Goal: Task Accomplishment & Management: Manage account settings

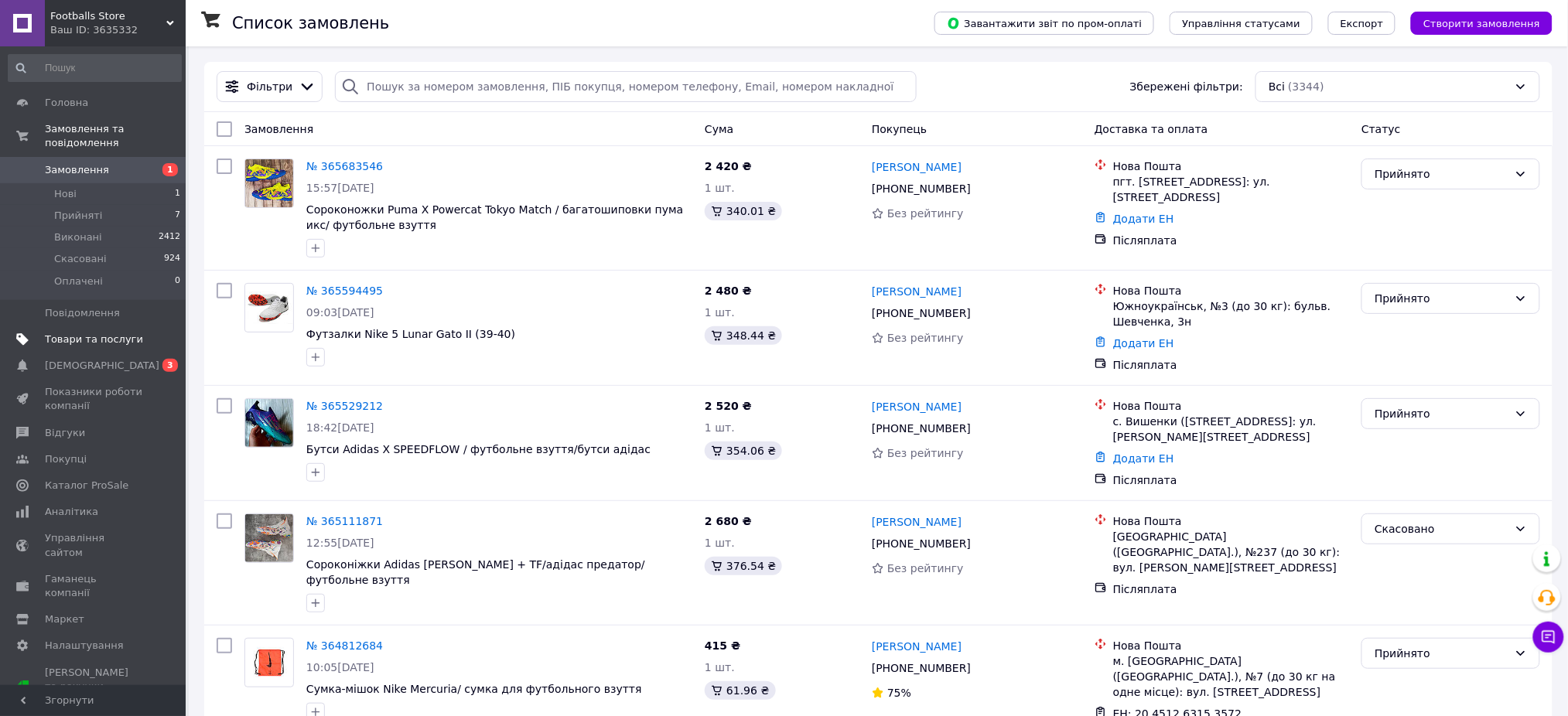
click at [139, 333] on span "Товари та послуги" at bounding box center [94, 340] width 98 height 14
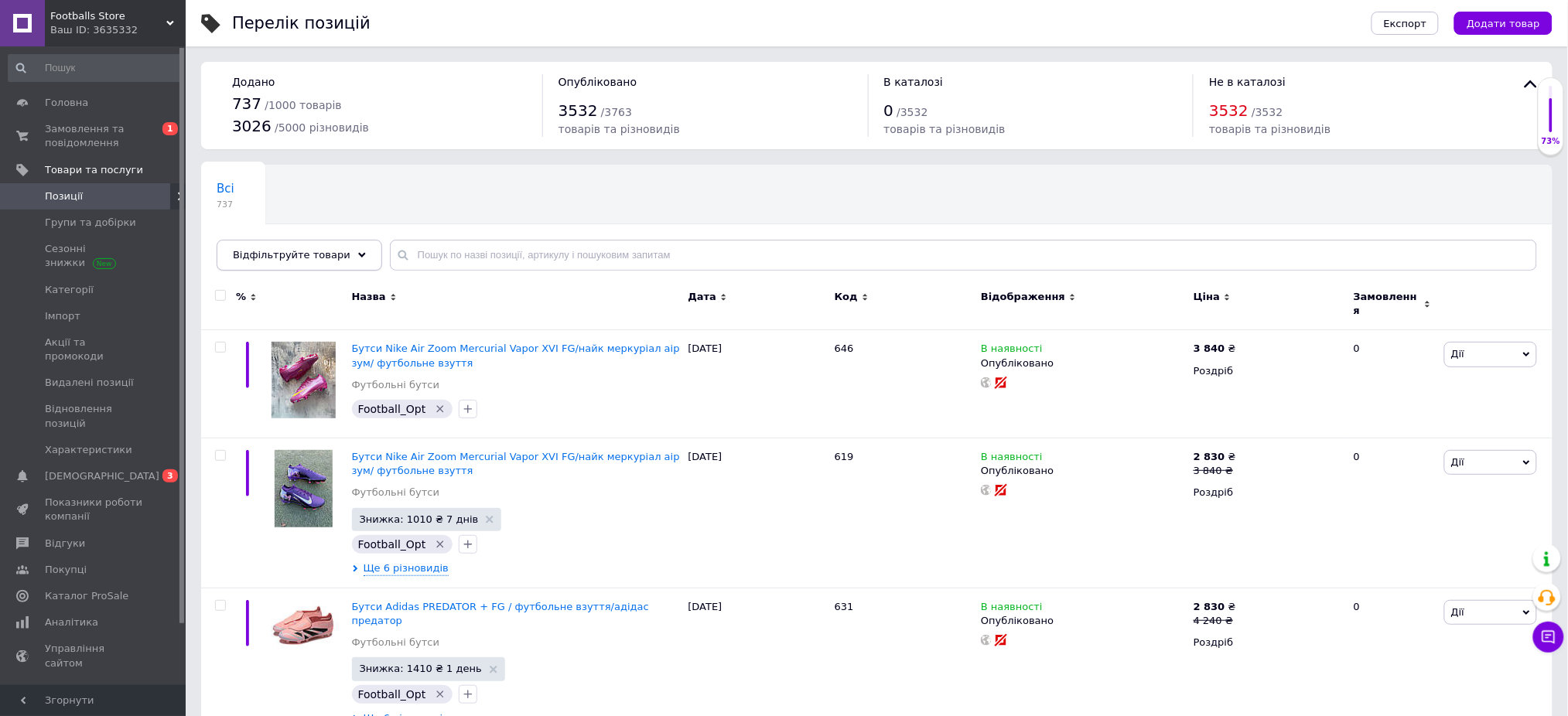
click at [299, 247] on div "Відфільтруйте товари" at bounding box center [299, 255] width 165 height 31
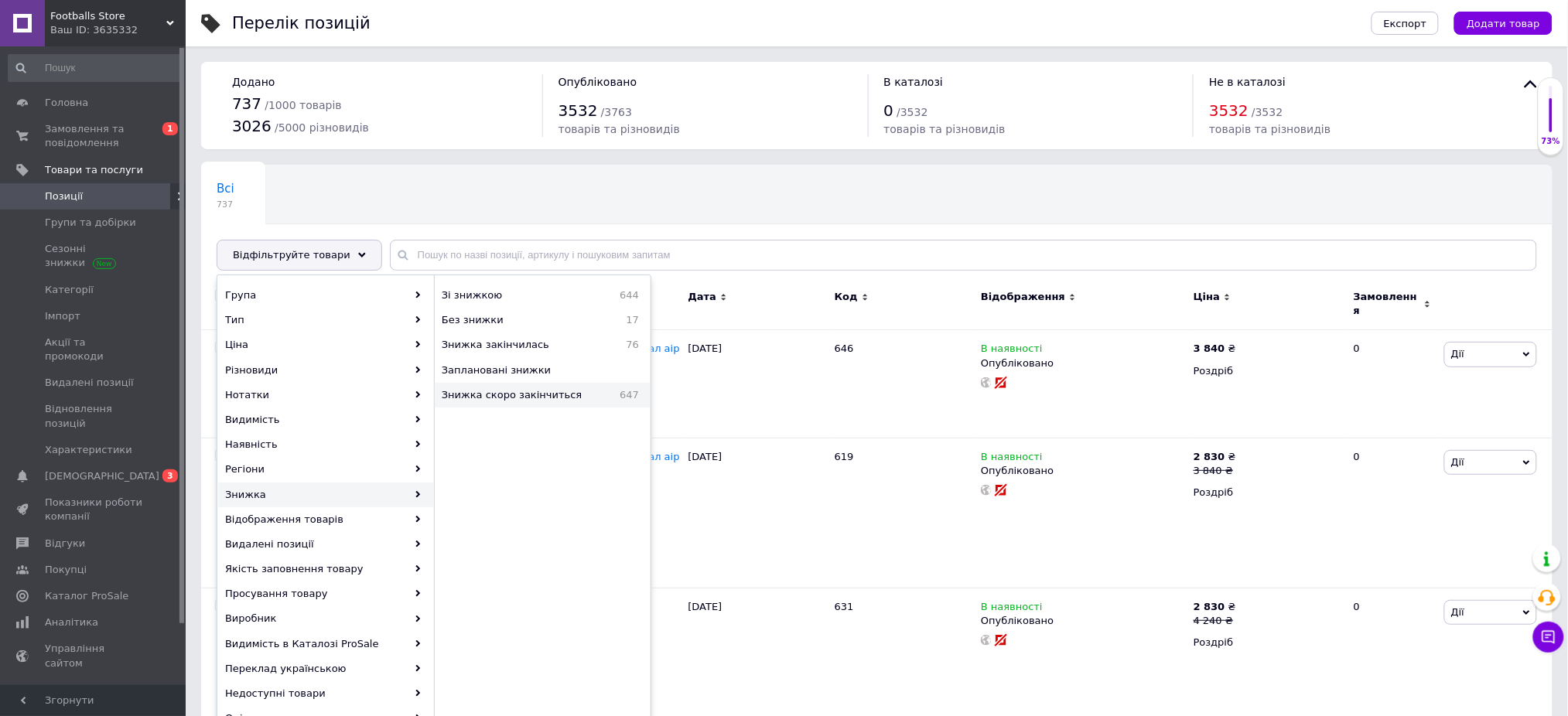
click at [545, 396] on span "Знижка скоро закінчиться" at bounding box center [524, 395] width 165 height 14
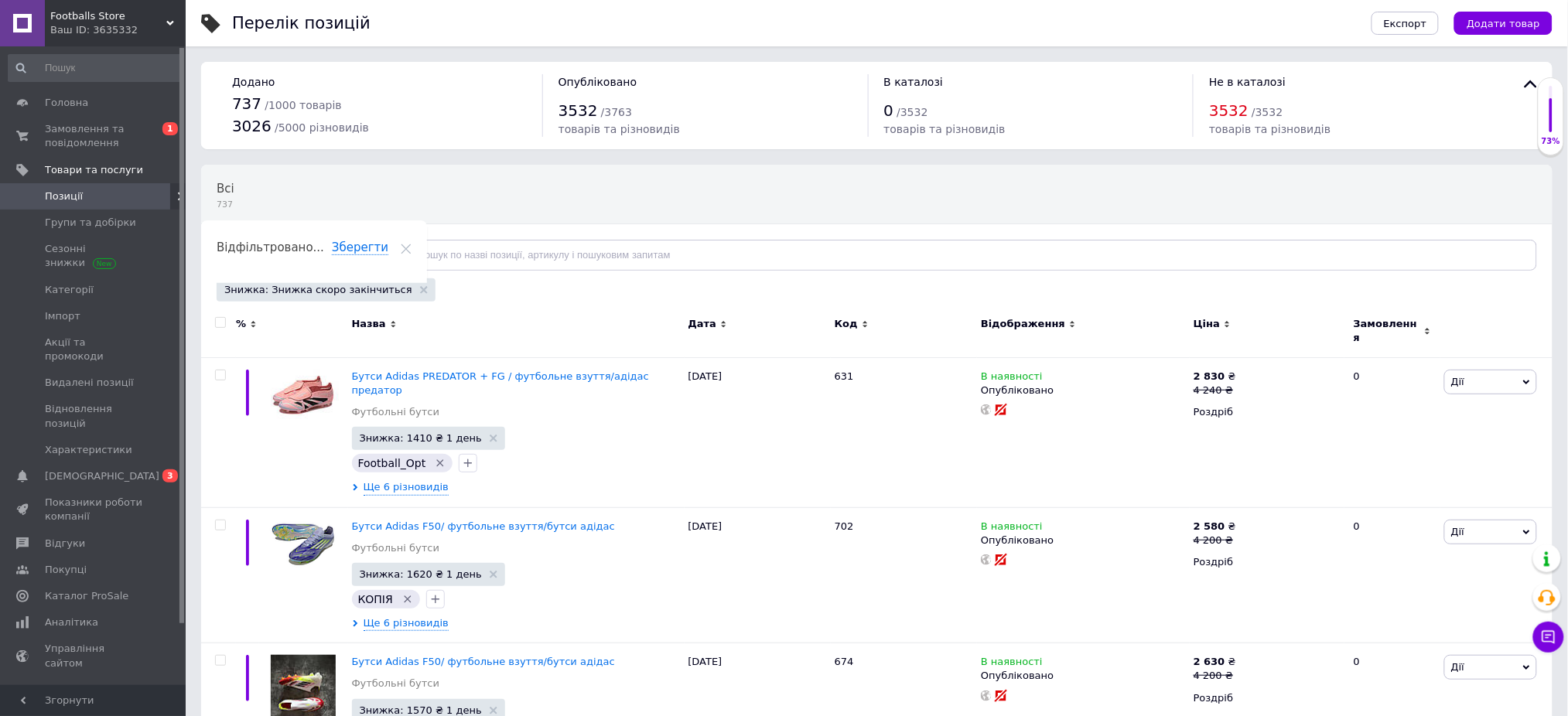
click at [225, 321] on div at bounding box center [220, 322] width 31 height 11
click at [217, 321] on input "checkbox" at bounding box center [220, 322] width 10 height 10
checkbox input "true"
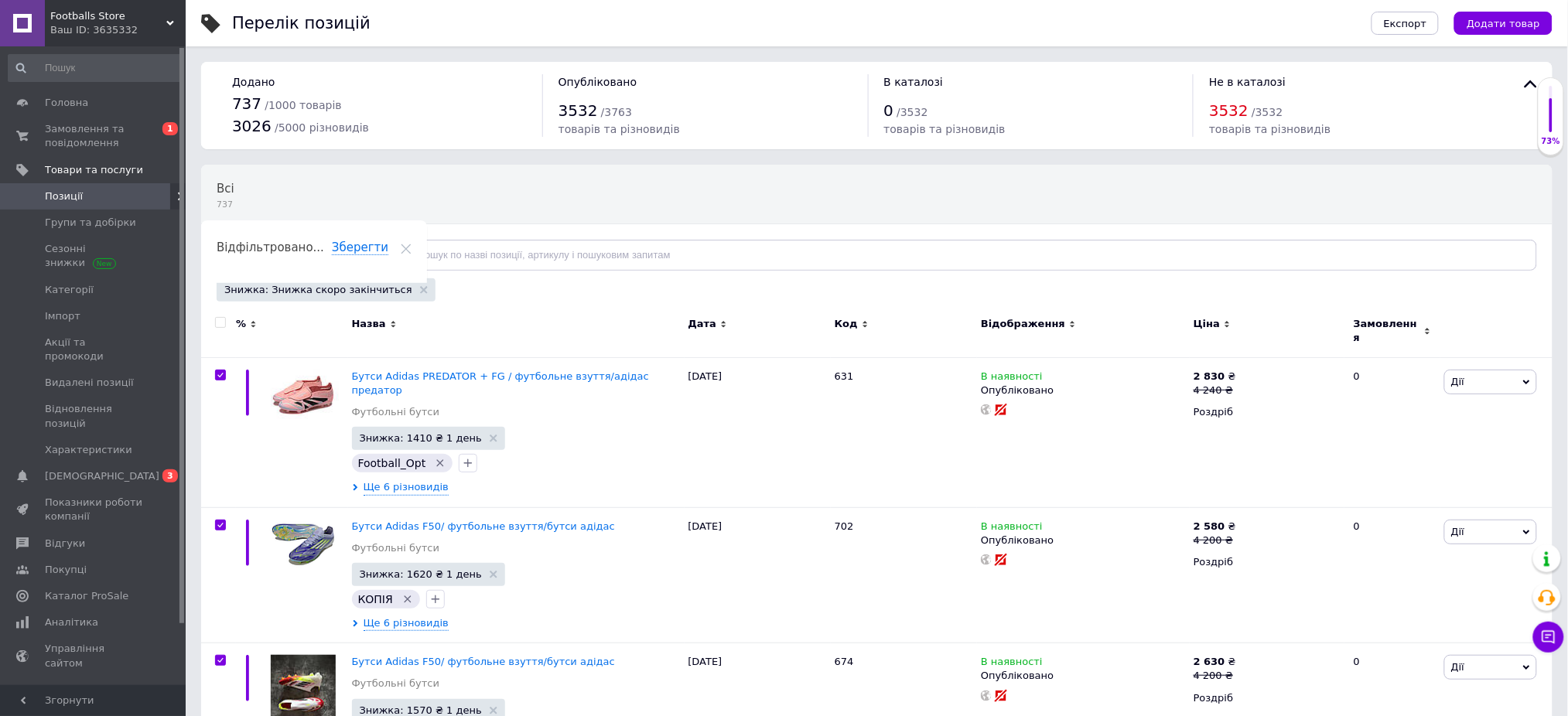
checkbox input "true"
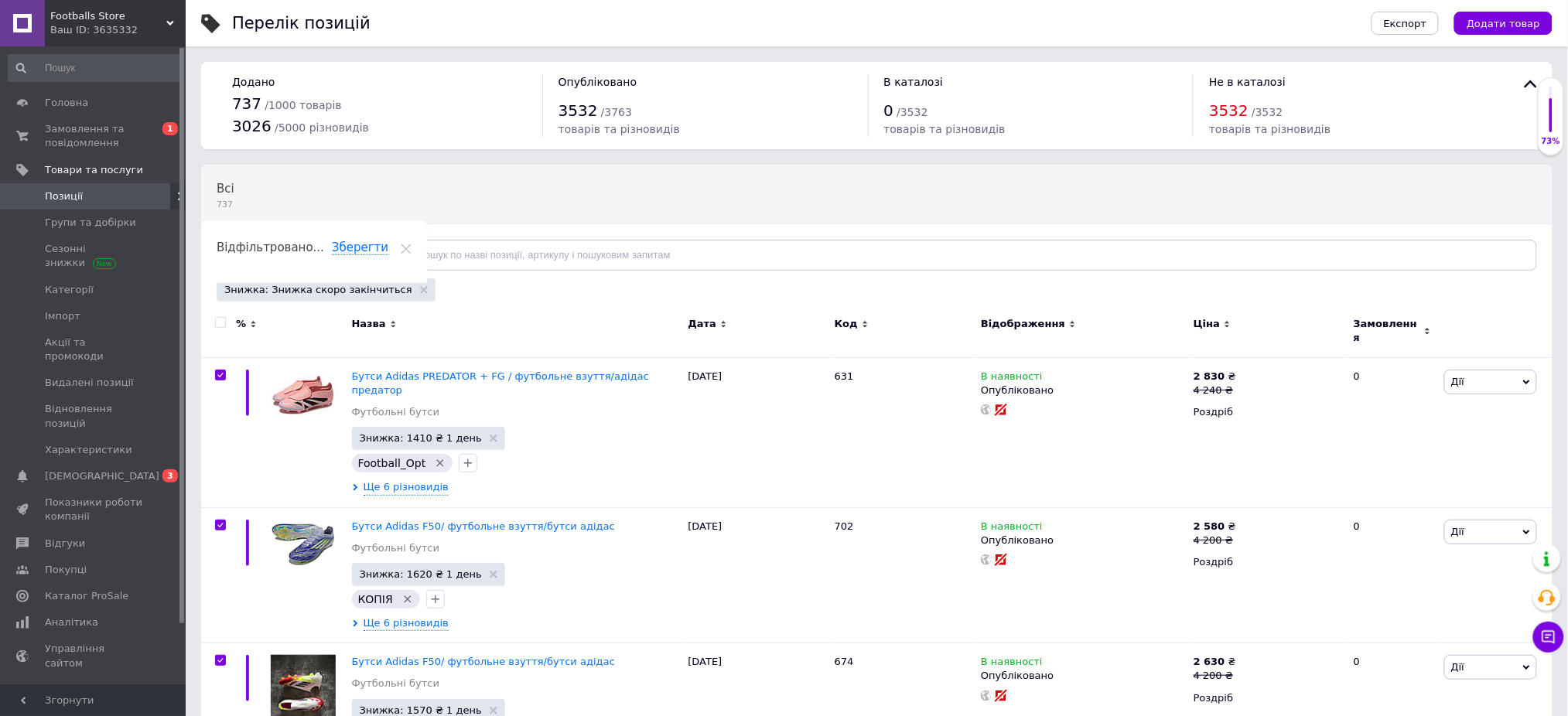
checkbox input "true"
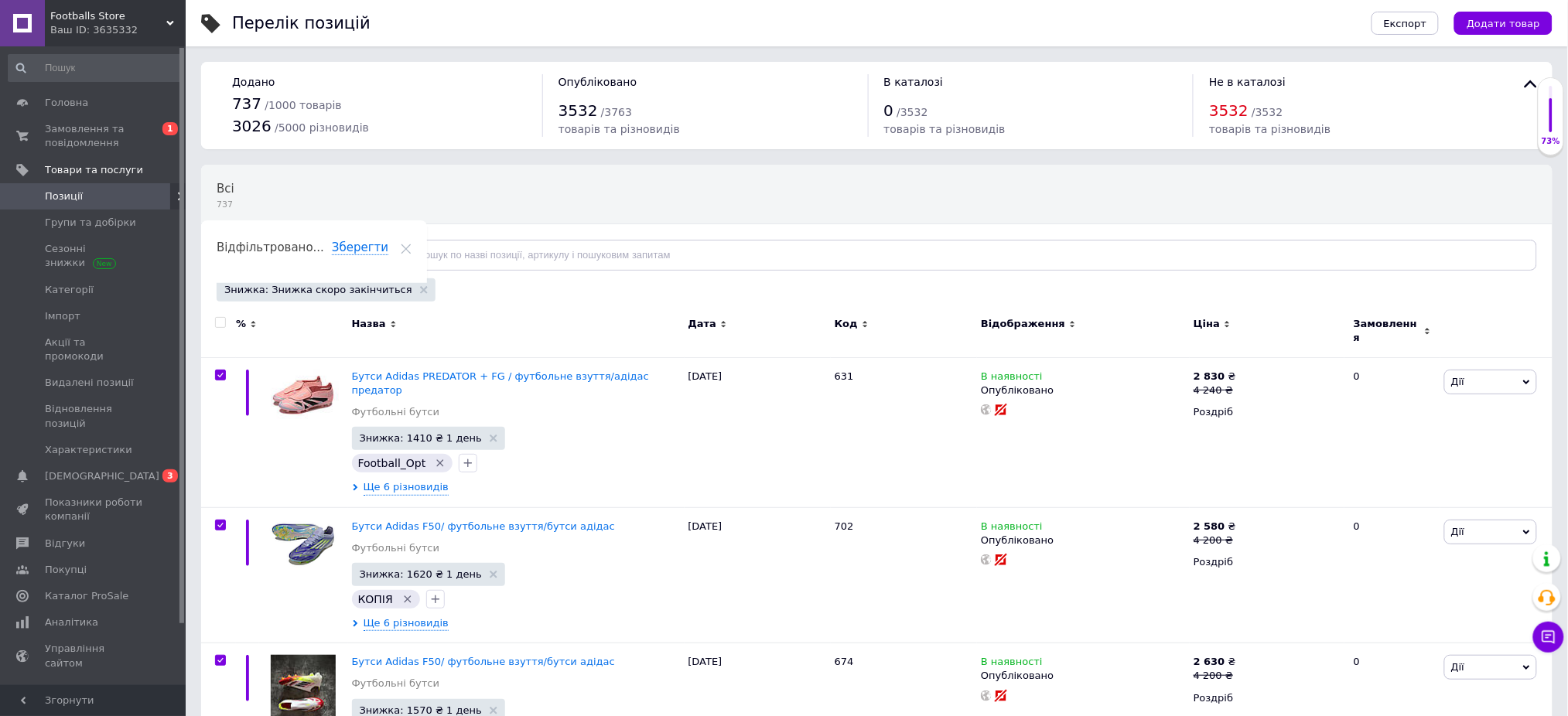
checkbox input "true"
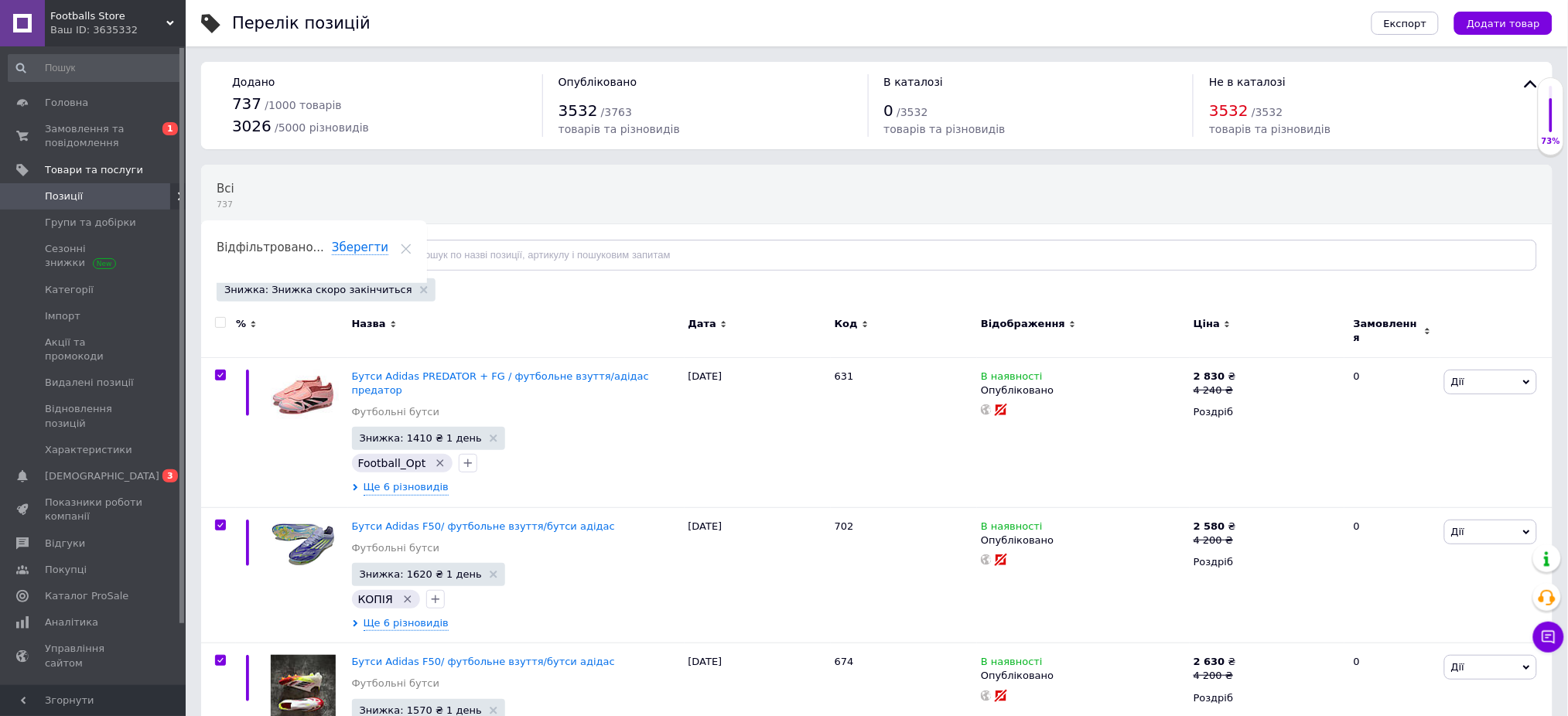
checkbox input "true"
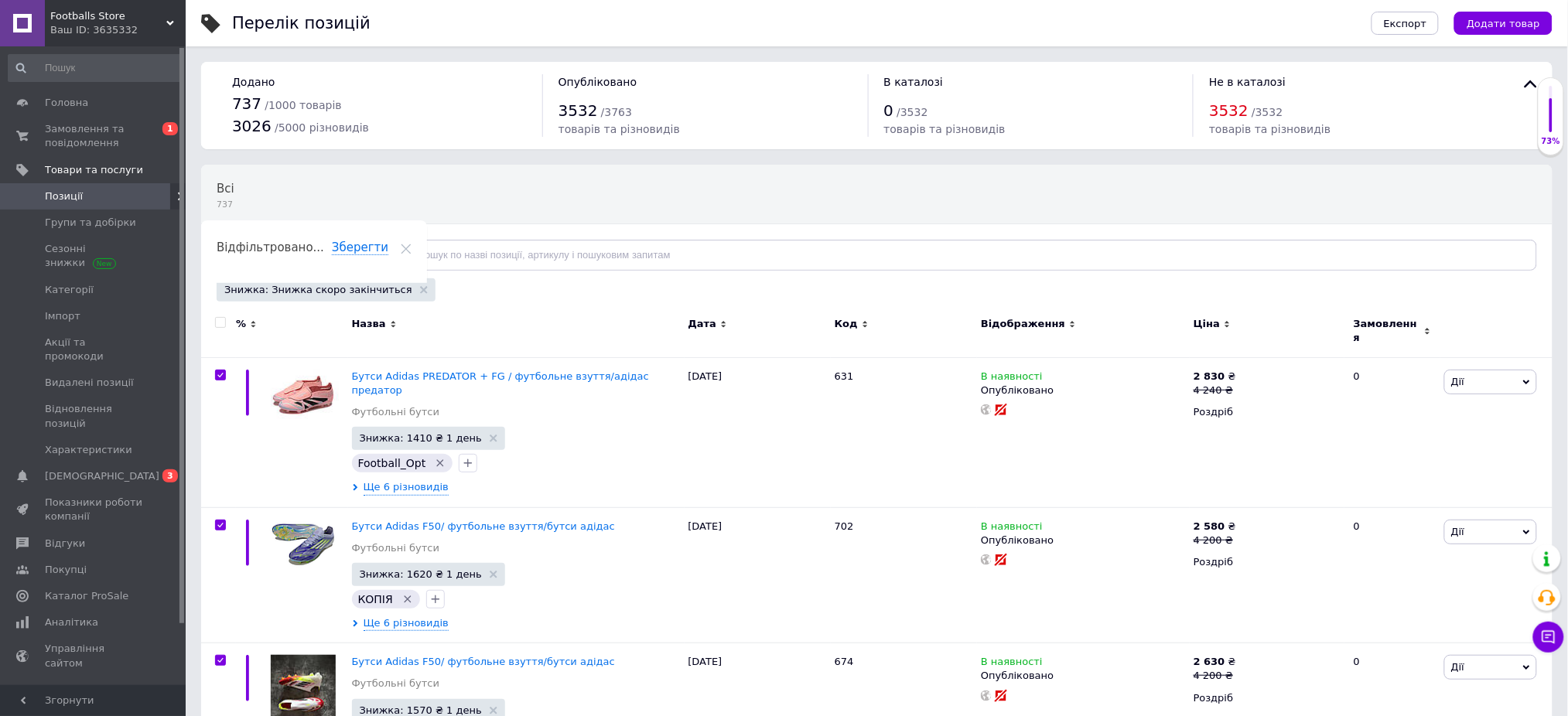
checkbox input "true"
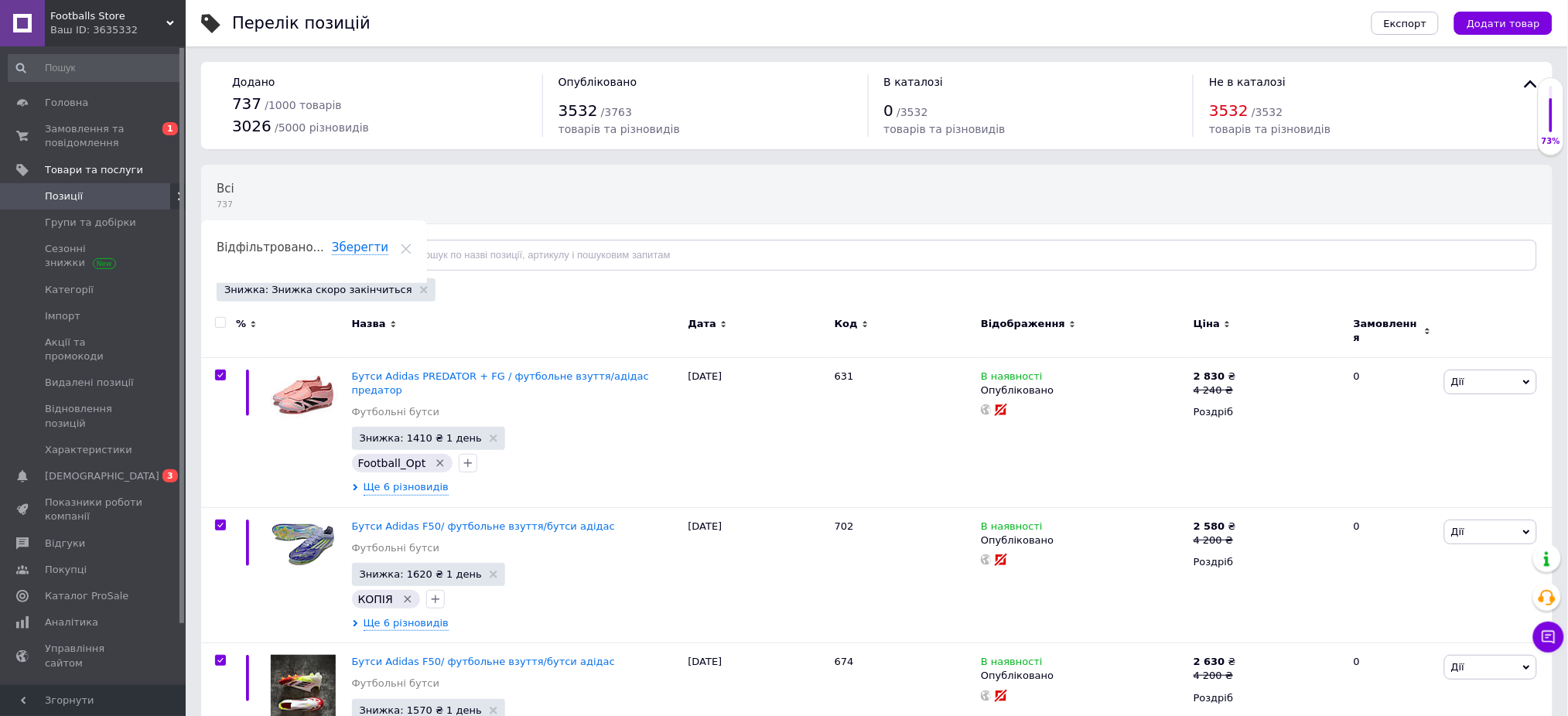
checkbox input "true"
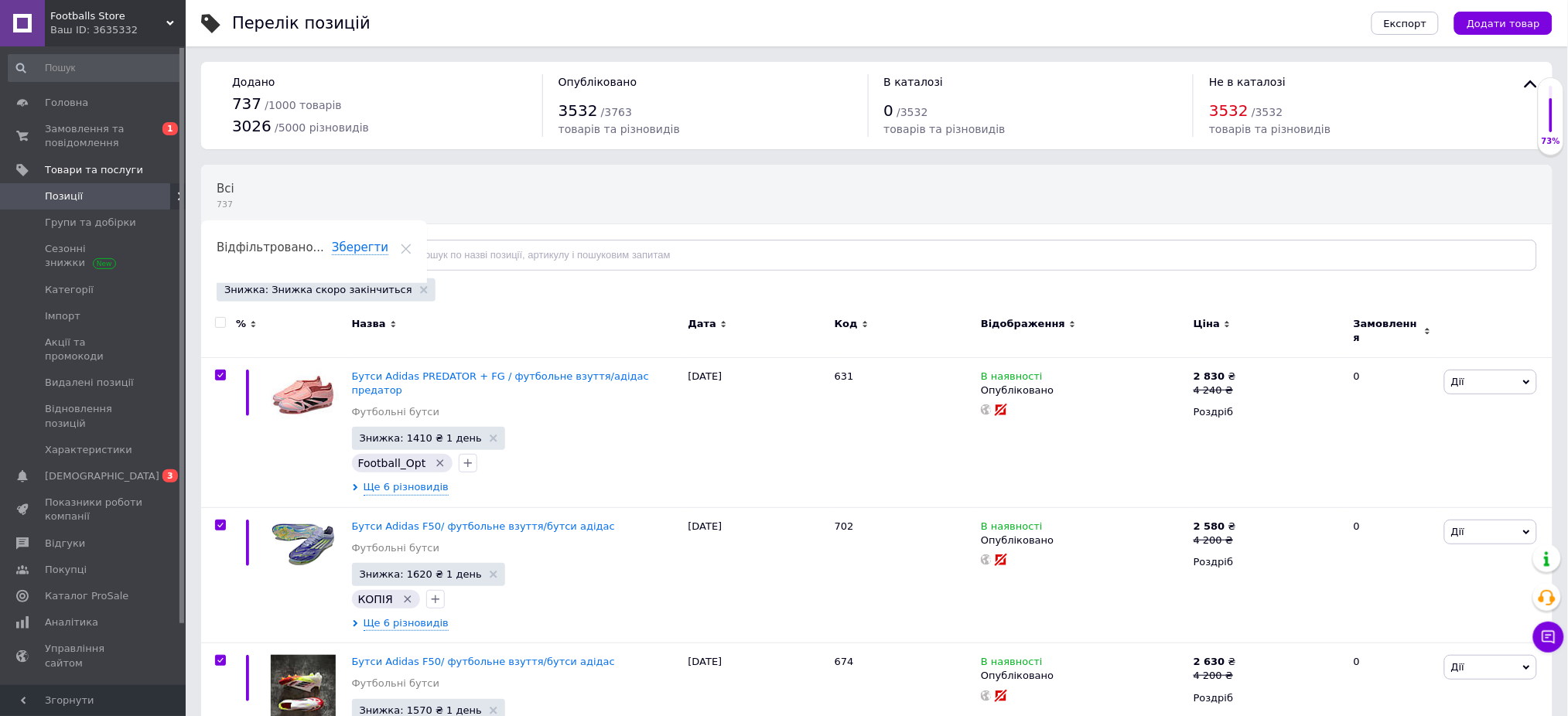
checkbox input "true"
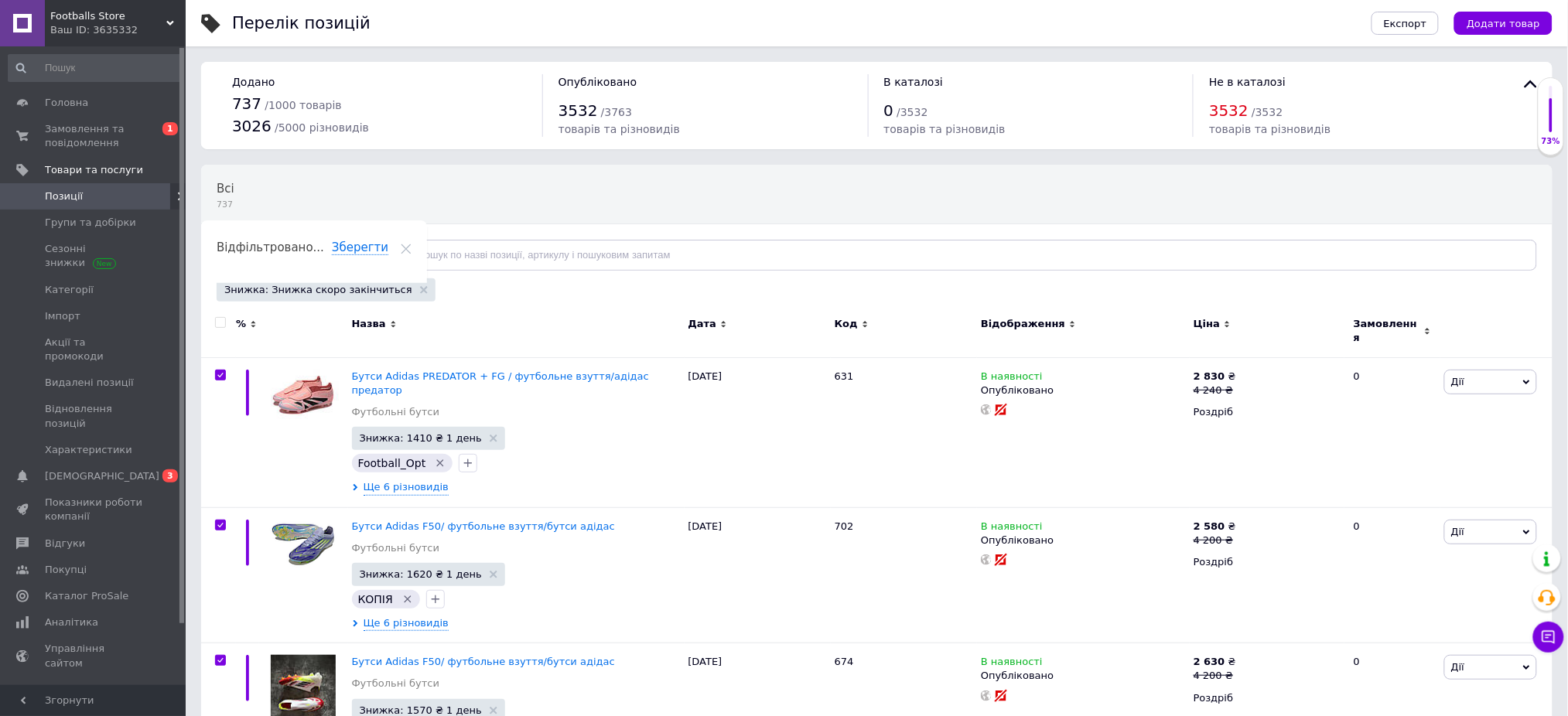
checkbox input "true"
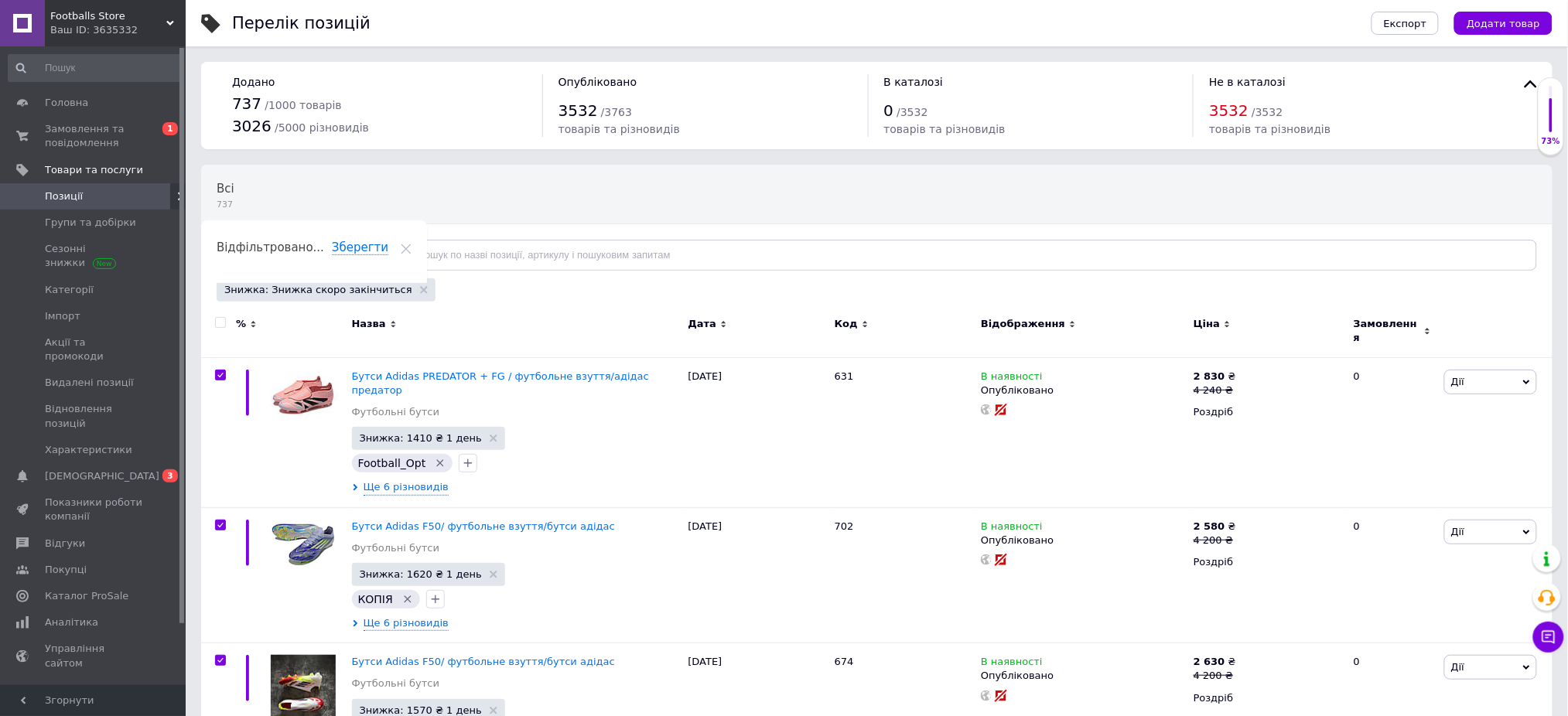
checkbox input "true"
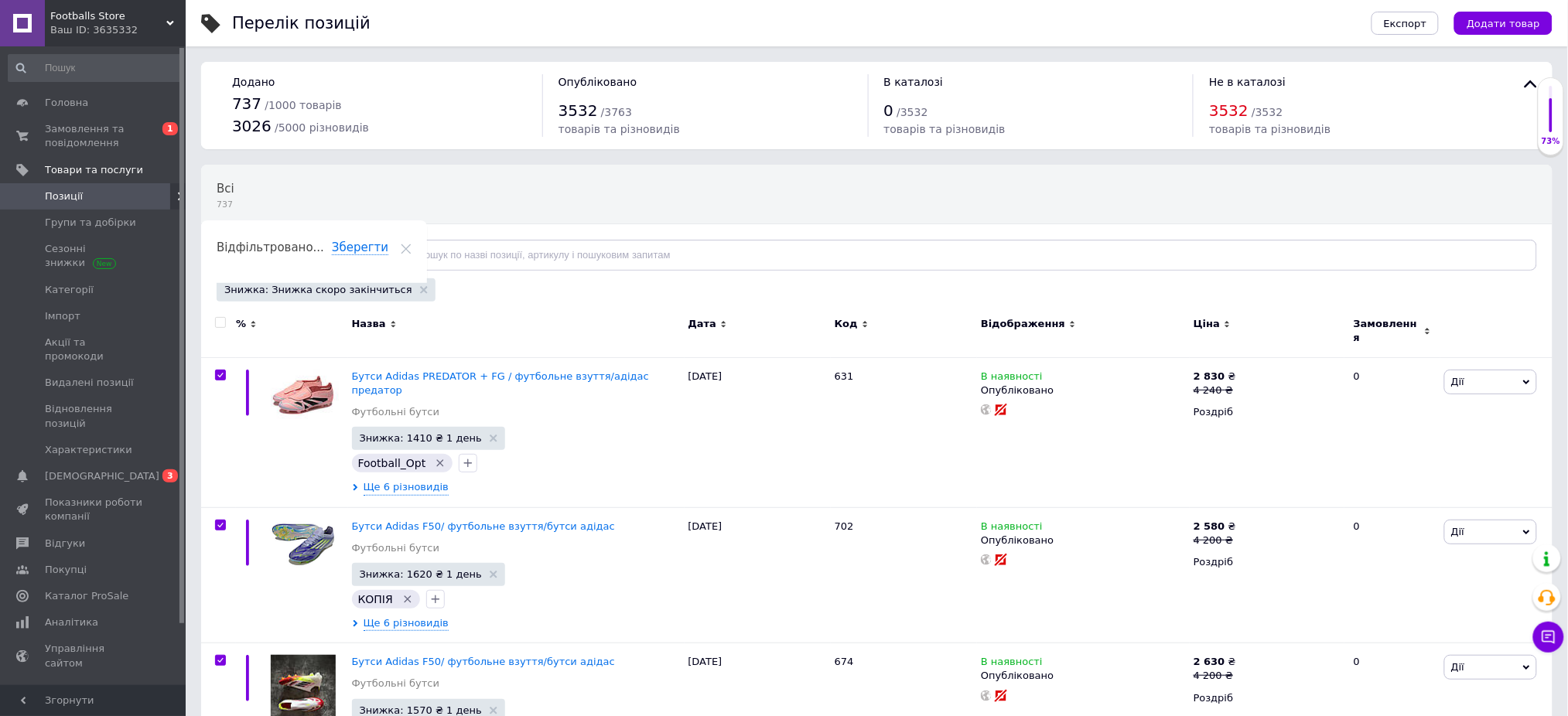
checkbox input "true"
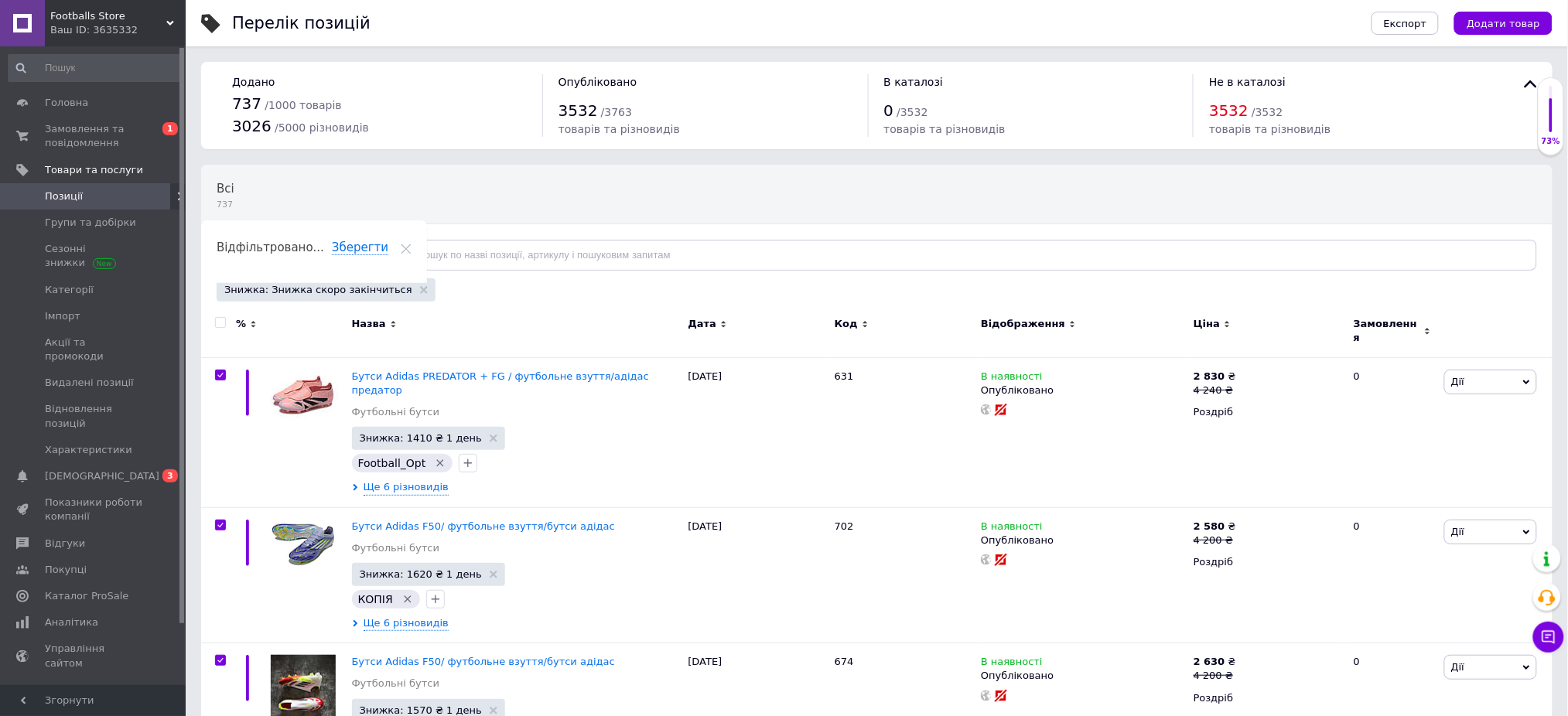
checkbox input "true"
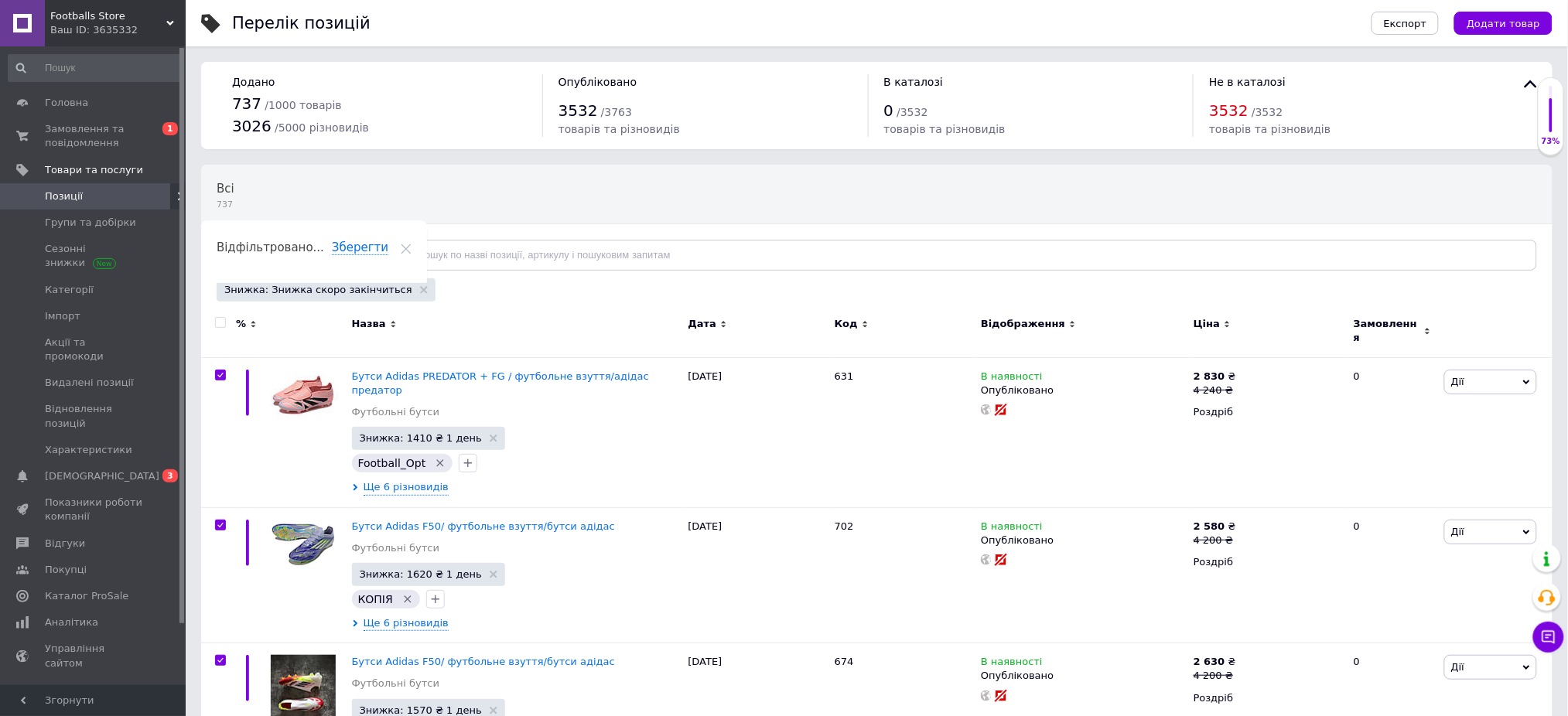
checkbox input "true"
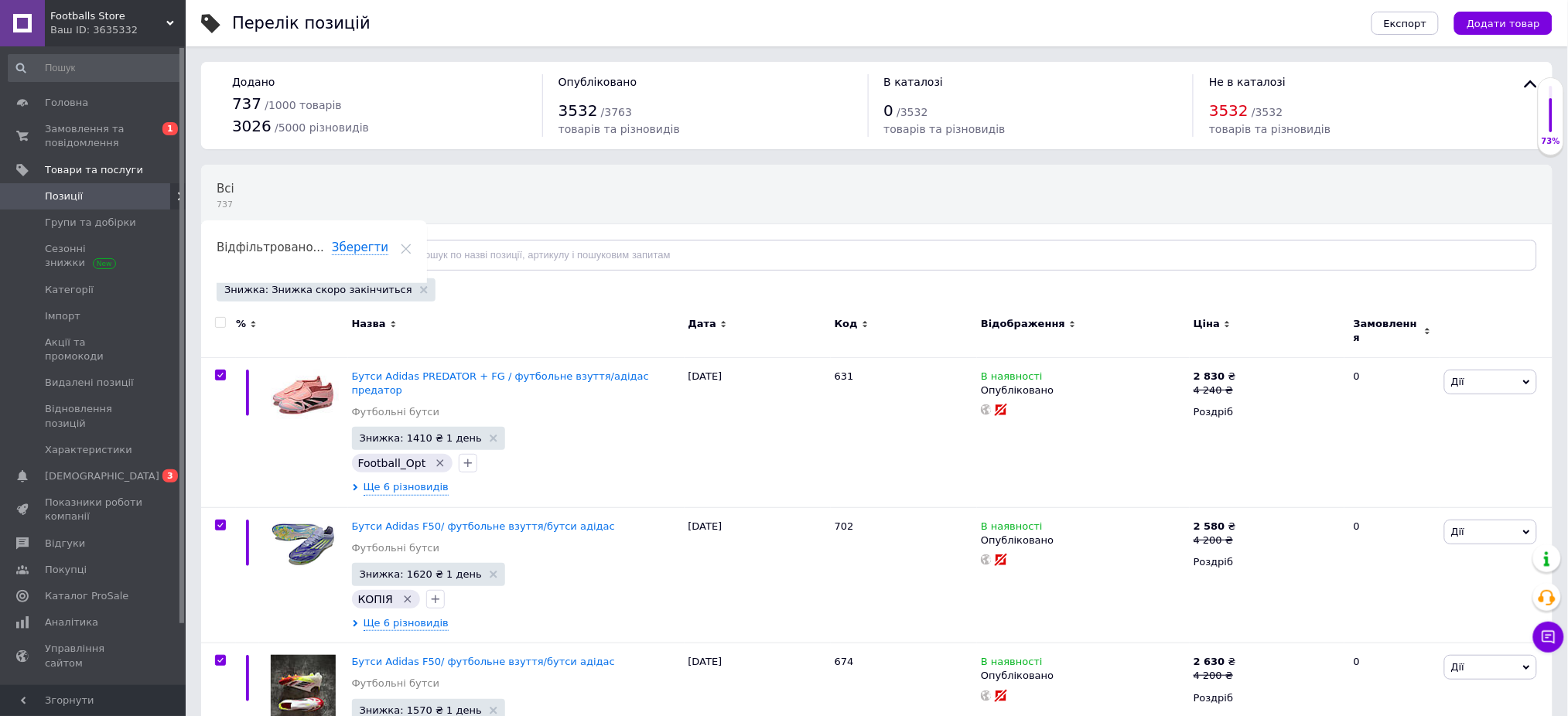
checkbox input "true"
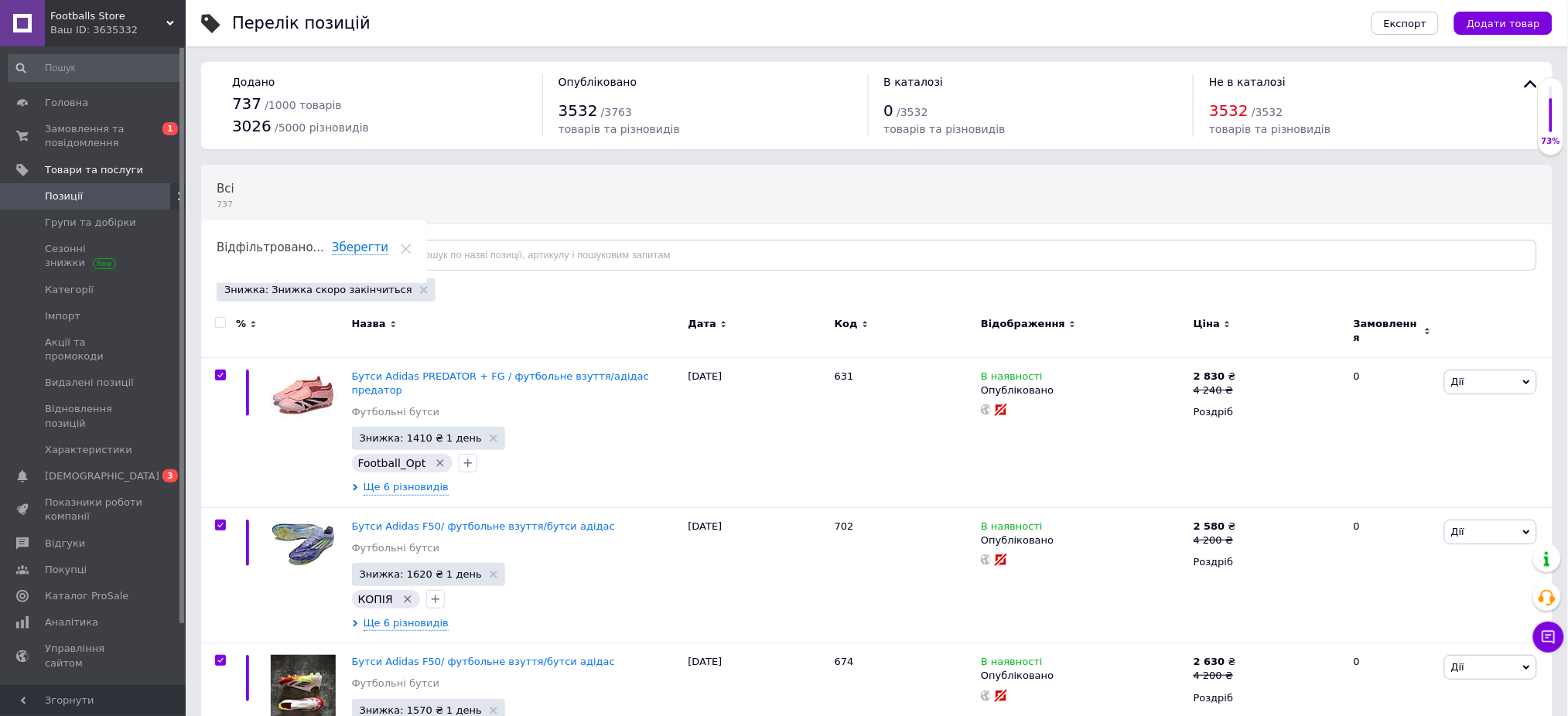
checkbox input "true"
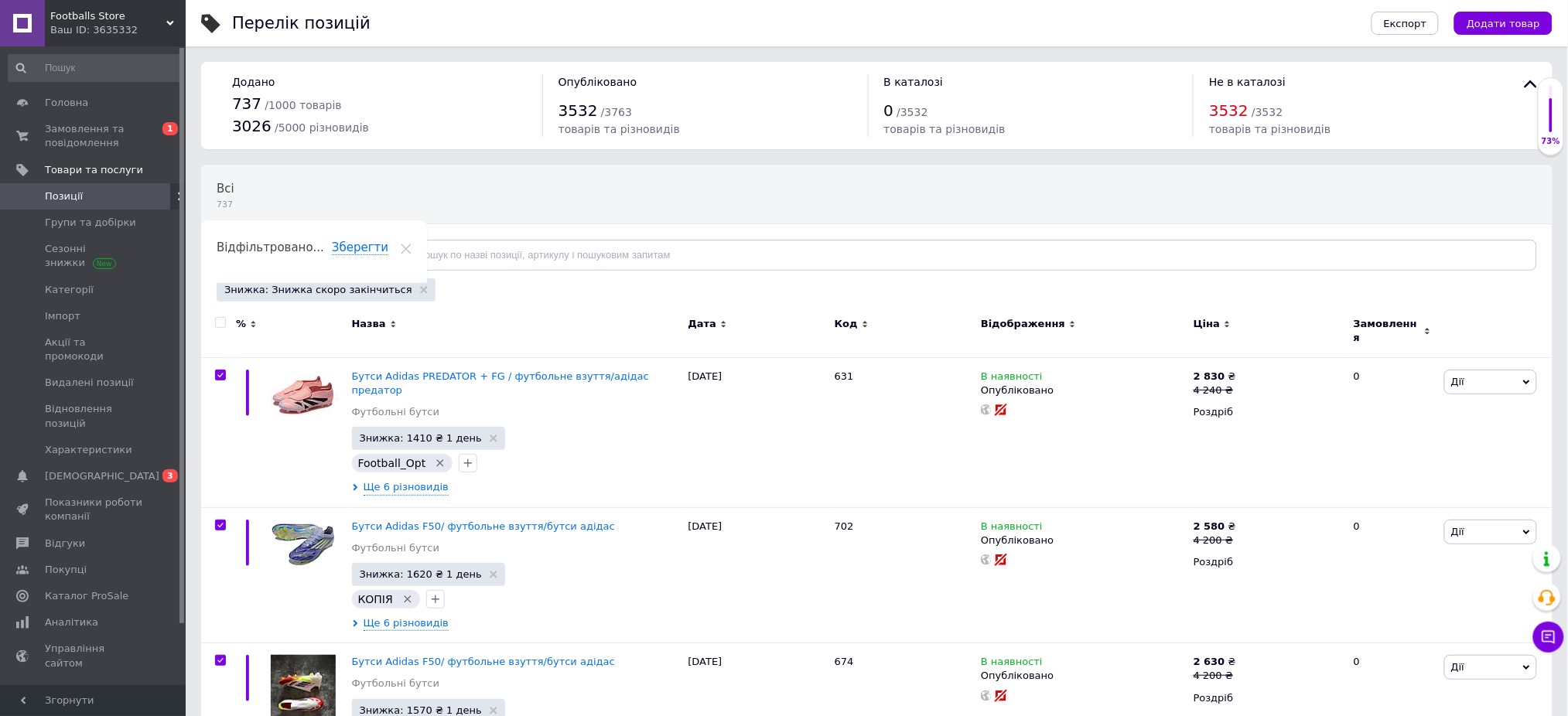
checkbox input "true"
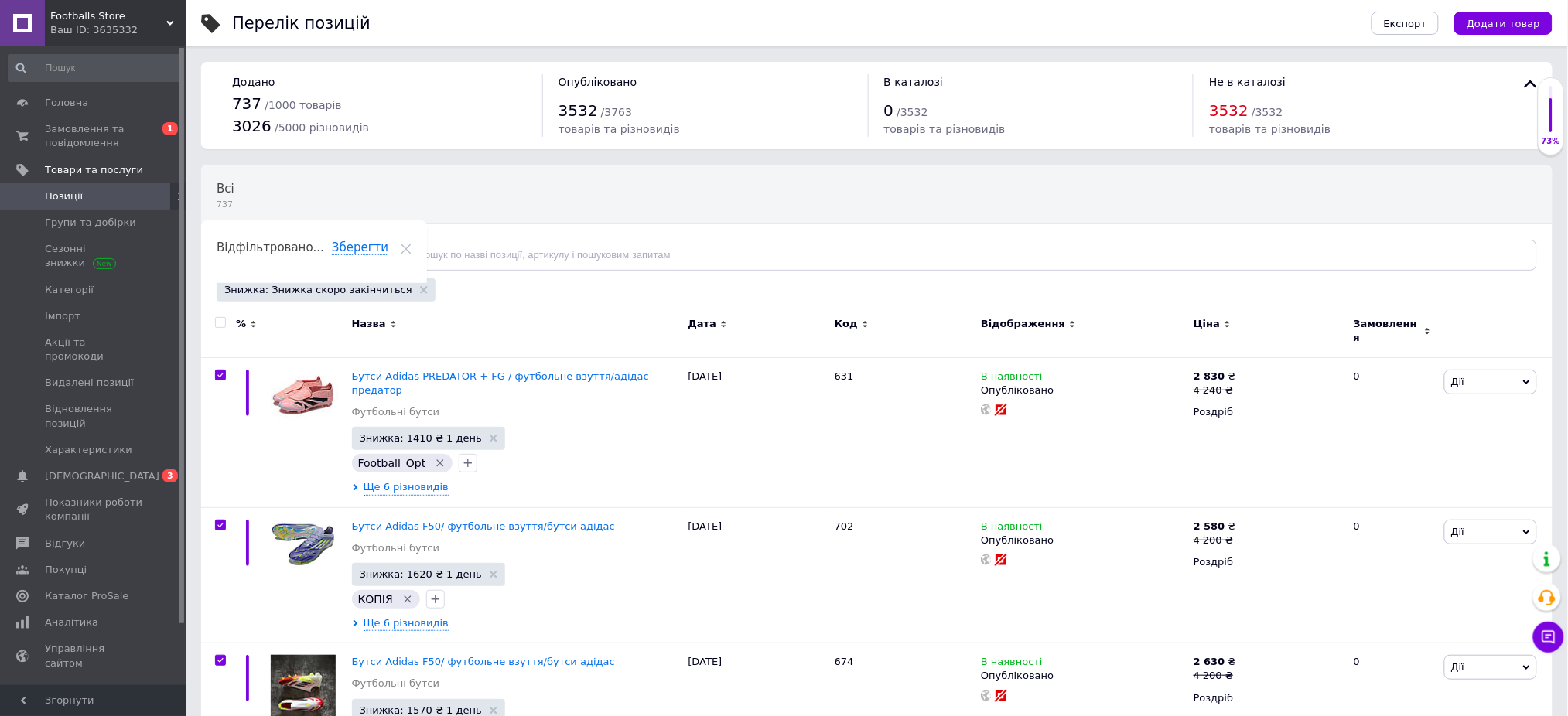
checkbox input "true"
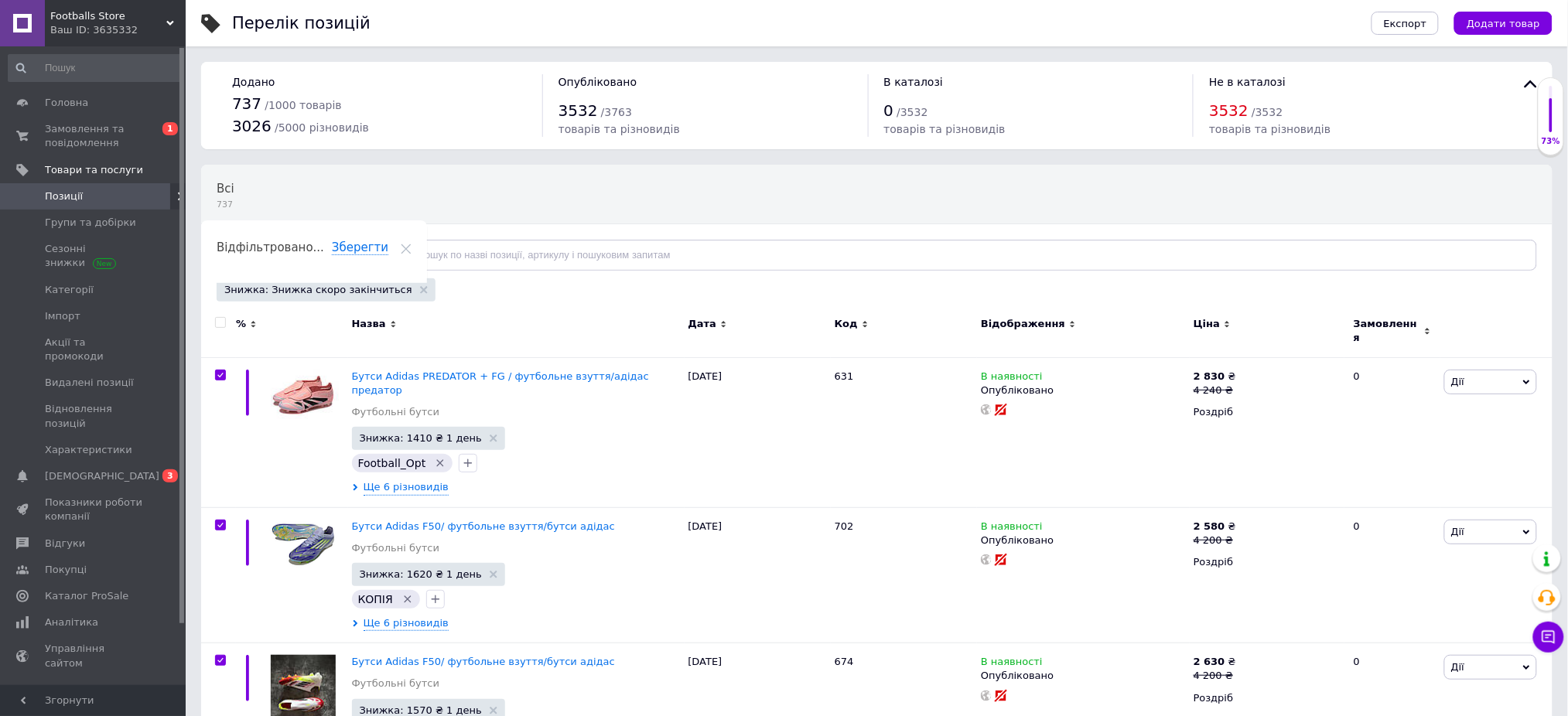
checkbox input "true"
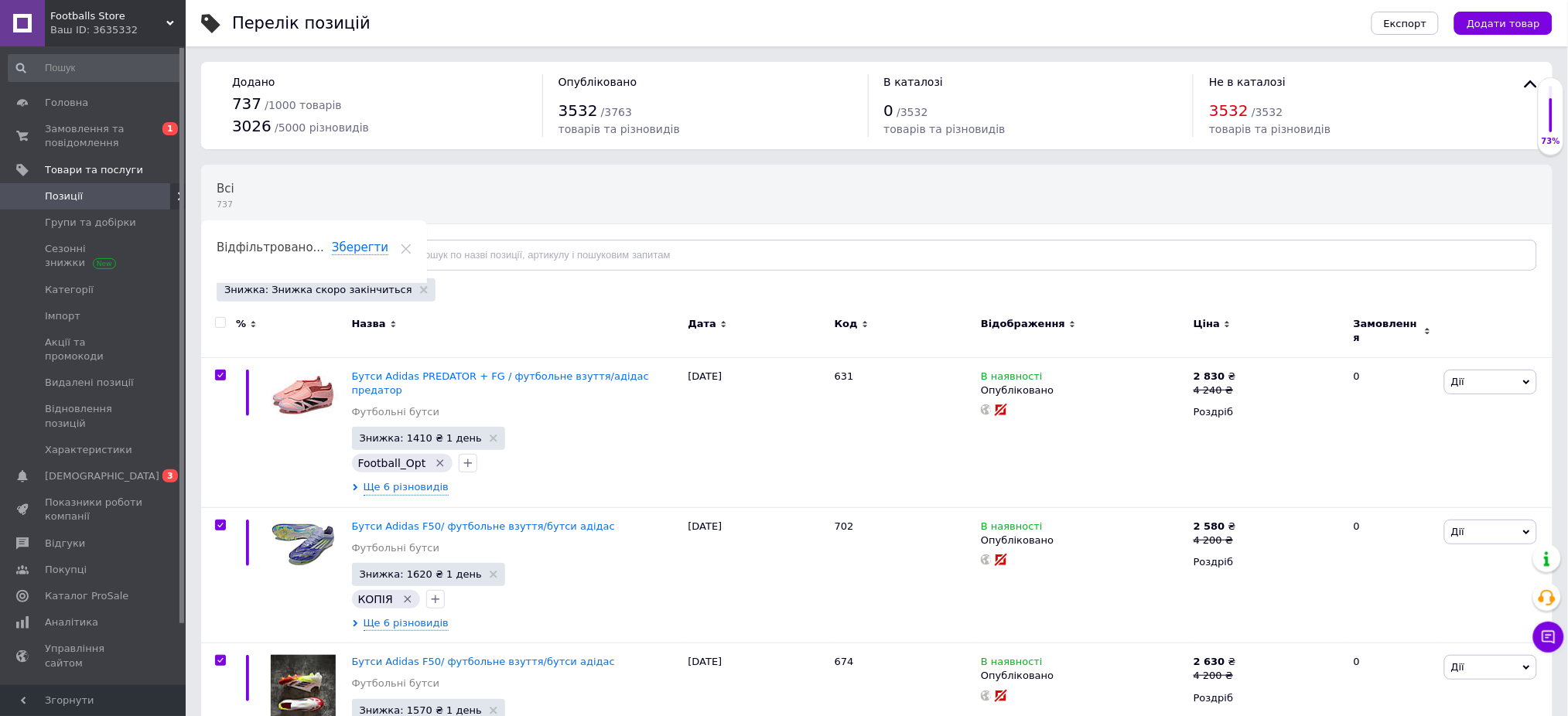
checkbox input "true"
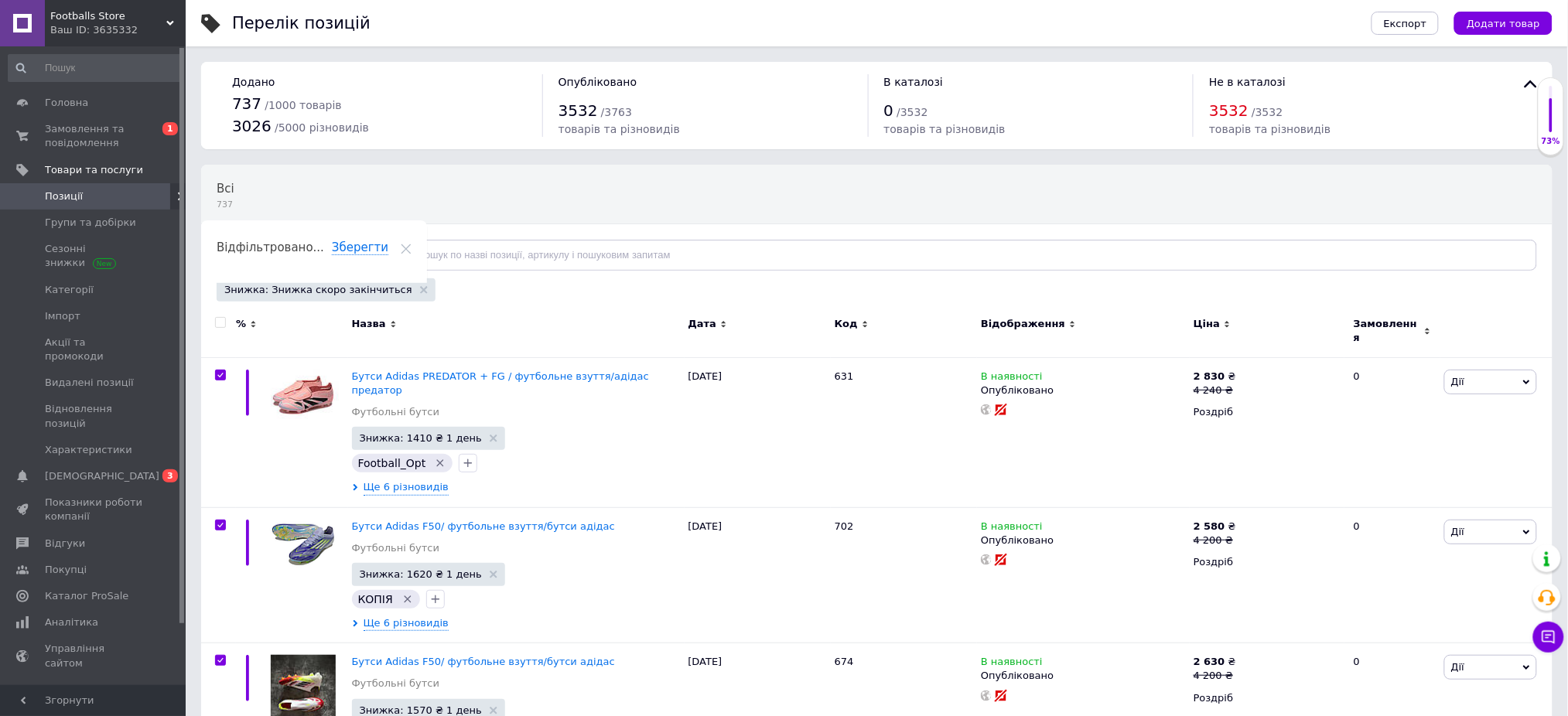
checkbox input "true"
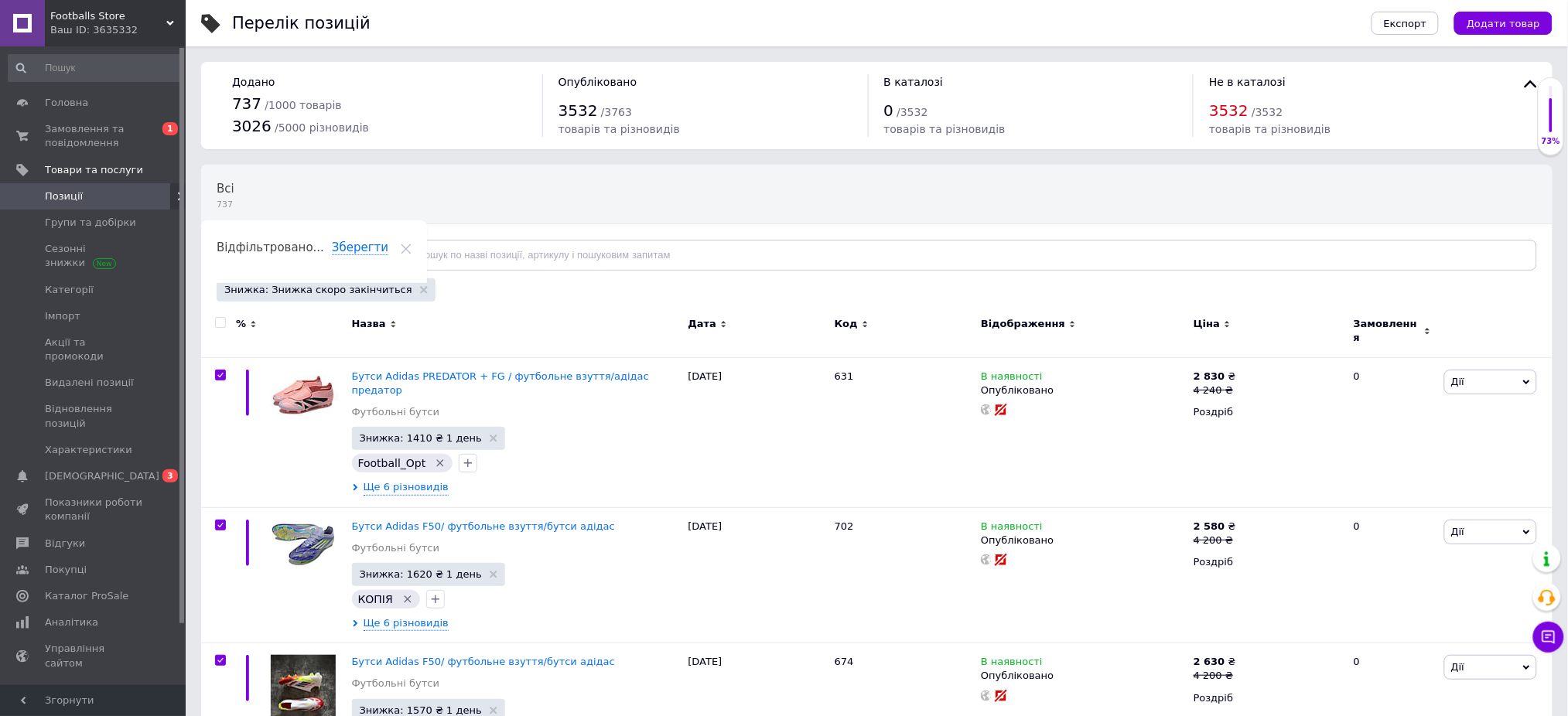
checkbox input "true"
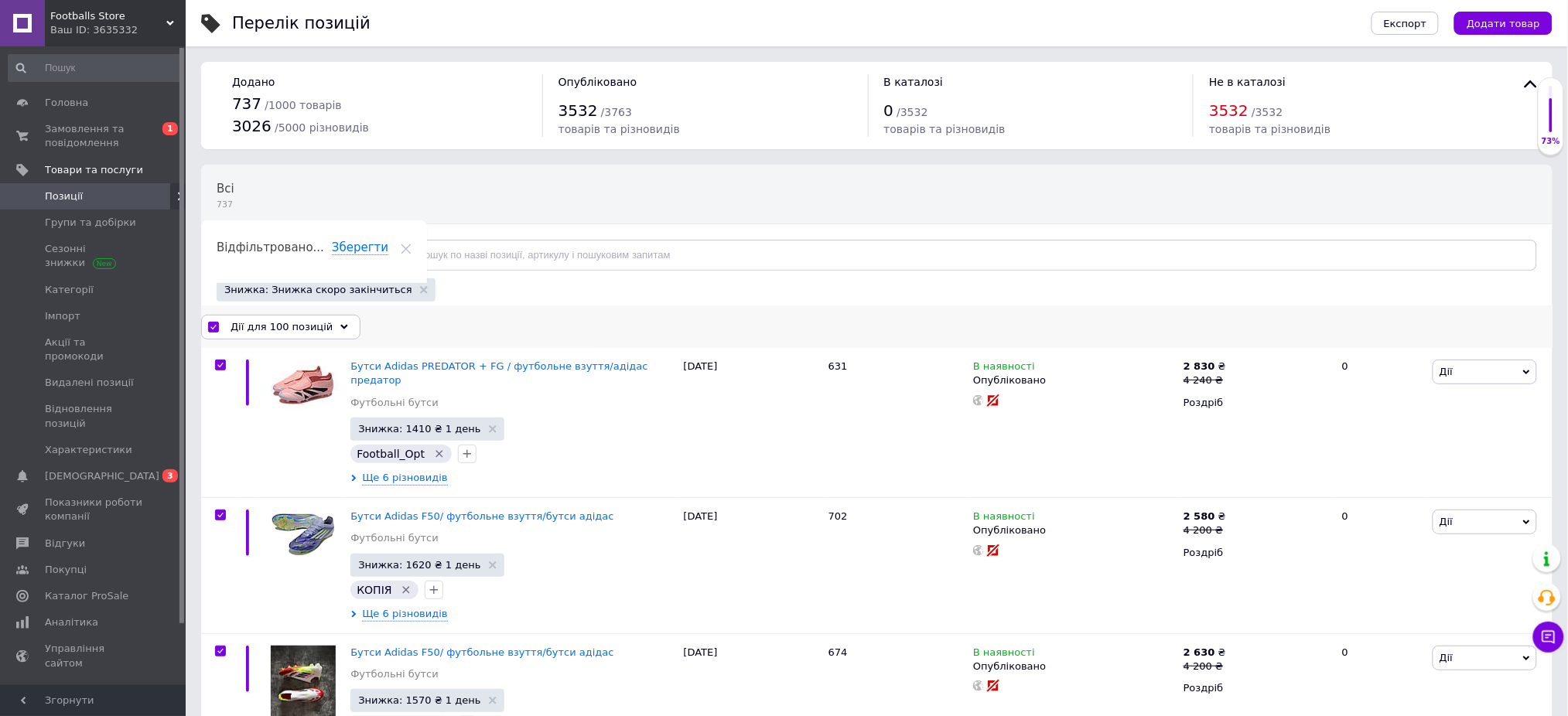
click at [260, 315] on div "Дії для 100 позицій" at bounding box center [280, 327] width 160 height 25
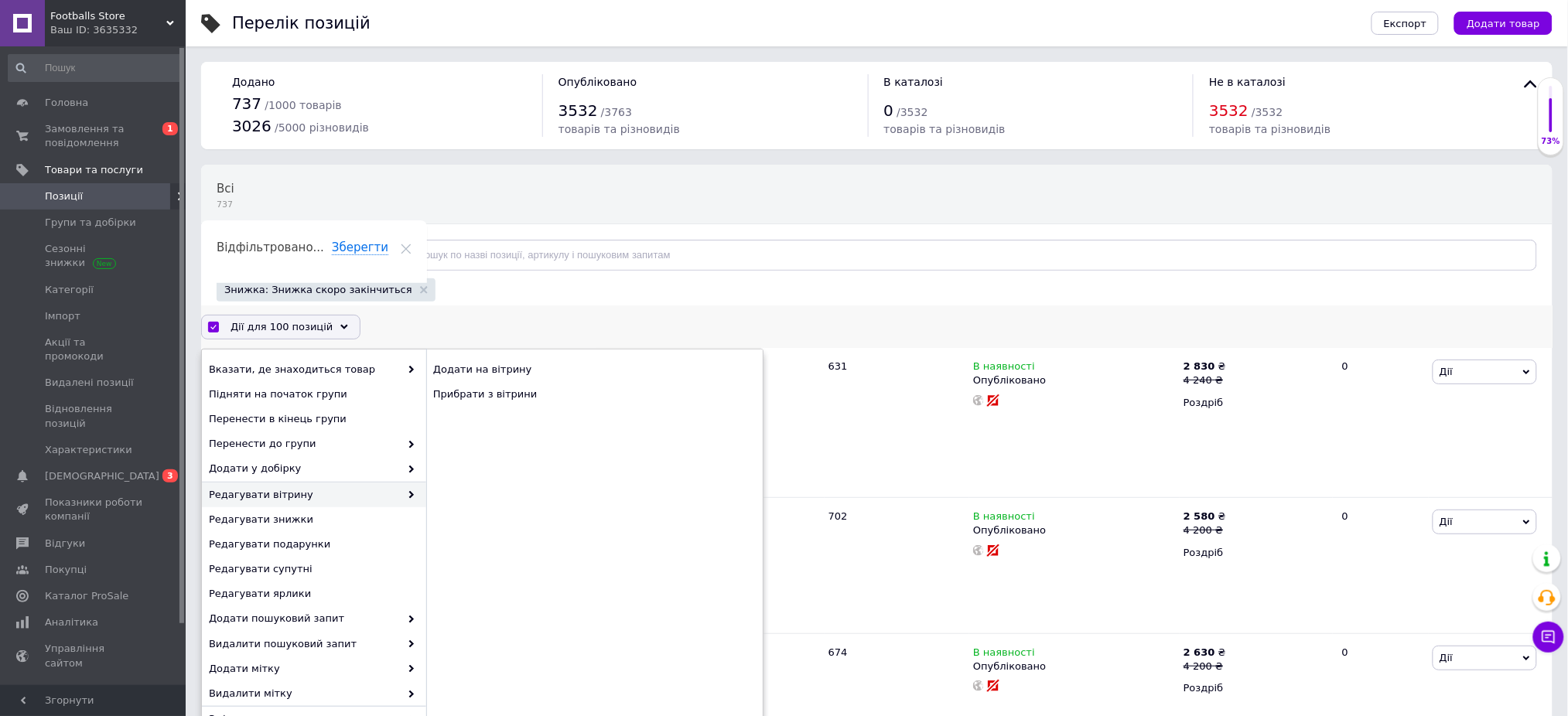
click at [212, 323] on input "checkbox" at bounding box center [213, 327] width 10 height 10
checkbox input "false"
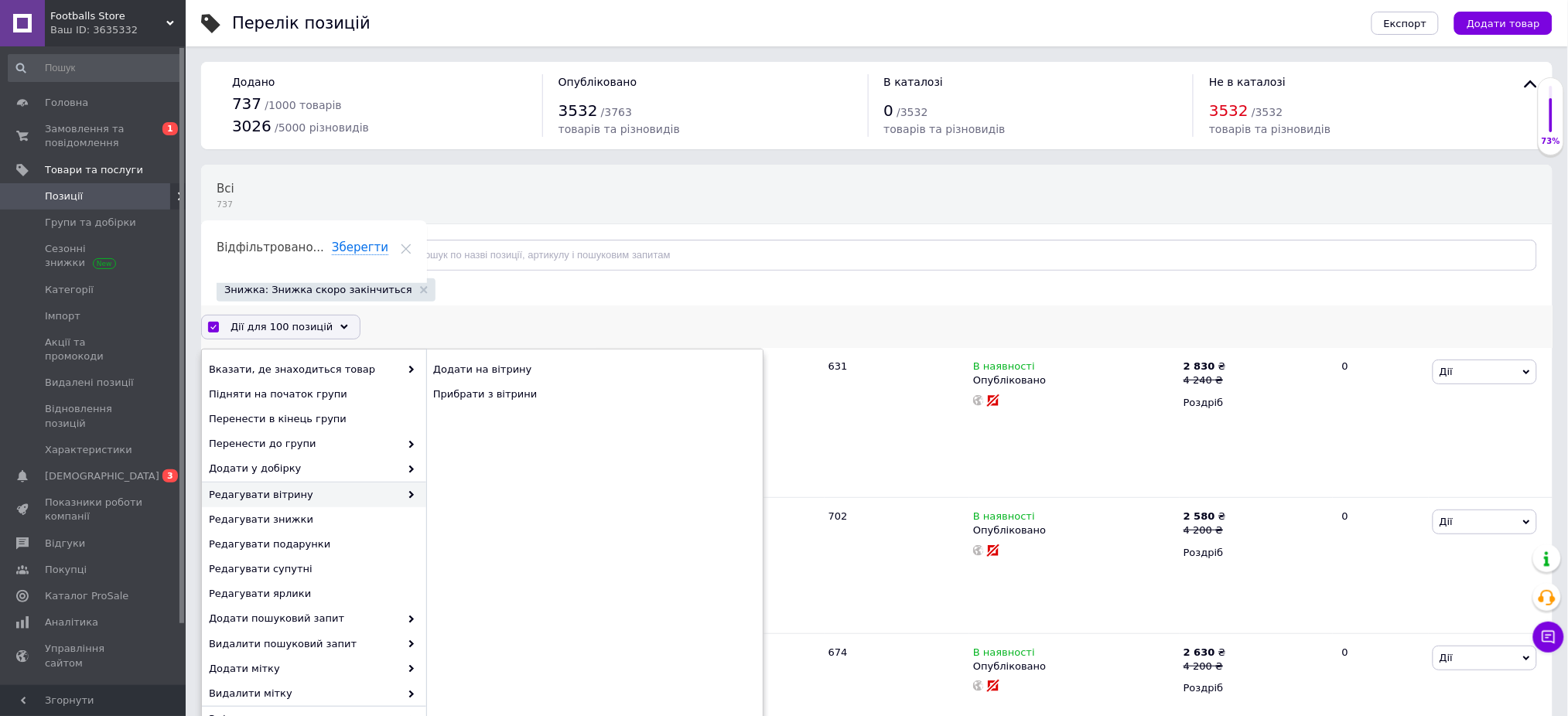
checkbox input "false"
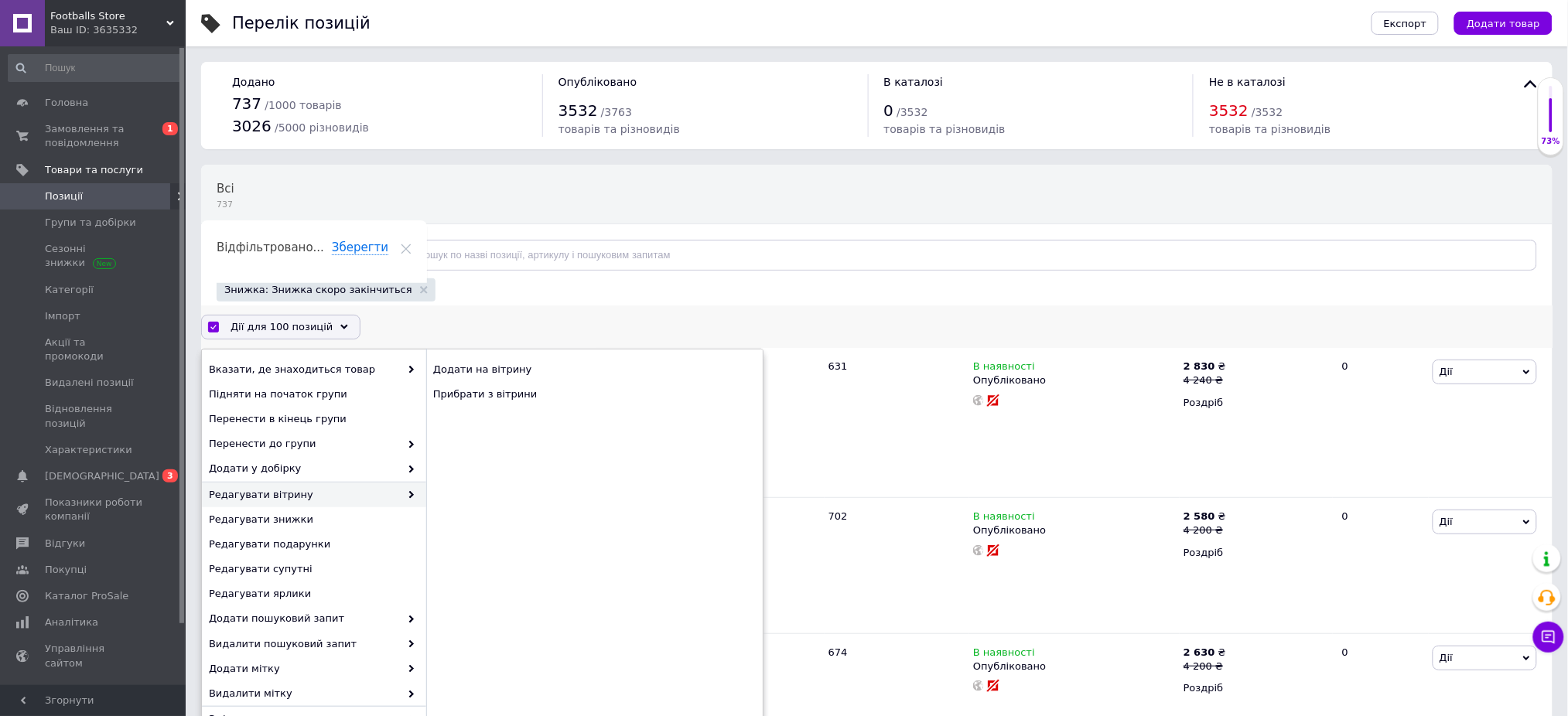
checkbox input "false"
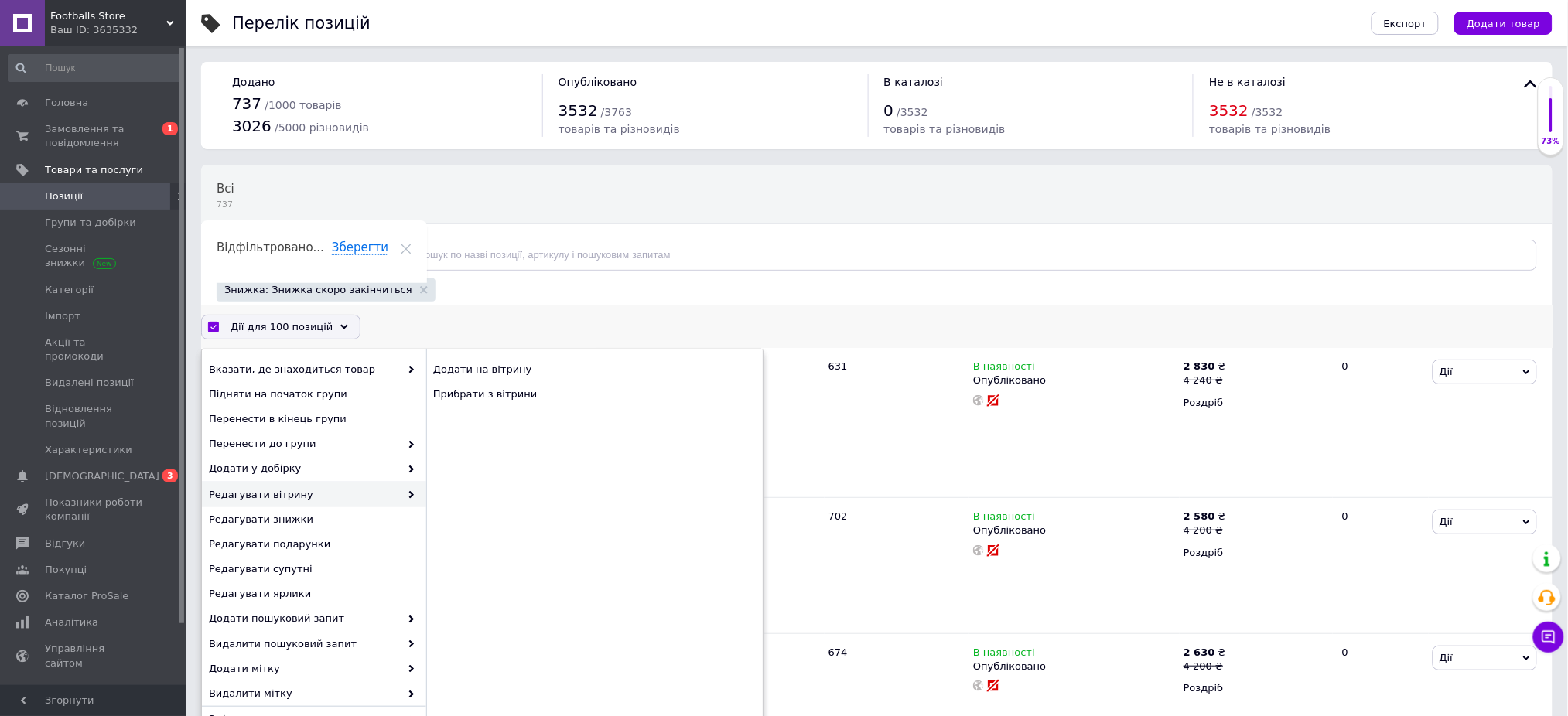
checkbox input "false"
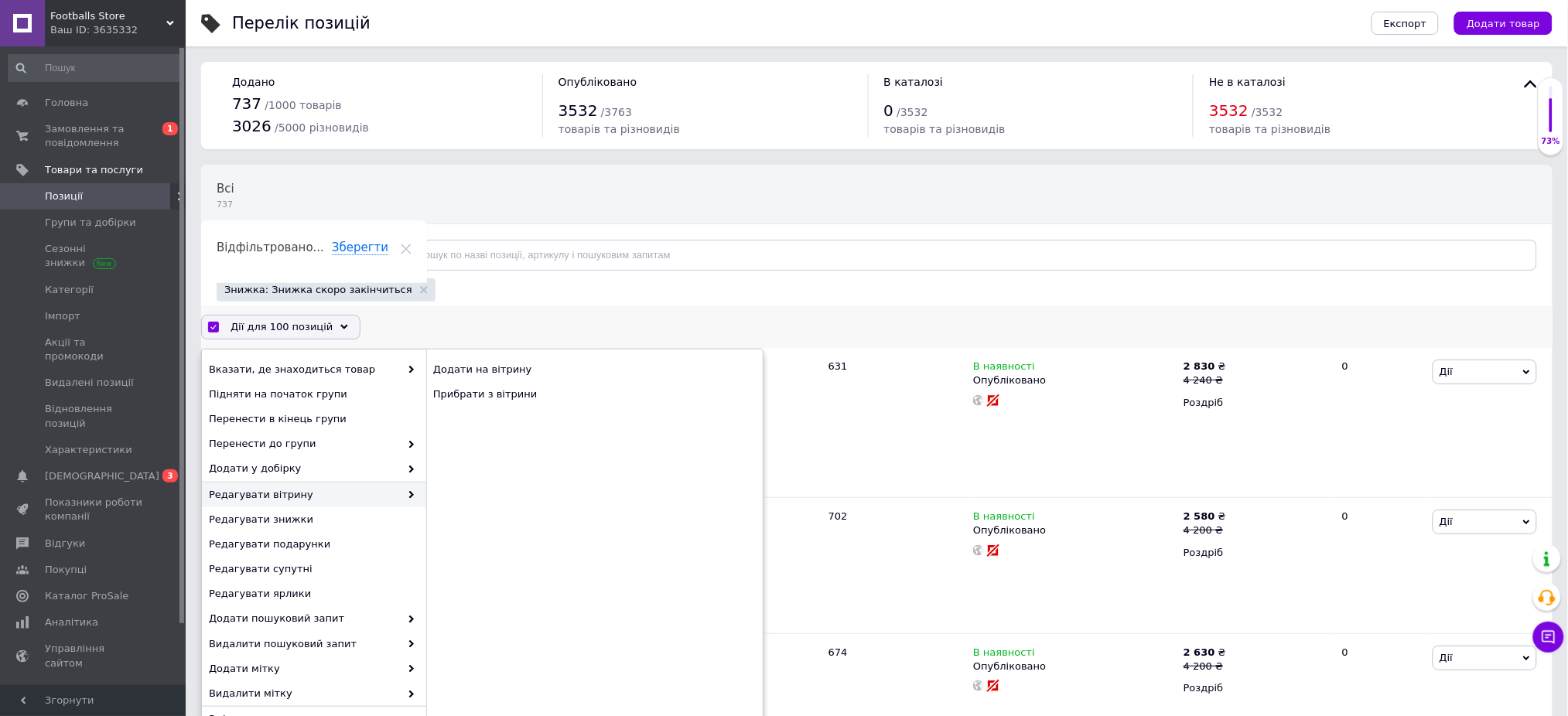
checkbox input "false"
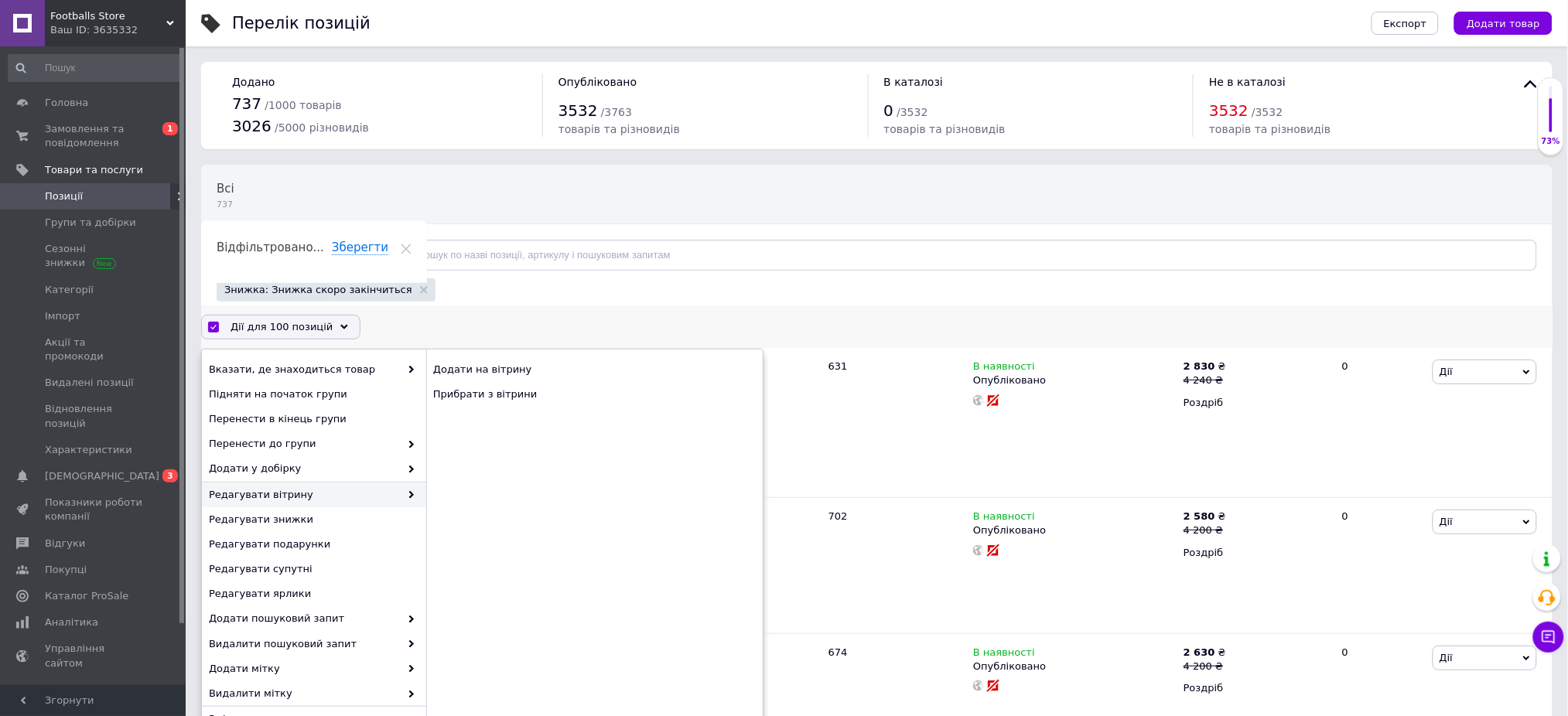
checkbox input "false"
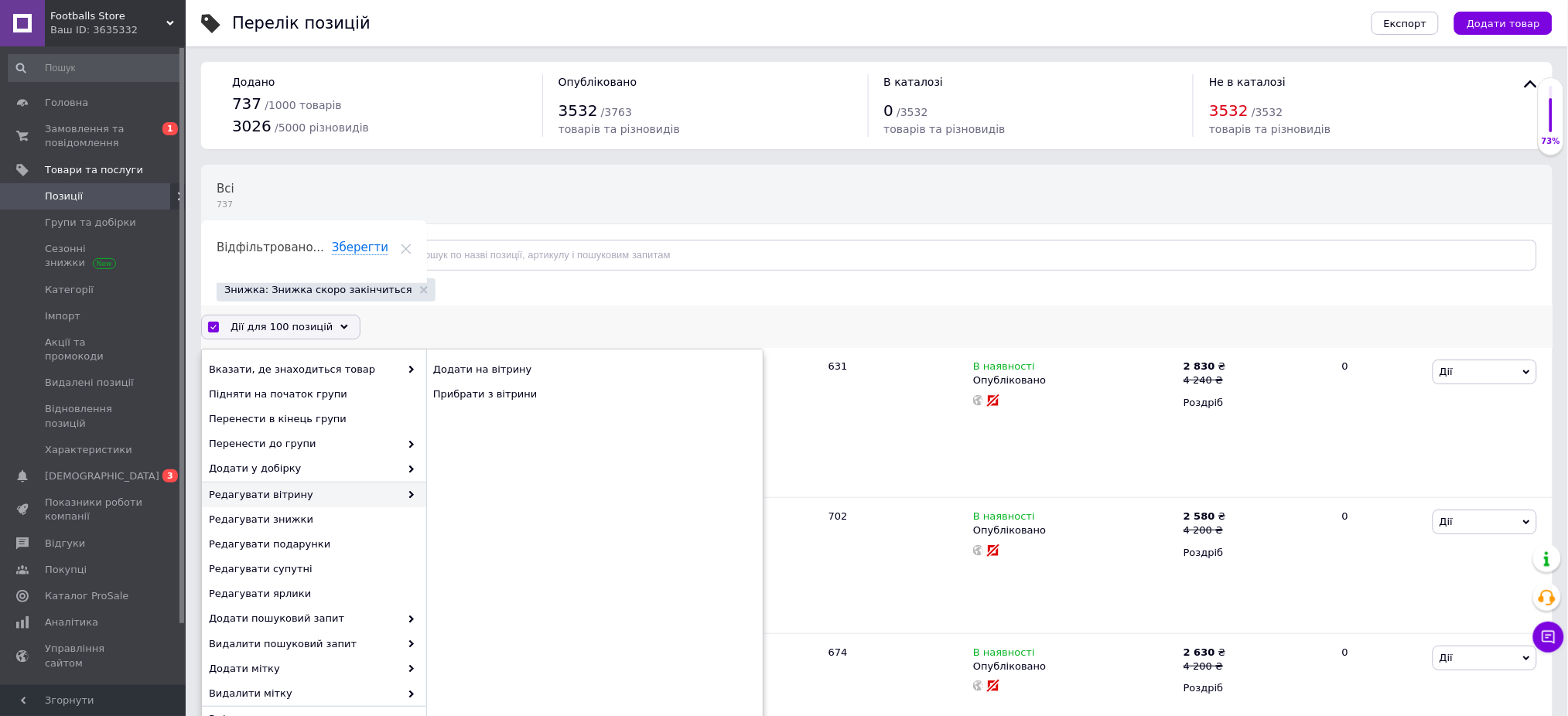
checkbox input "false"
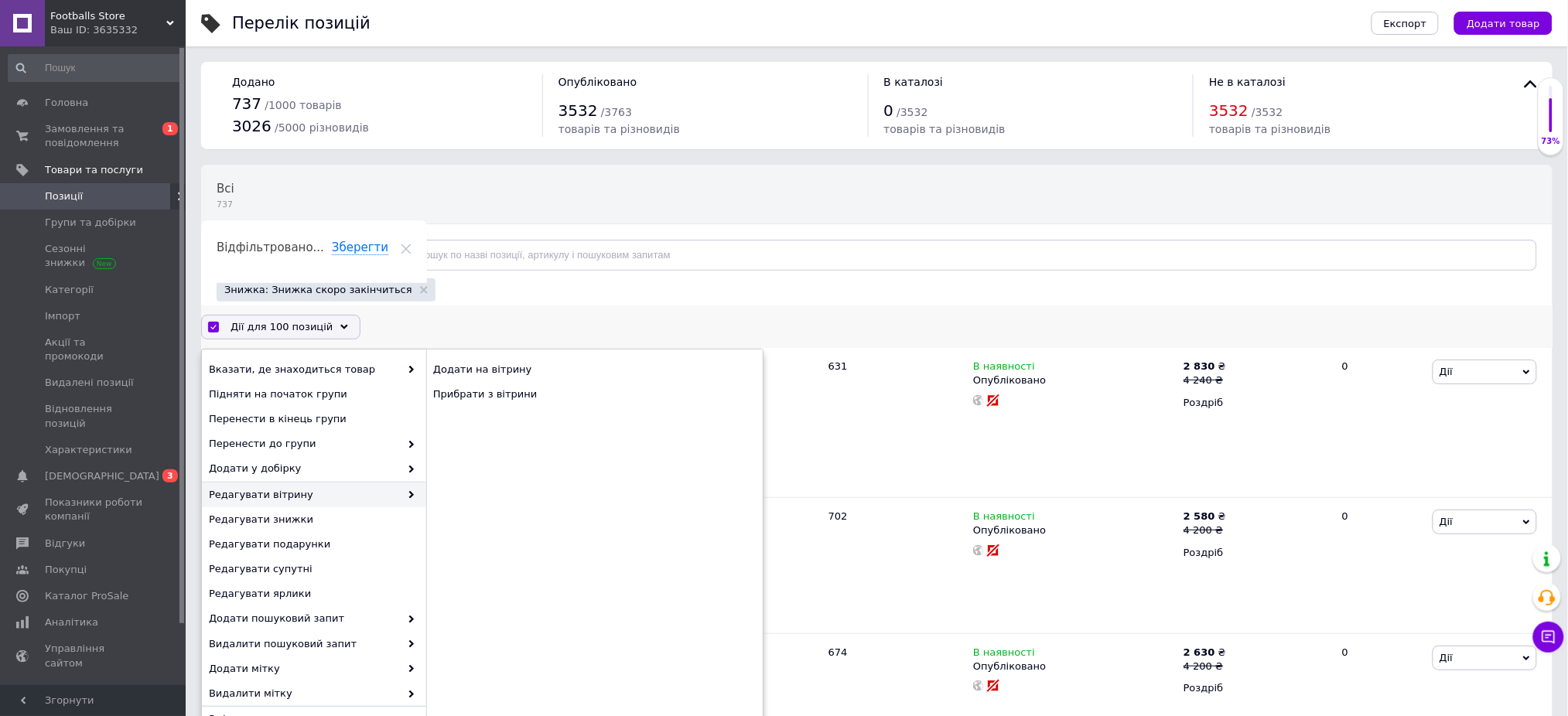
checkbox input "false"
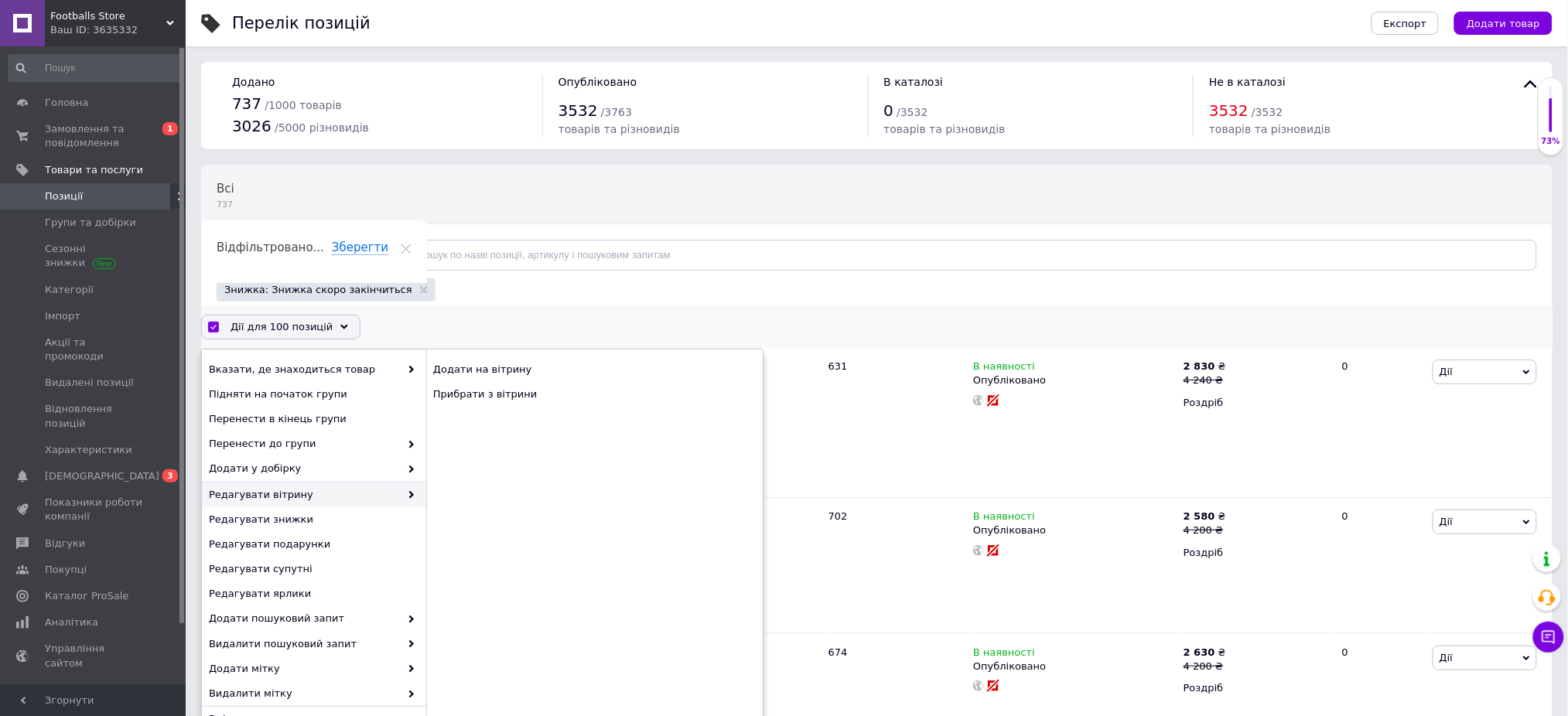
checkbox input "false"
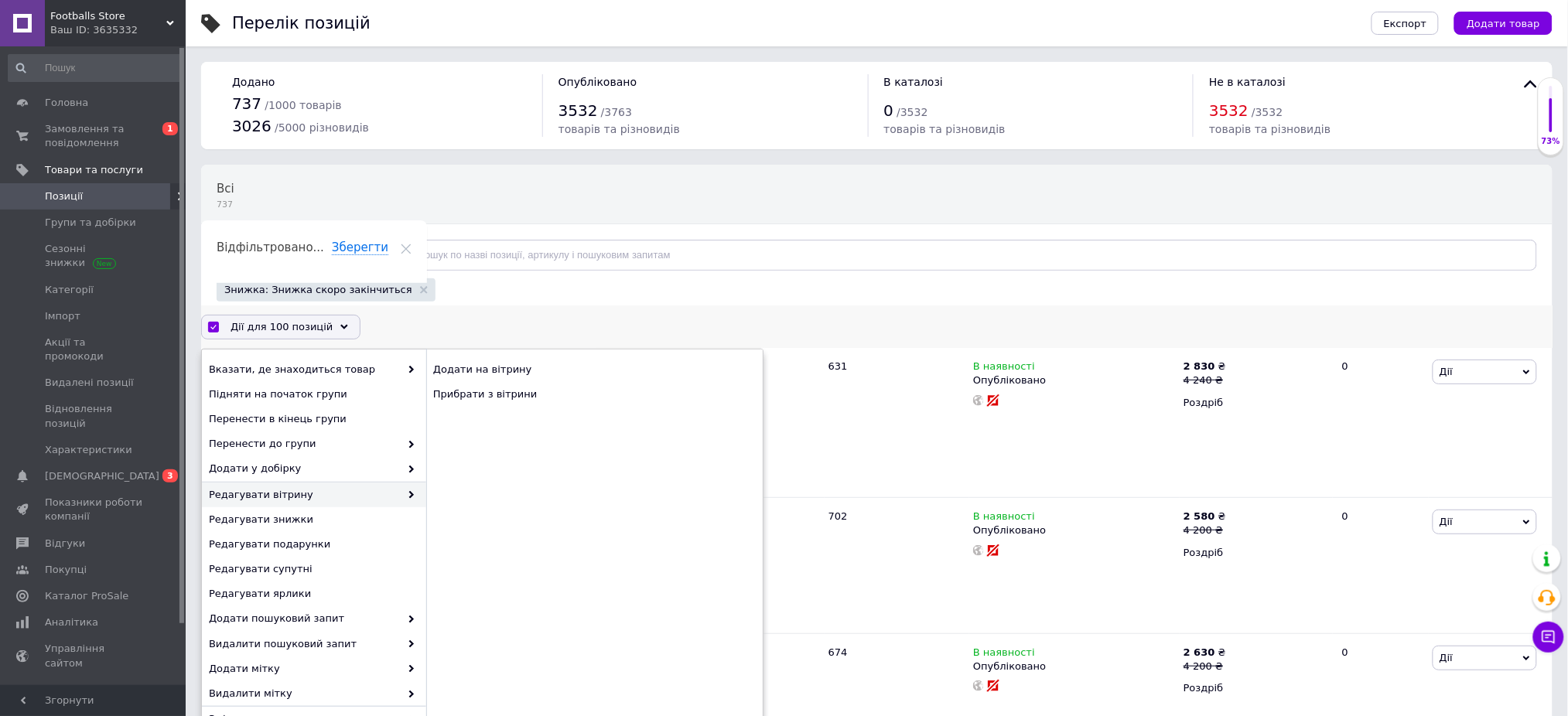
checkbox input "false"
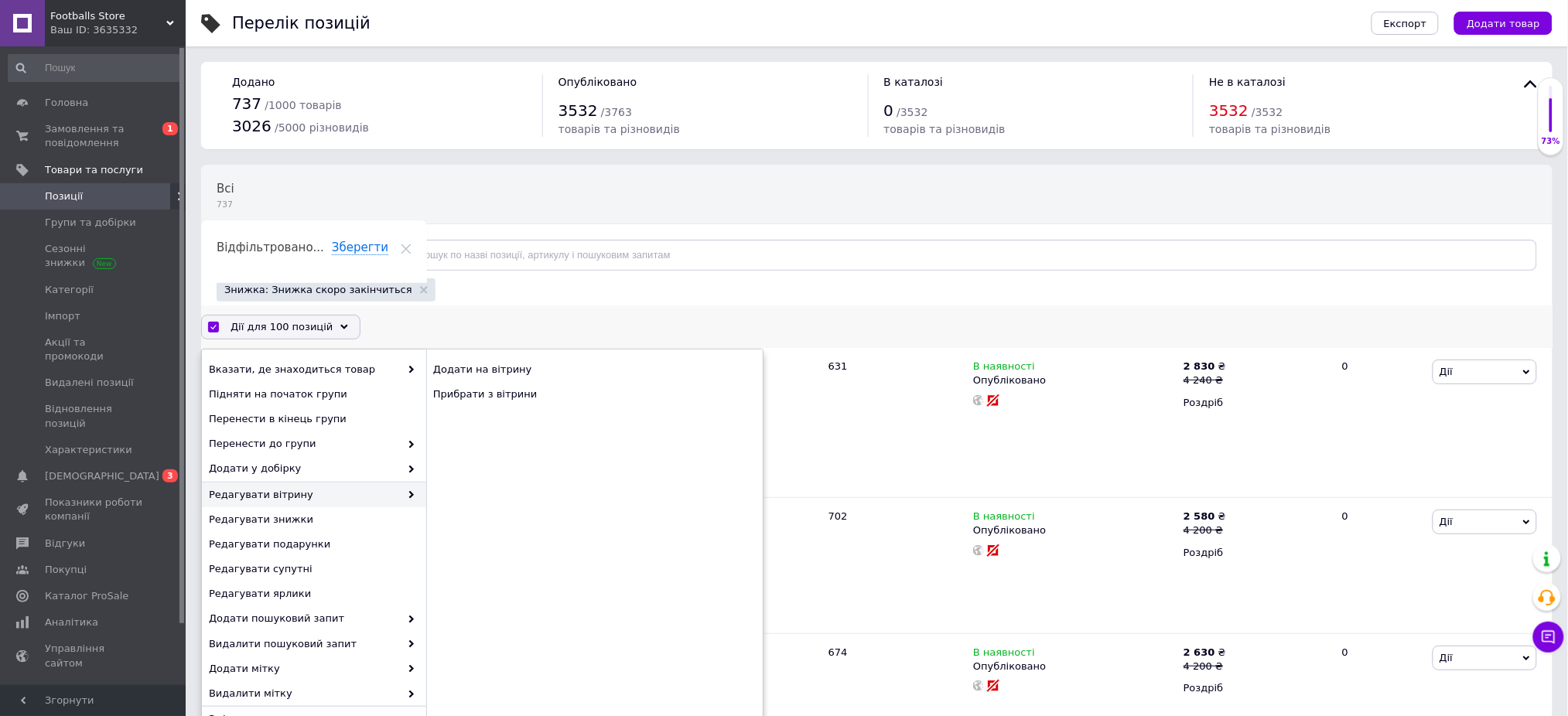
checkbox input "false"
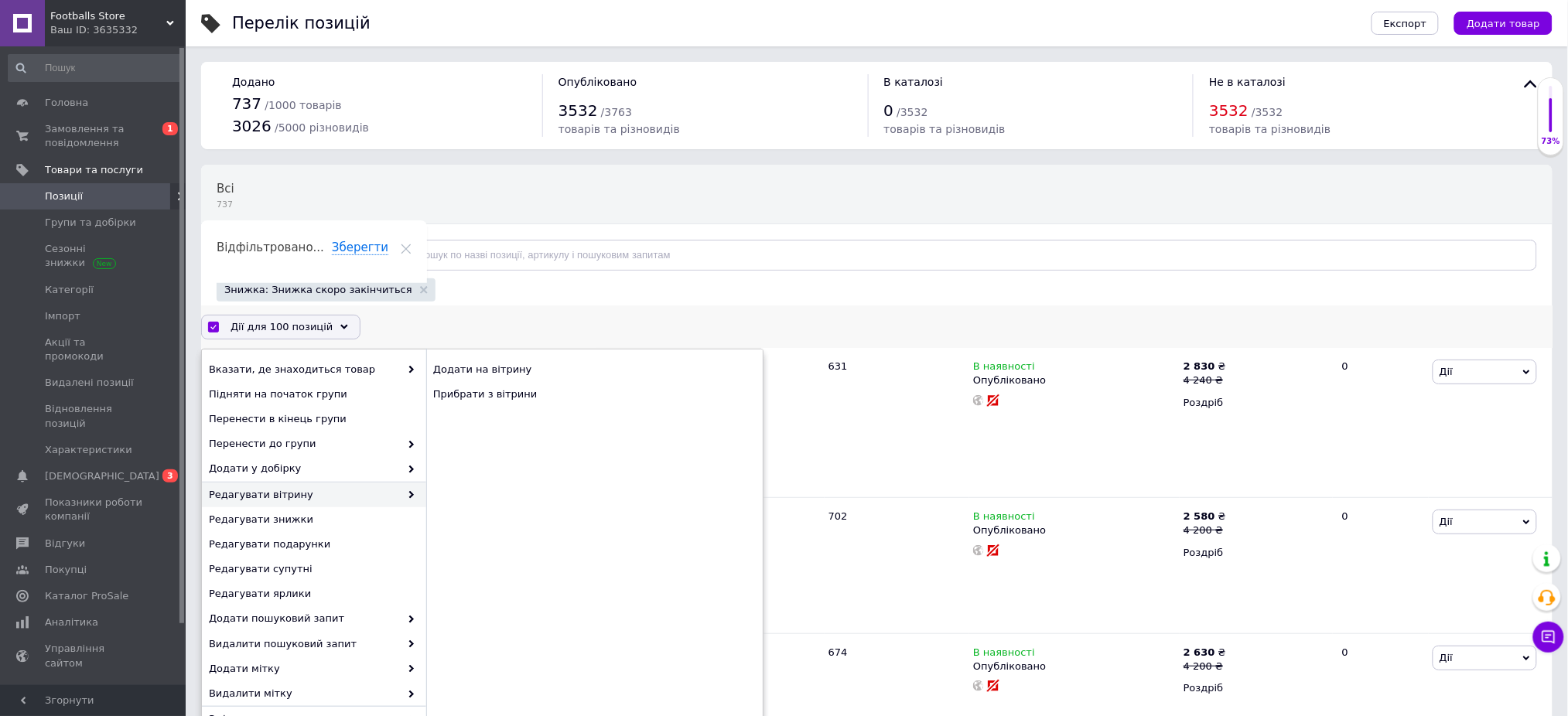
checkbox input "false"
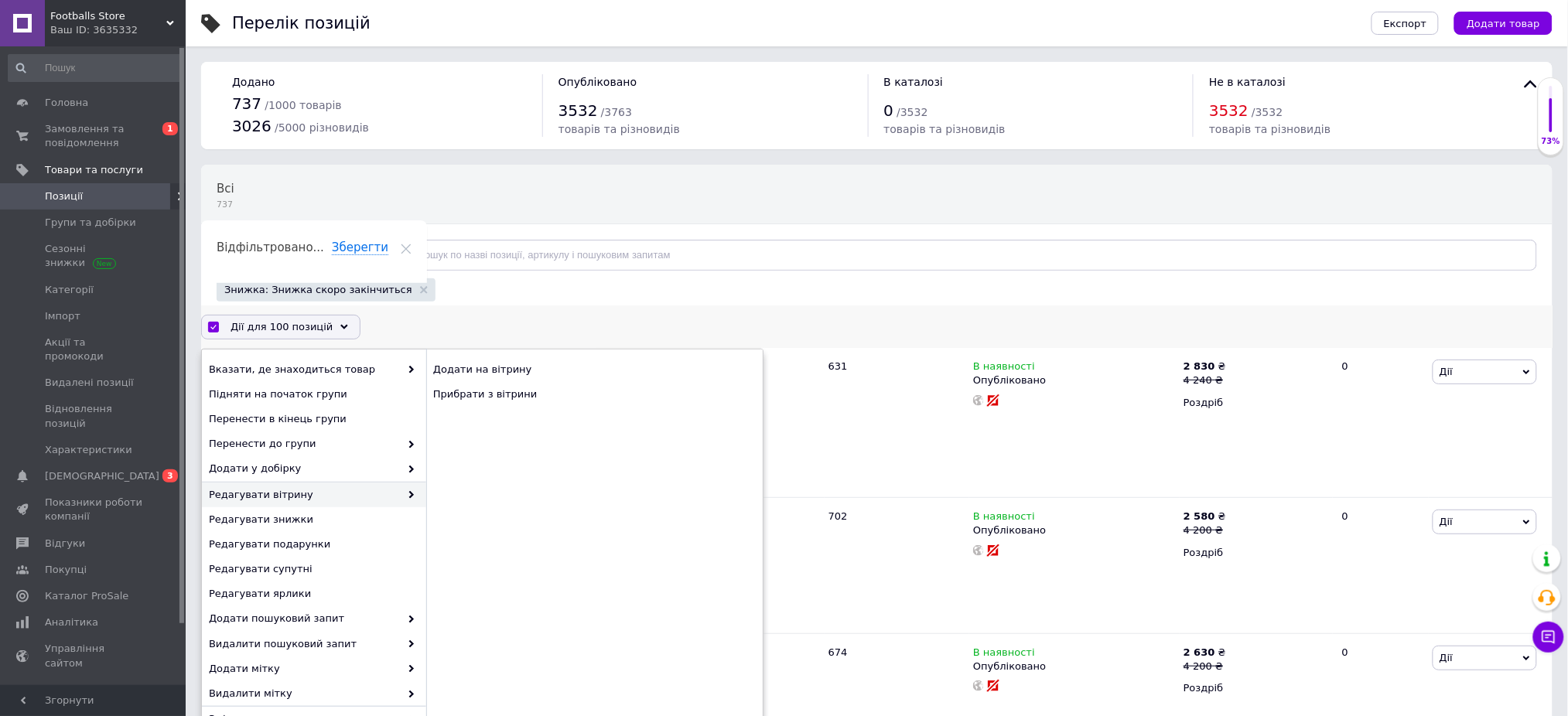
checkbox input "false"
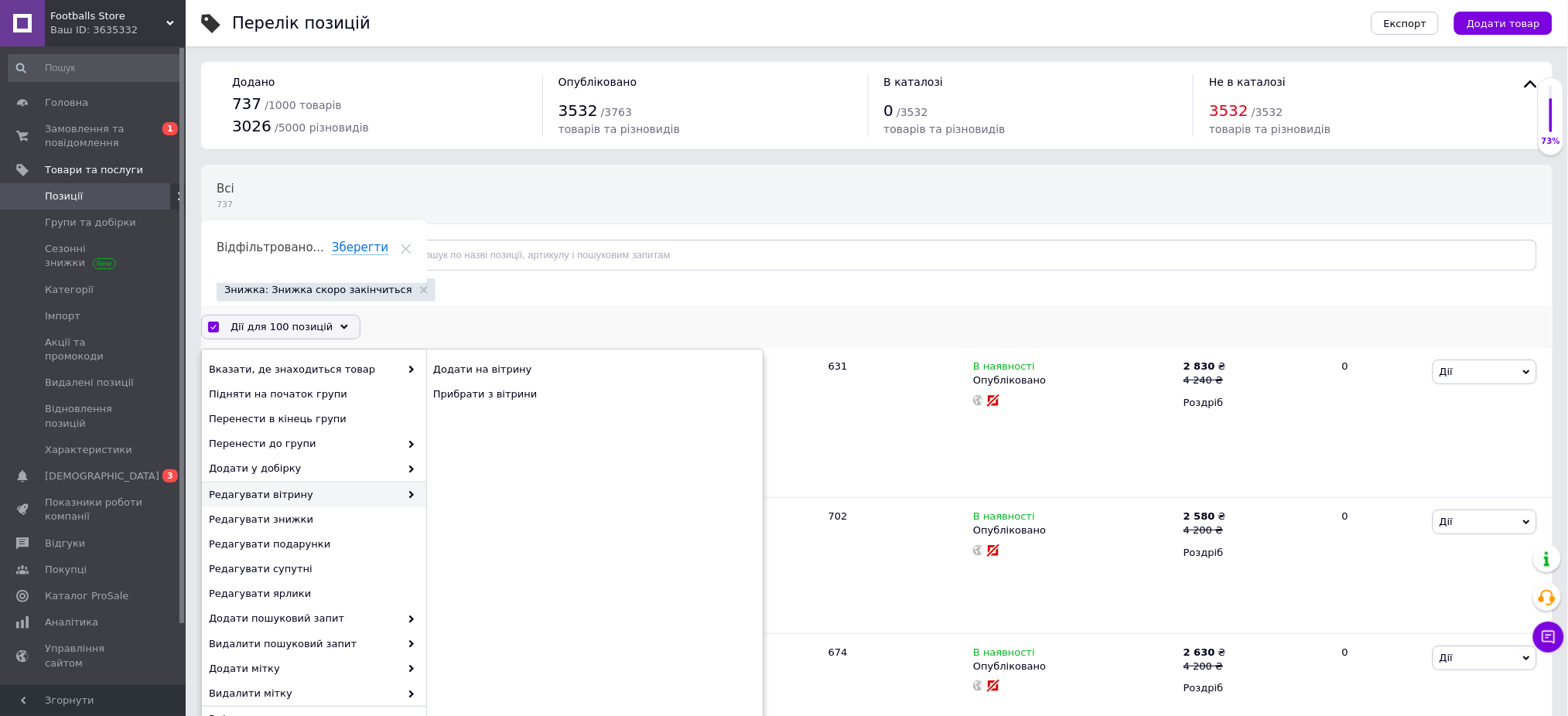
checkbox input "false"
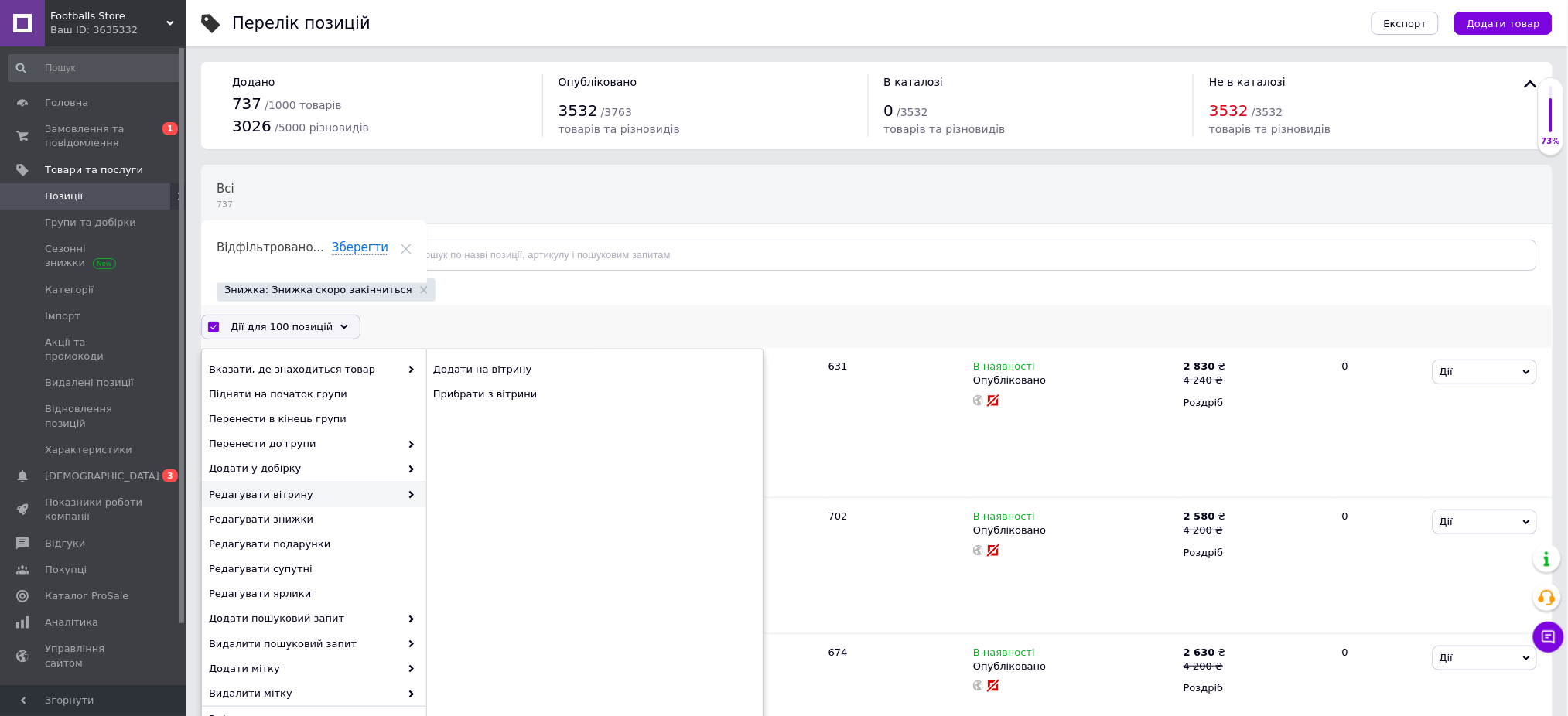
checkbox input "false"
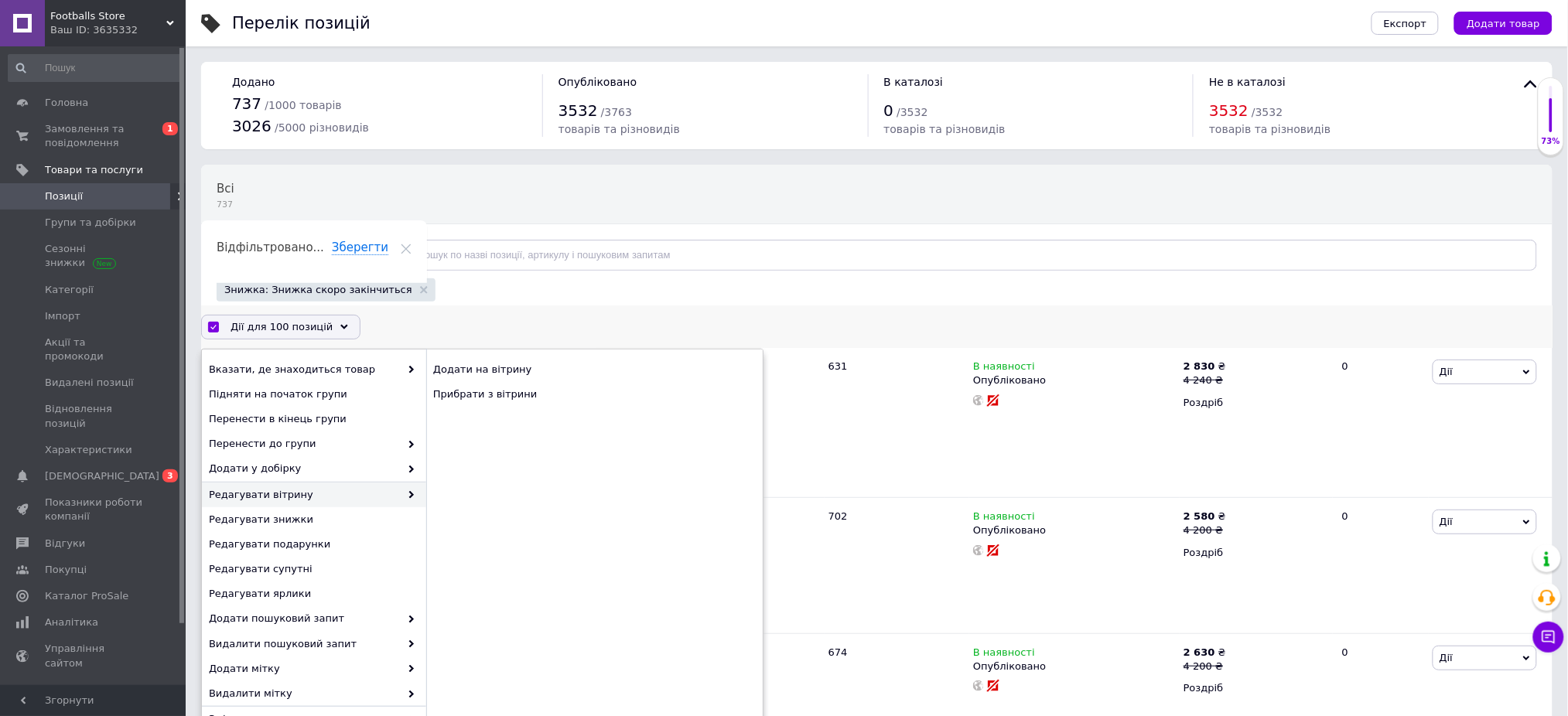
checkbox input "false"
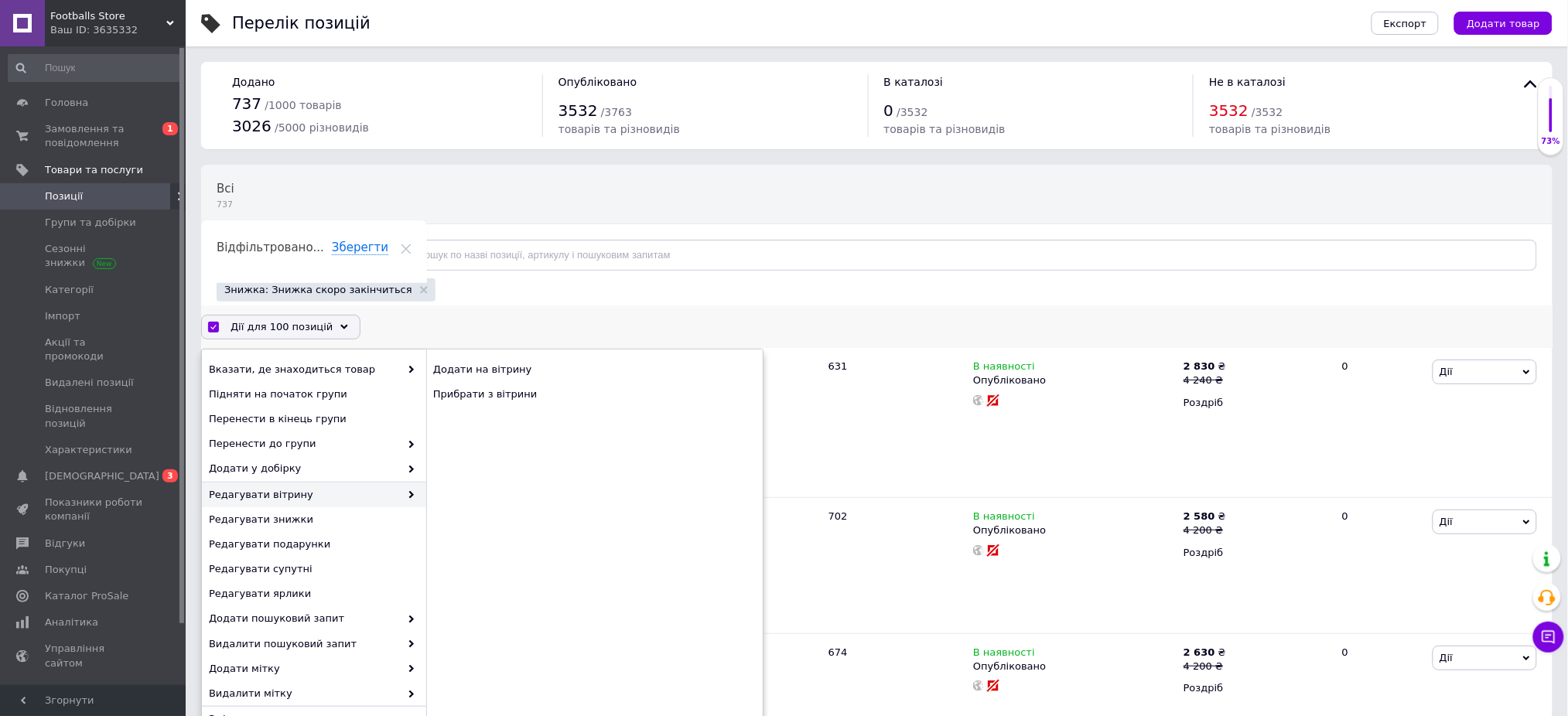
checkbox input "false"
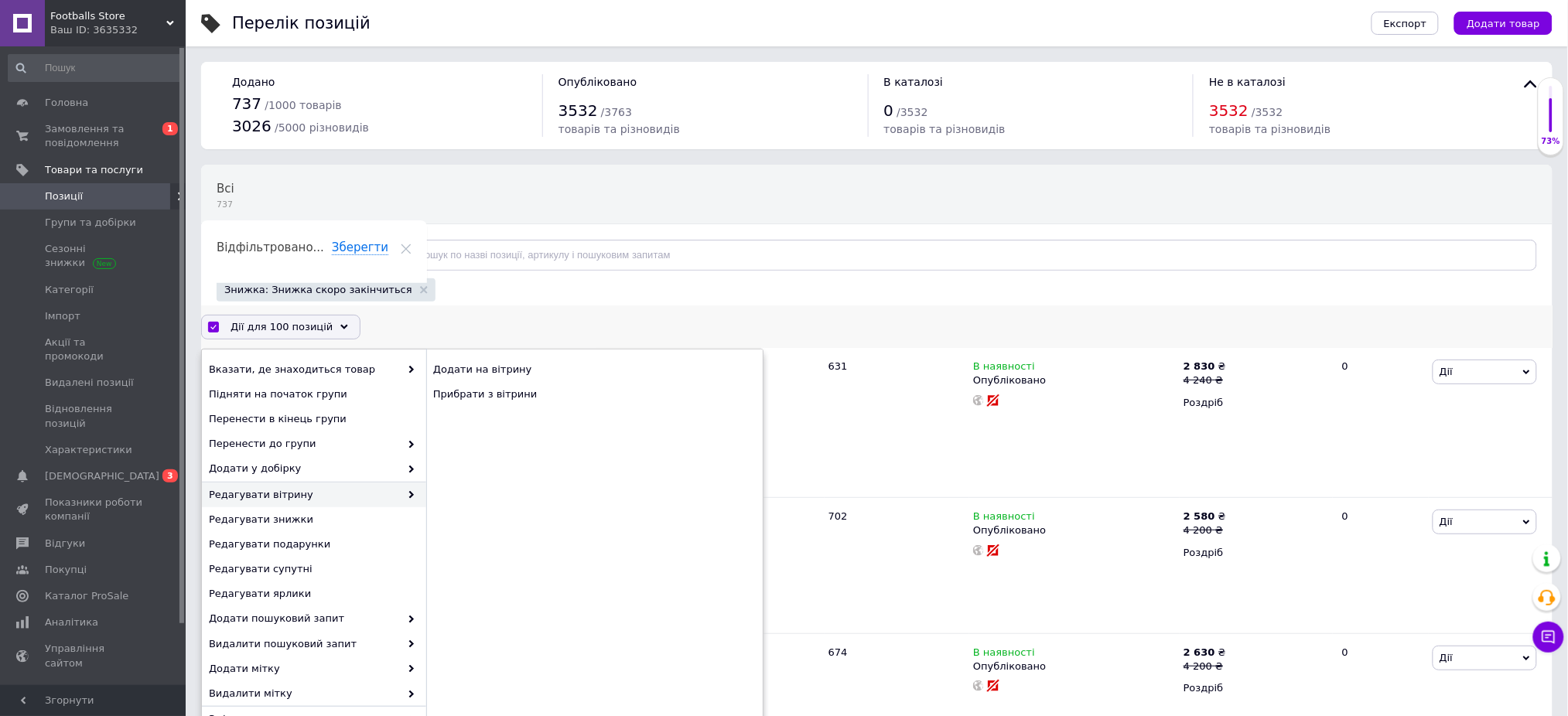
checkbox input "false"
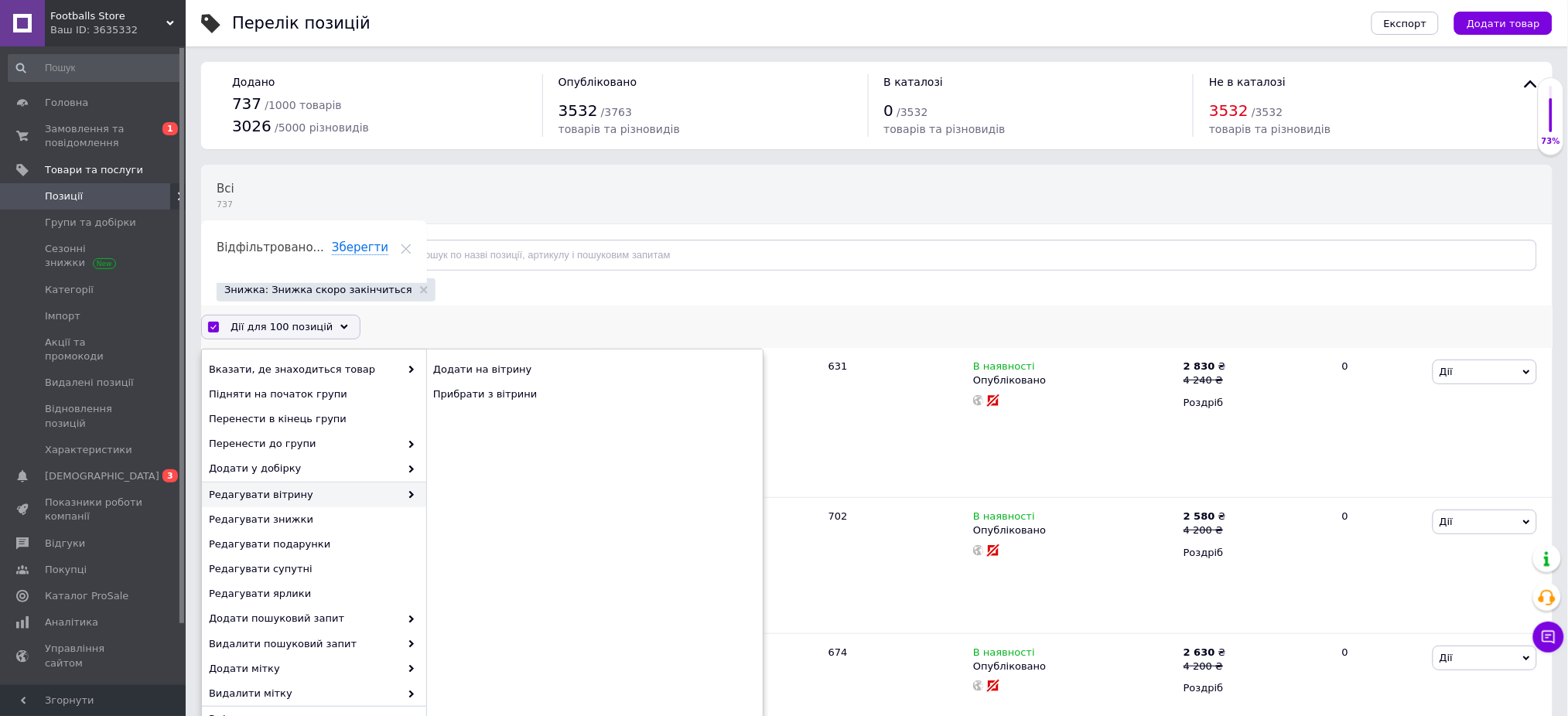
checkbox input "false"
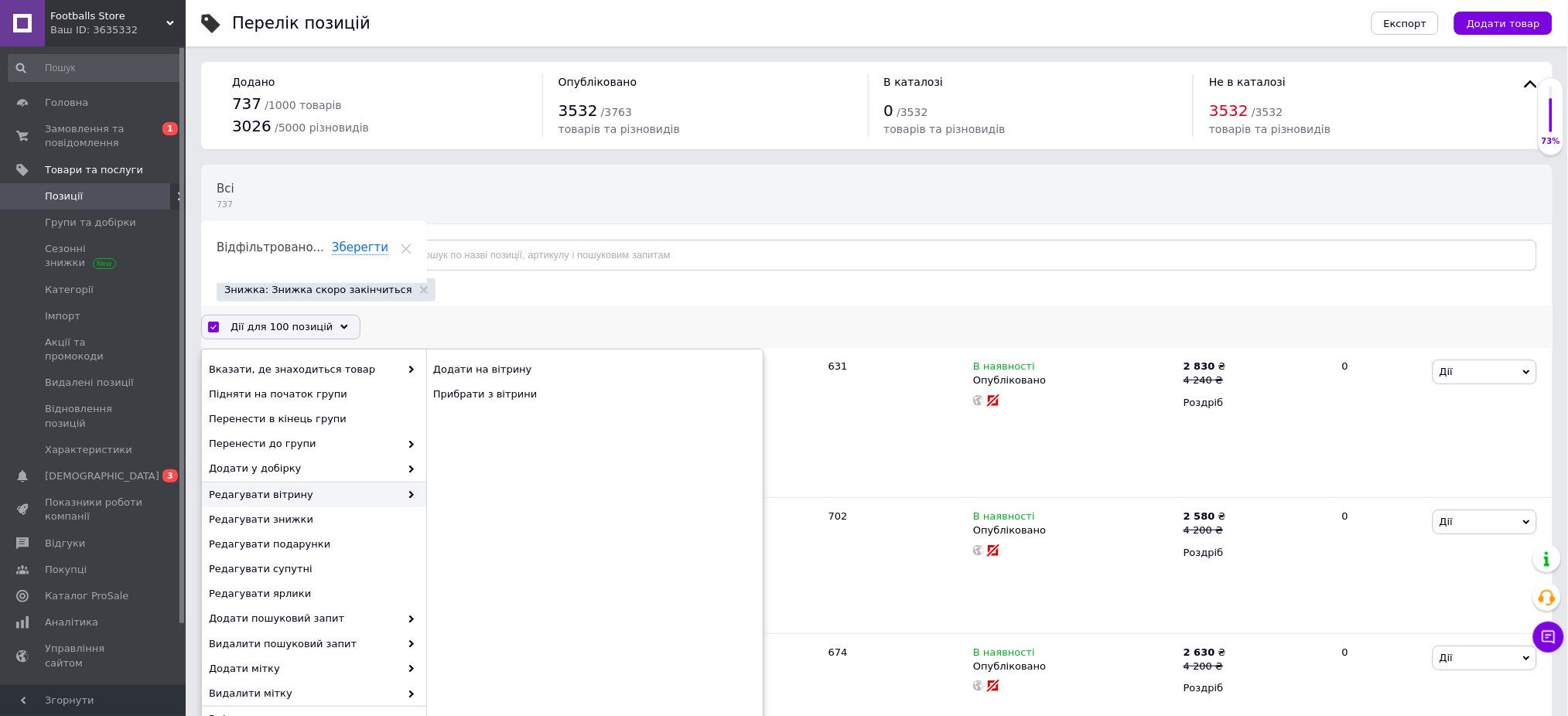
checkbox input "false"
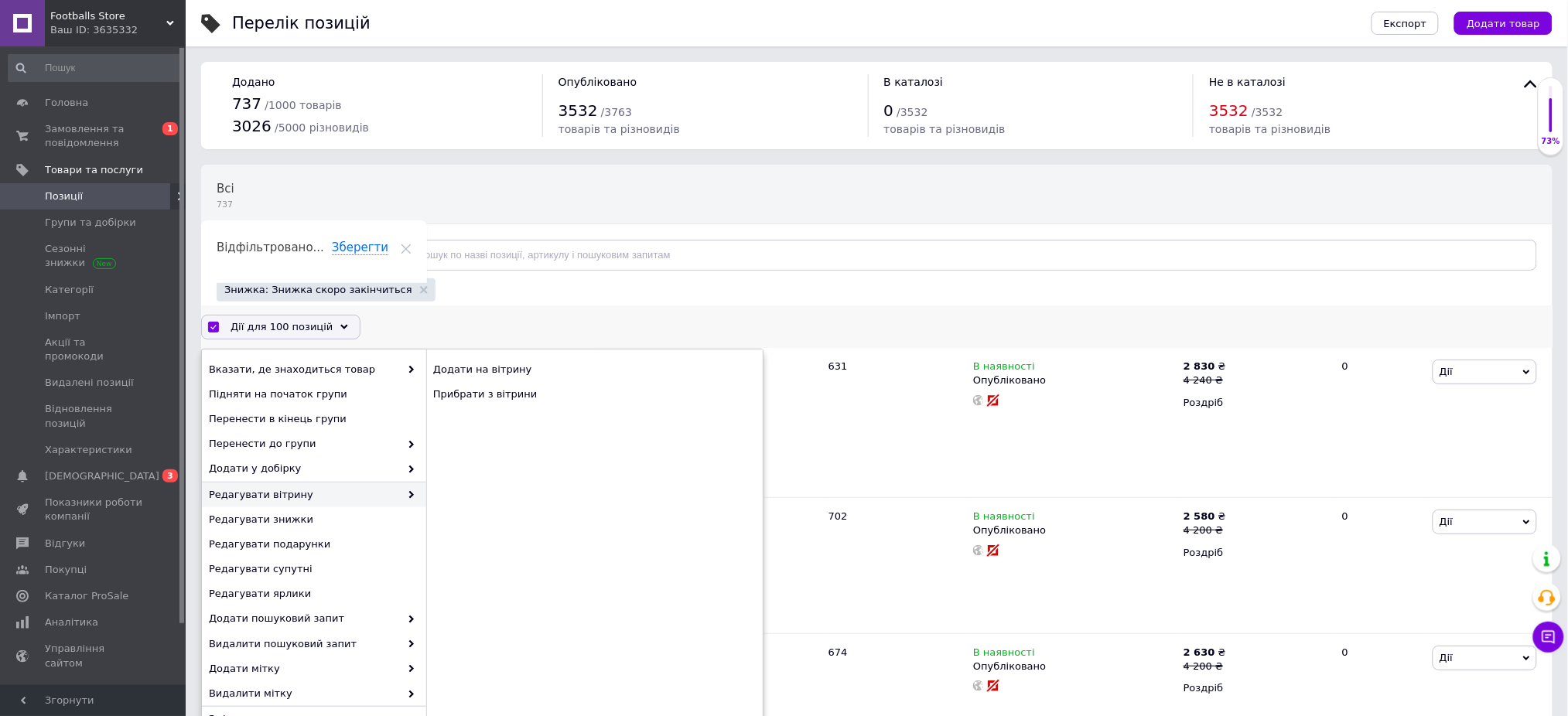
checkbox input "false"
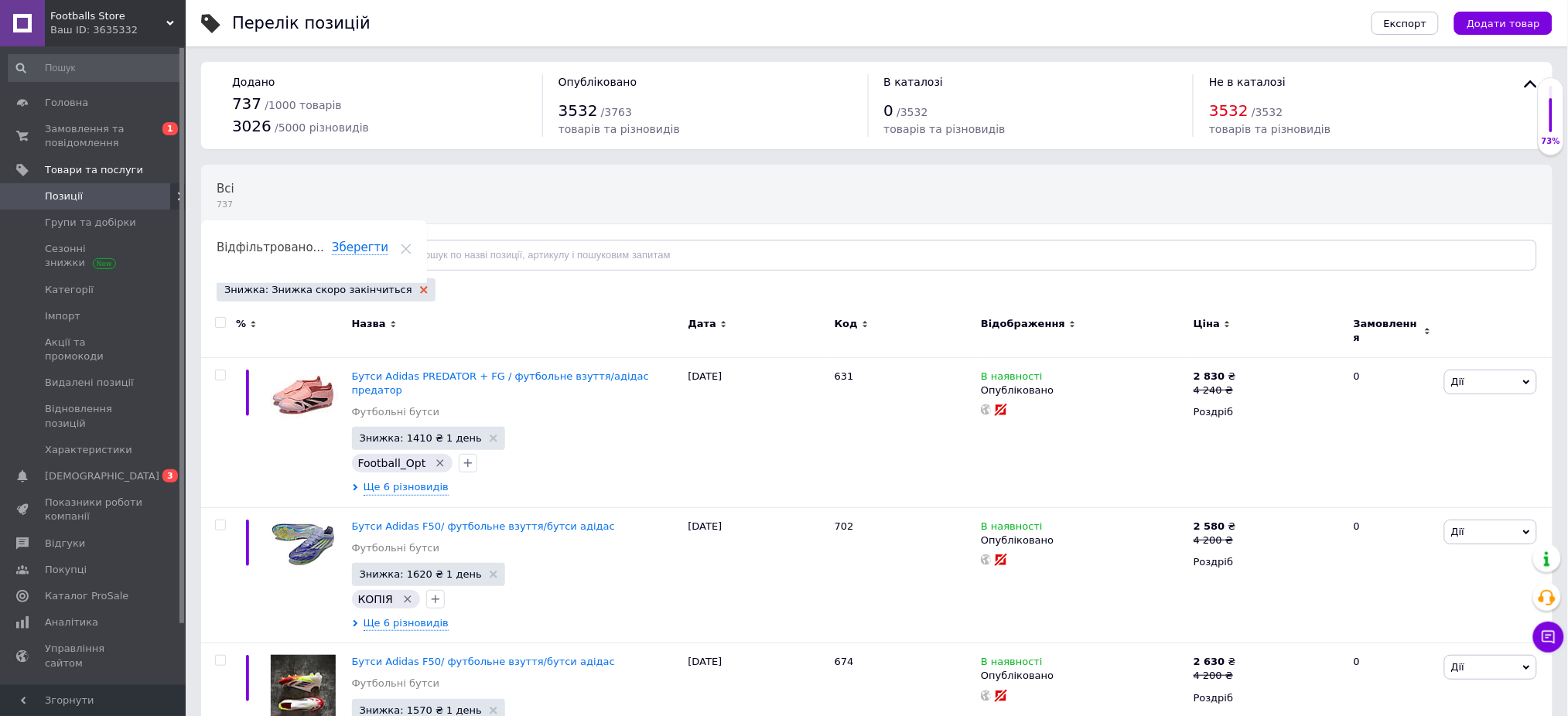
click at [420, 290] on icon at bounding box center [424, 290] width 8 height 8
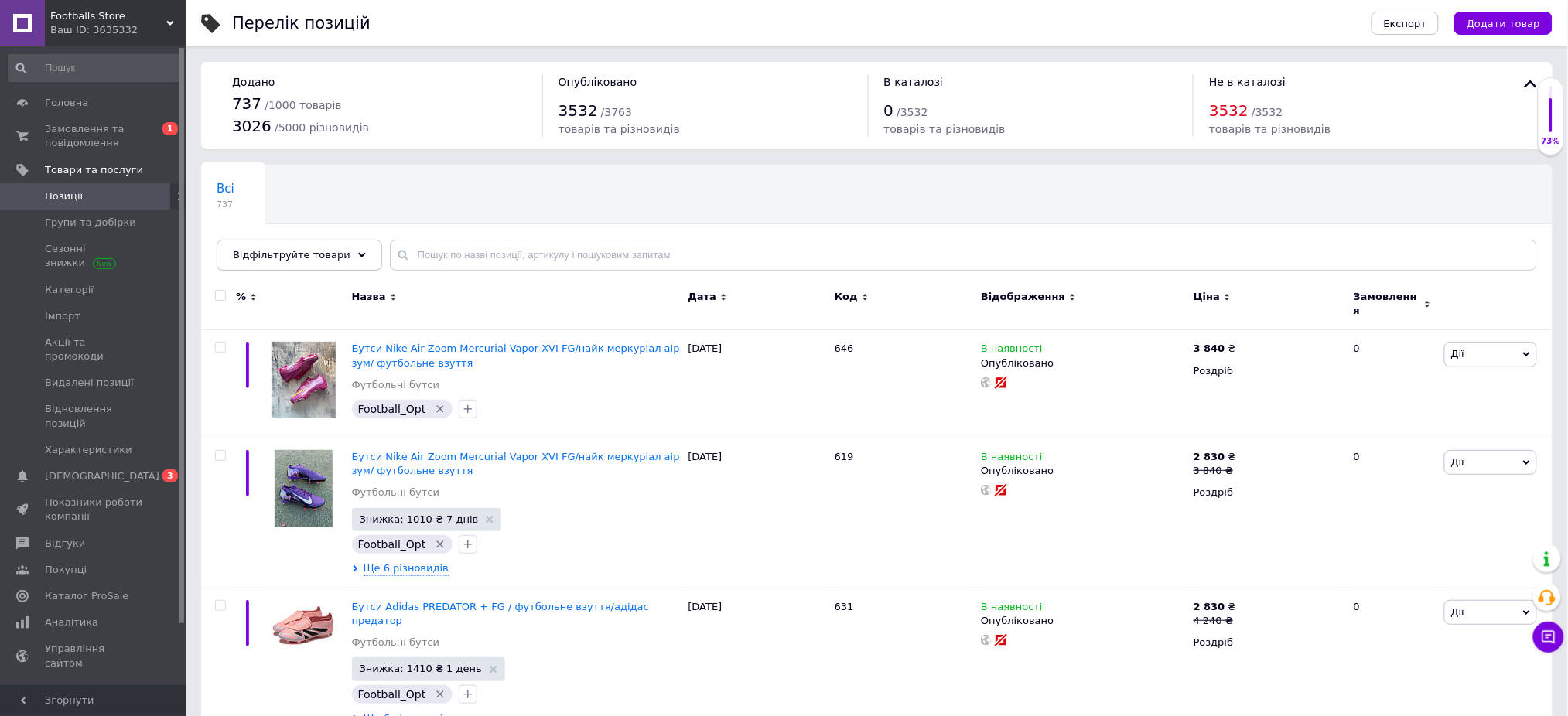
click at [292, 259] on span "Відфільтруйте товари" at bounding box center [291, 255] width 118 height 12
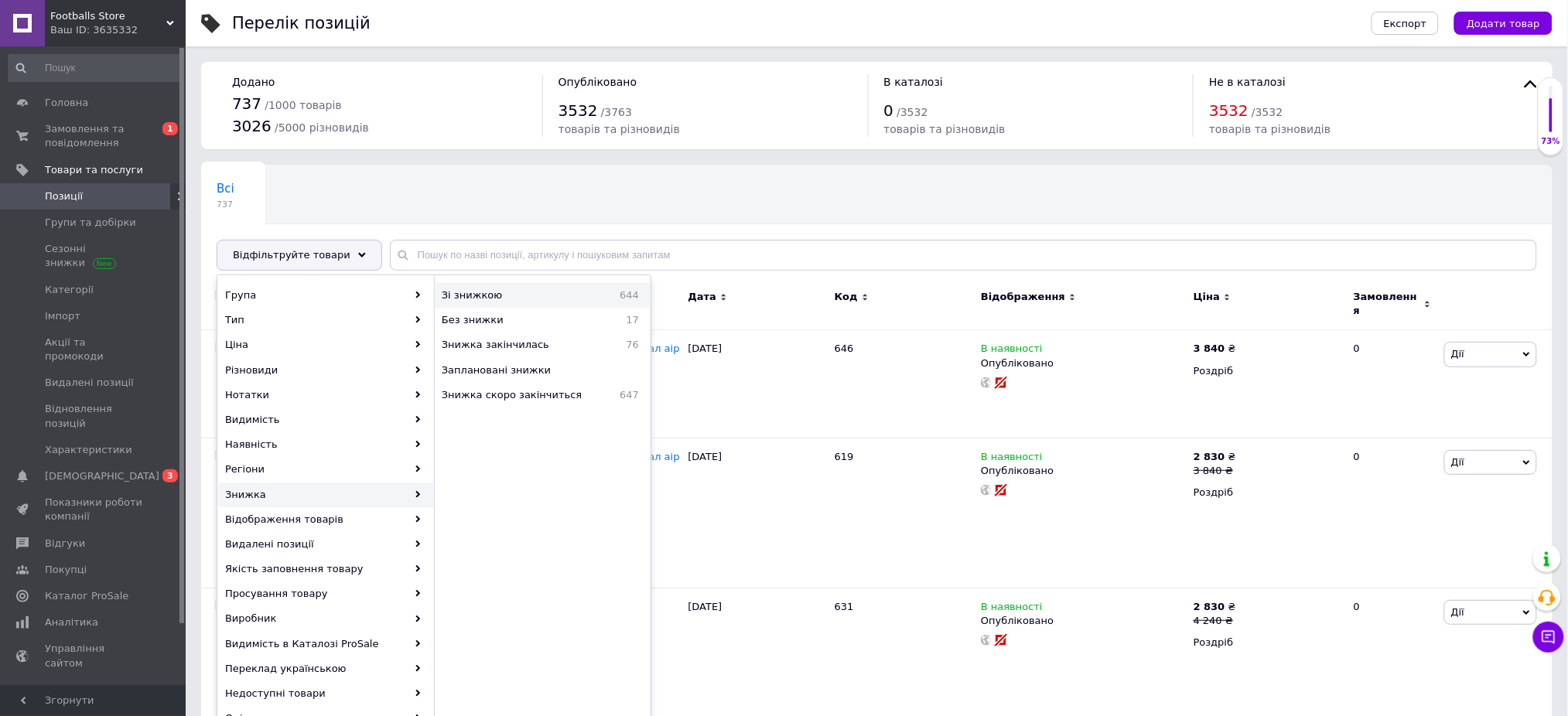
click at [554, 302] on span "Зі знижкою" at bounding box center [510, 295] width 137 height 14
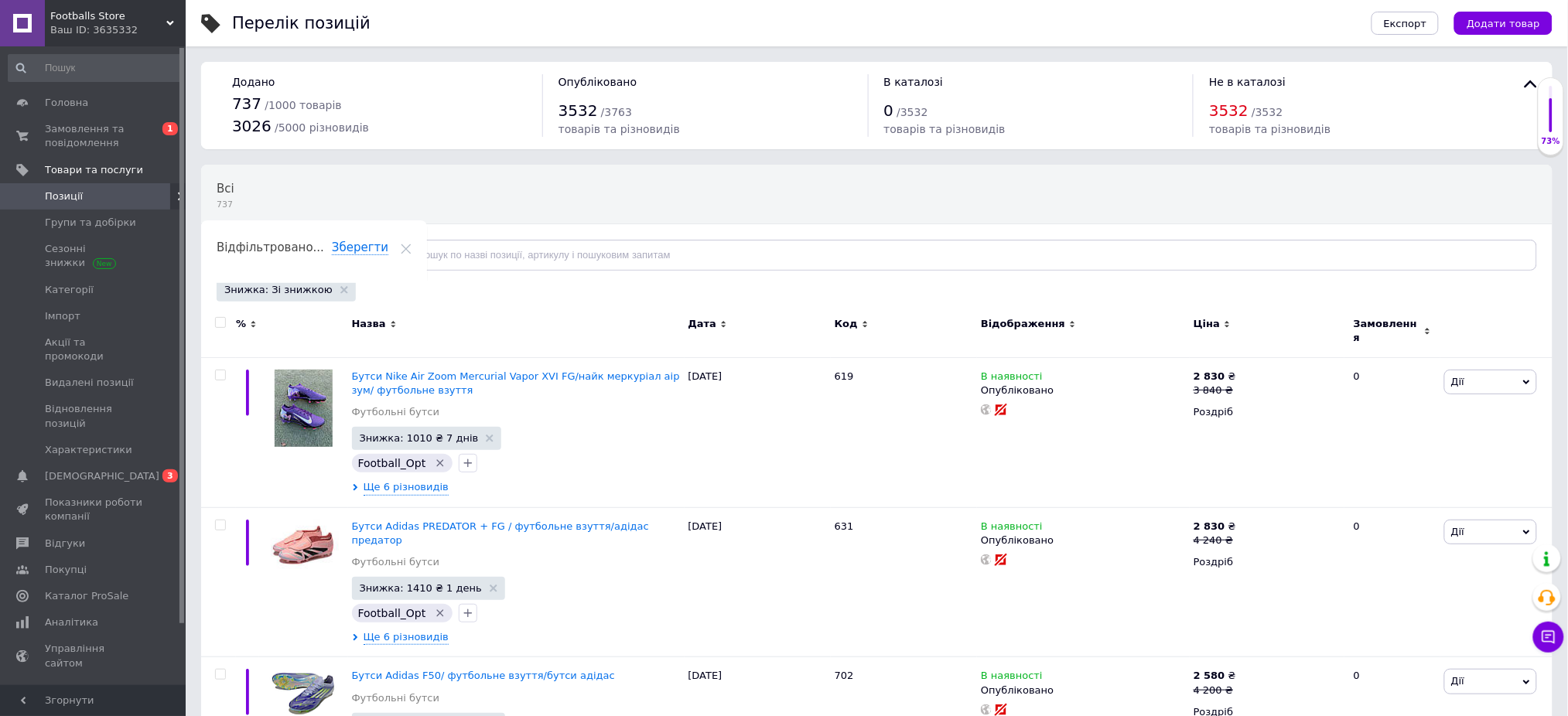
click at [222, 321] on input "checkbox" at bounding box center [220, 322] width 10 height 10
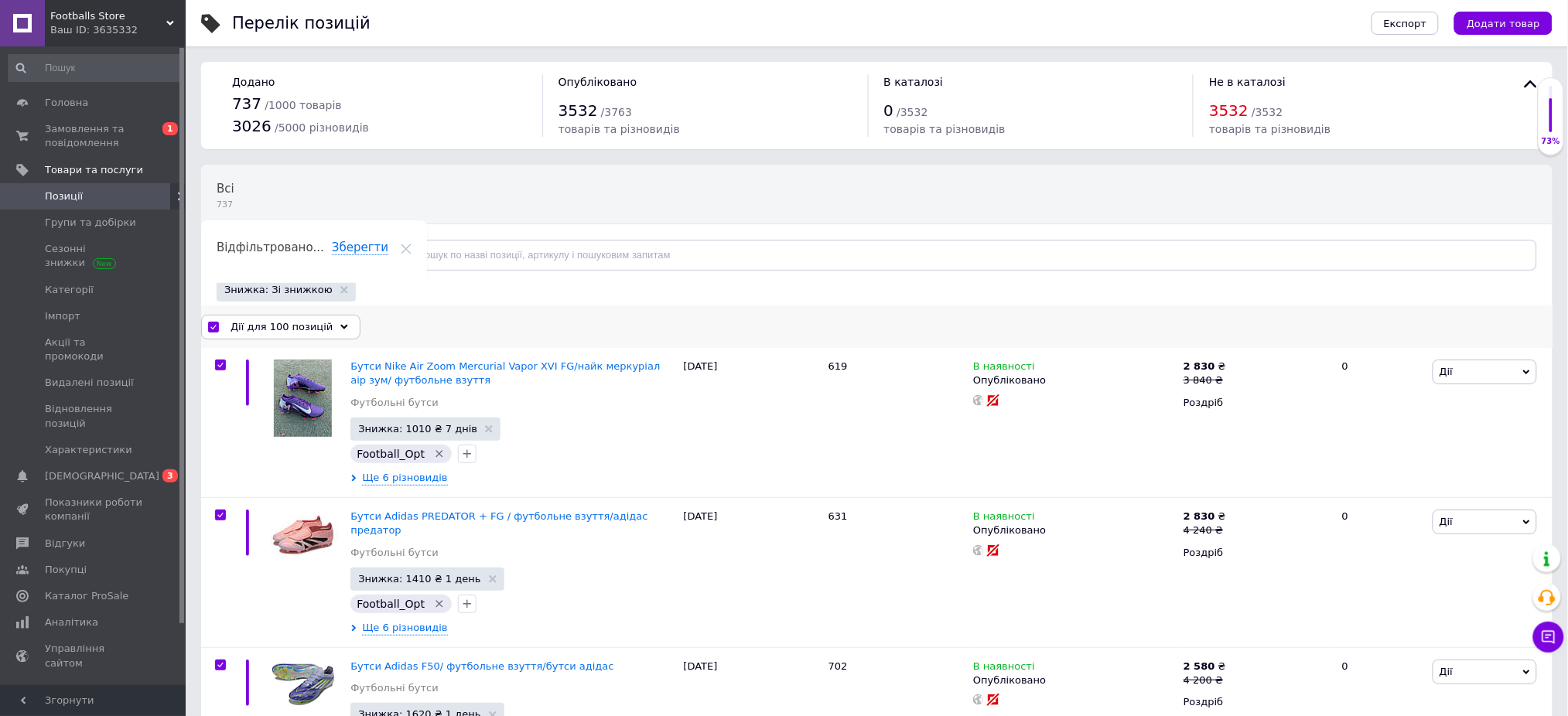
drag, startPoint x: 222, startPoint y: 321, endPoint x: 398, endPoint y: 468, distance: 229.3
click at [260, 315] on div "Дії для 100 позицій" at bounding box center [280, 327] width 160 height 25
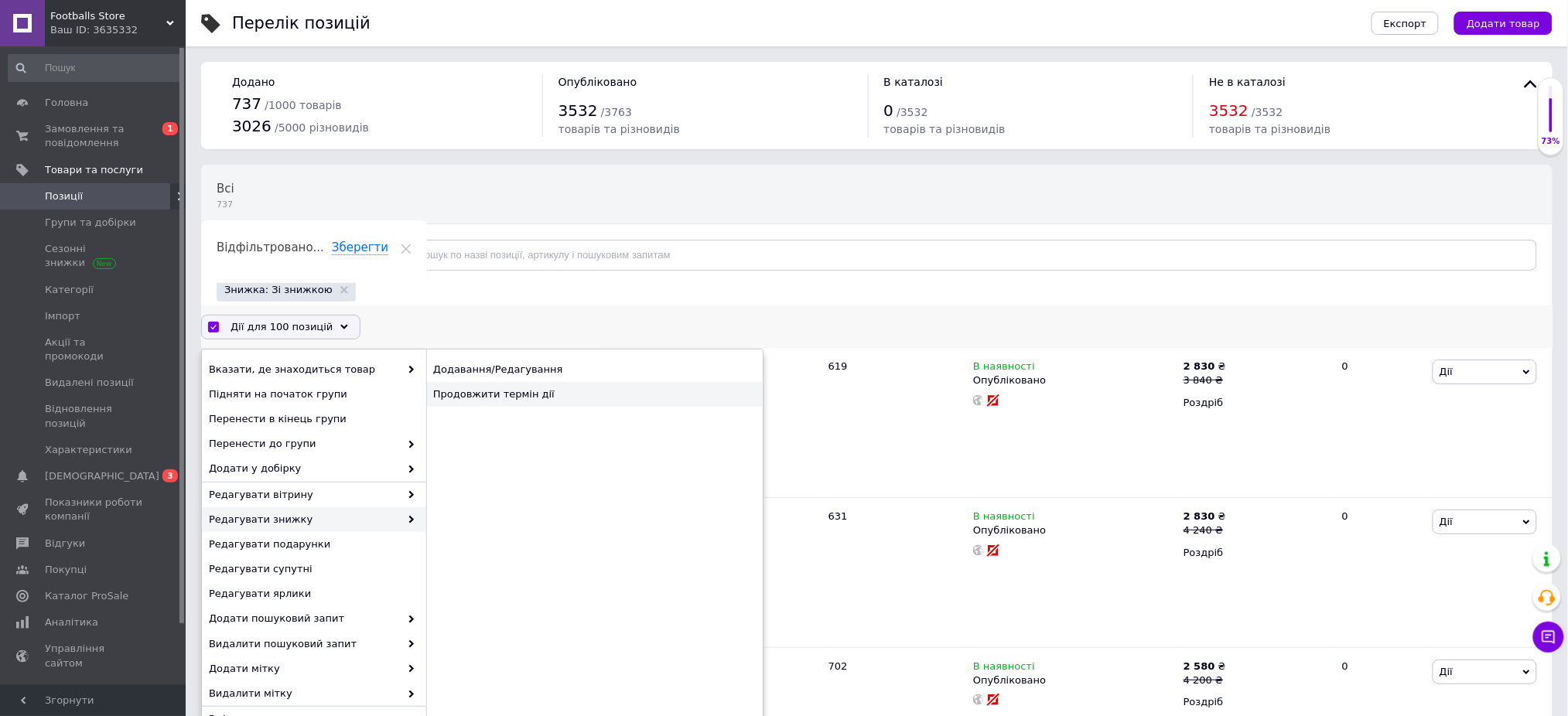
click at [471, 391] on div "Продовжити термін дії" at bounding box center [595, 394] width 337 height 25
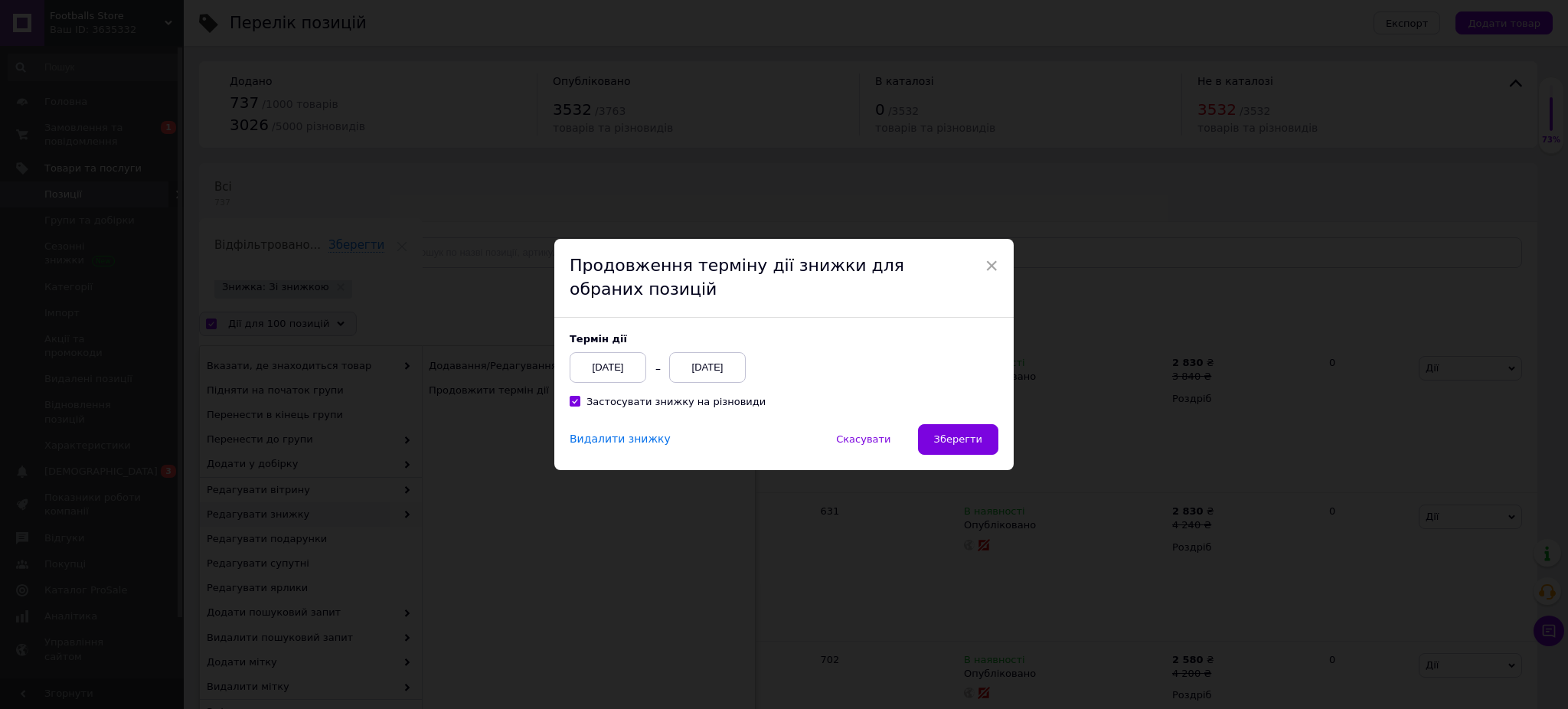
click at [701, 369] on div "[DATE]" at bounding box center [707, 367] width 76 height 31
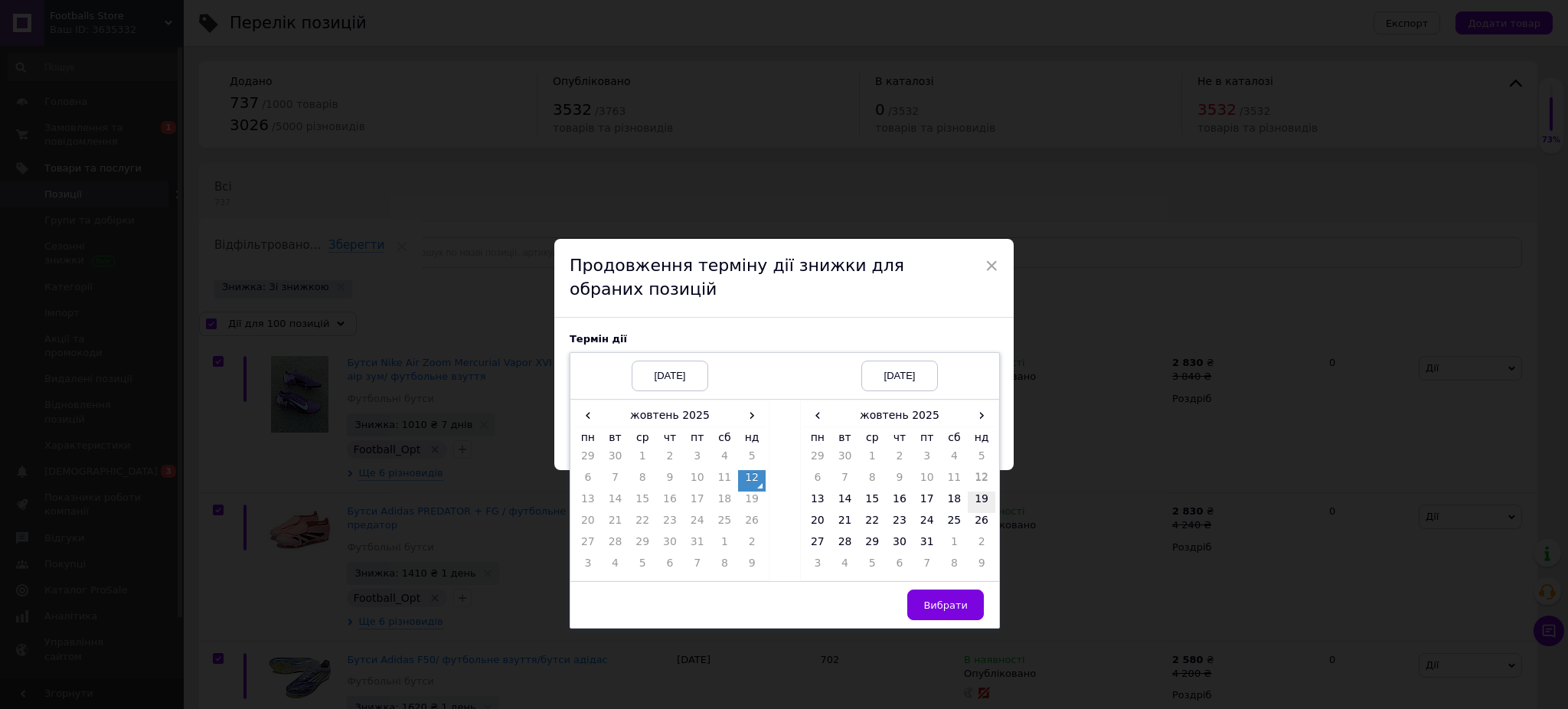
click at [972, 496] on td "19" at bounding box center [981, 501] width 28 height 21
click at [949, 612] on button "Вибрати" at bounding box center [945, 604] width 76 height 31
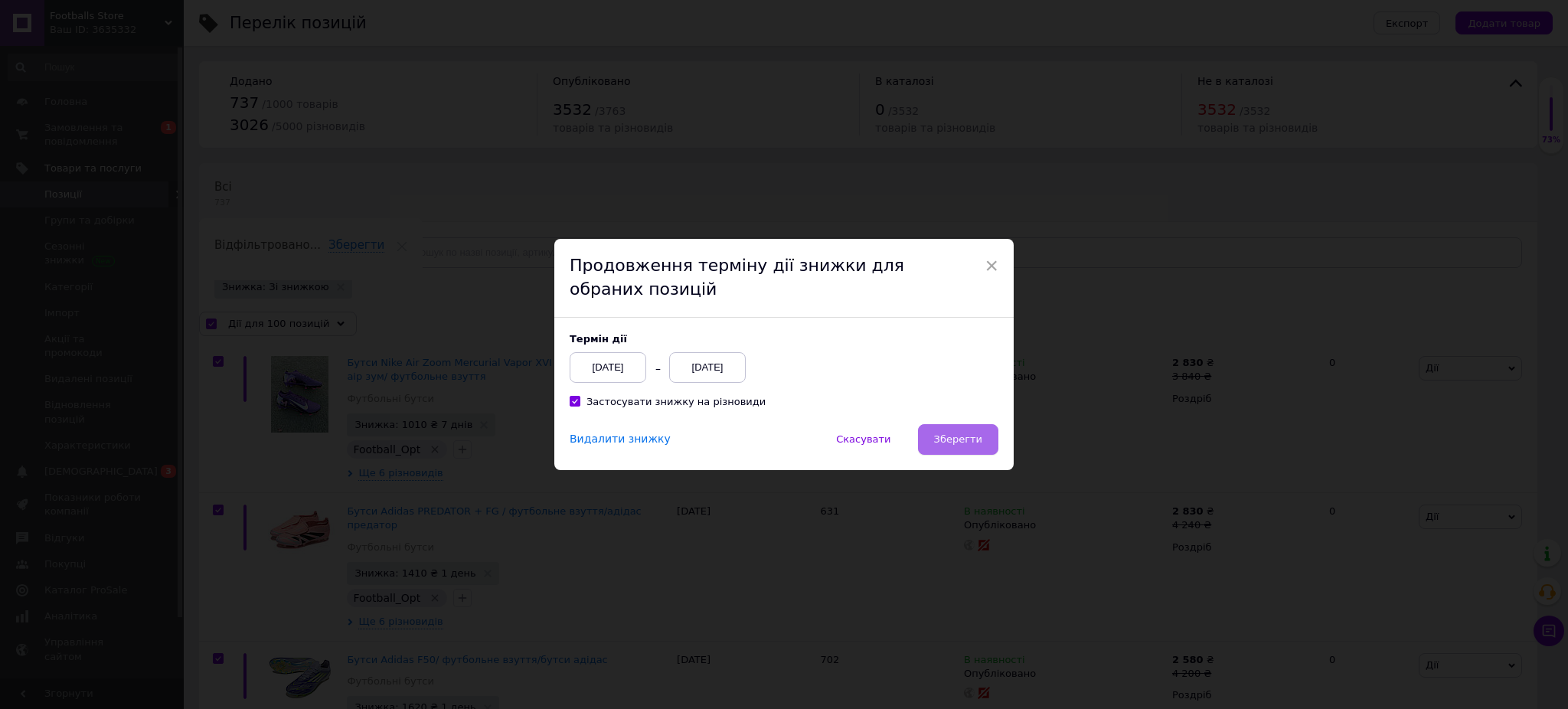
click at [980, 439] on span "Зберегти" at bounding box center [958, 439] width 48 height 12
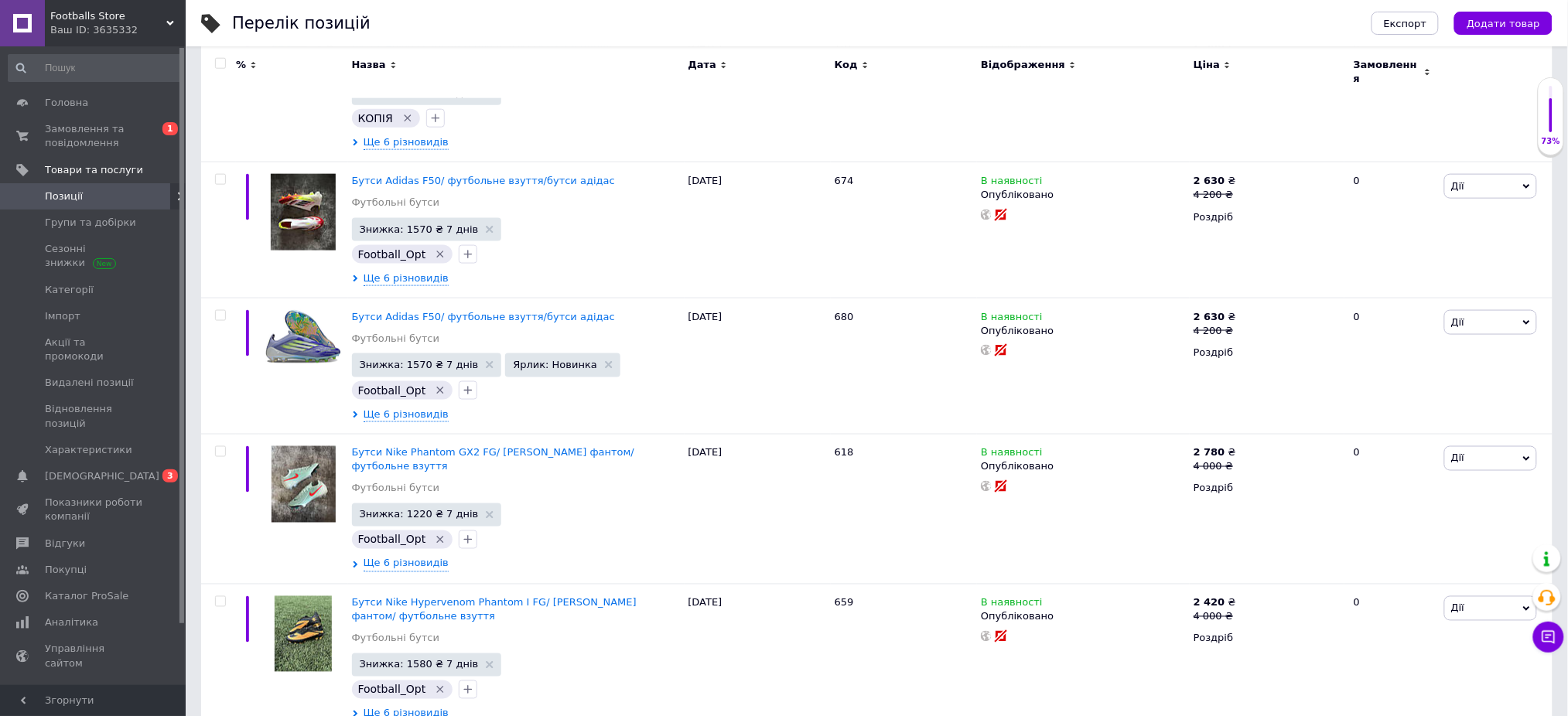
scroll to position [13620, 0]
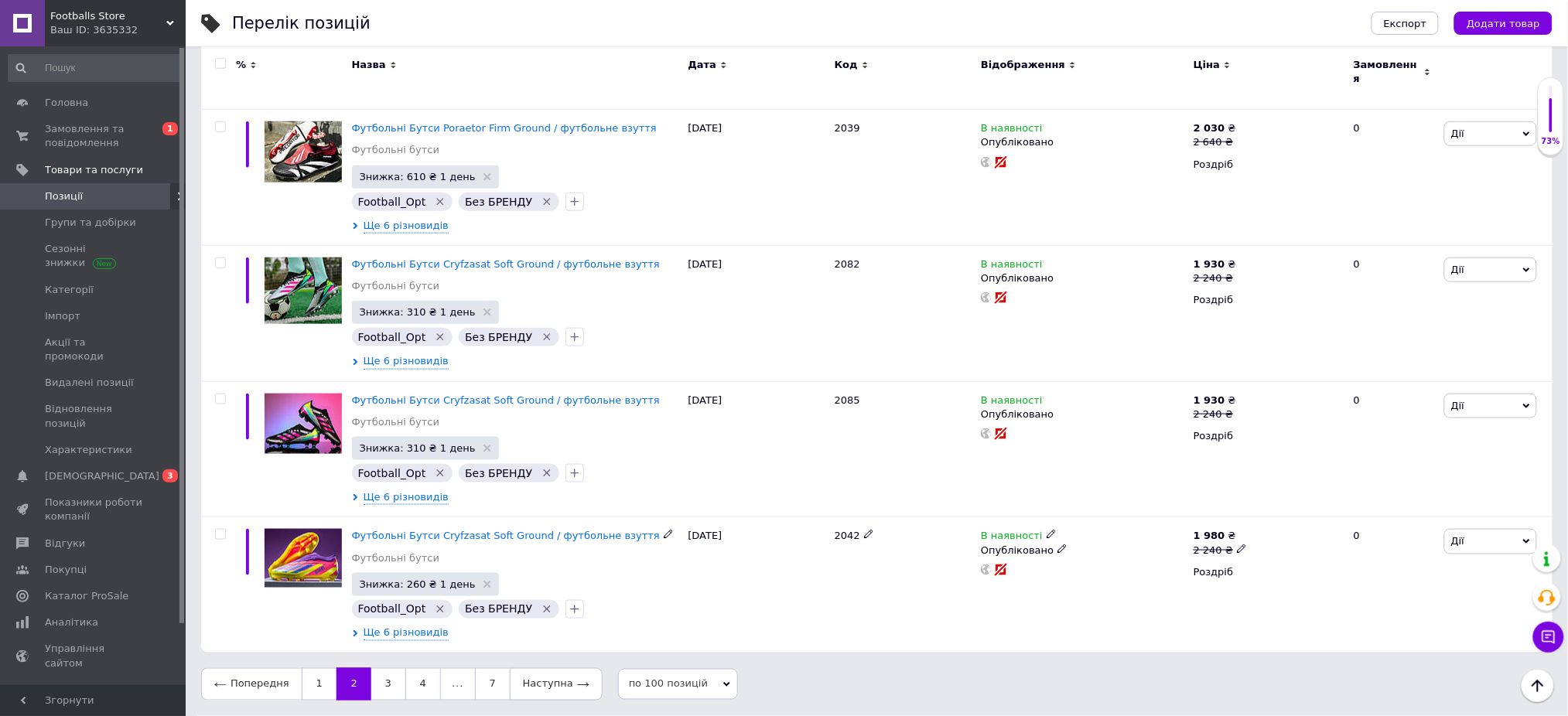
scroll to position [13166, 0]
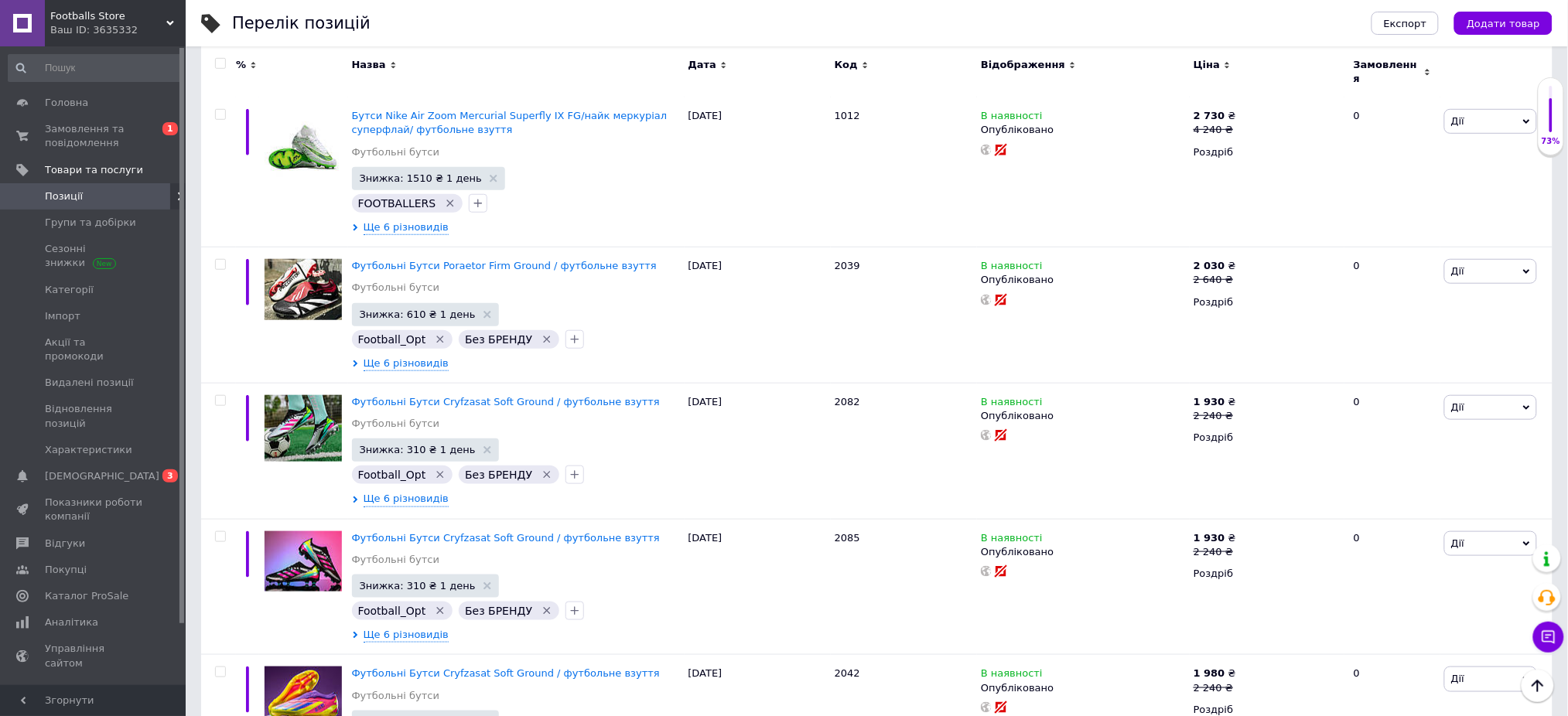
click at [218, 64] on input "checkbox" at bounding box center [220, 64] width 10 height 10
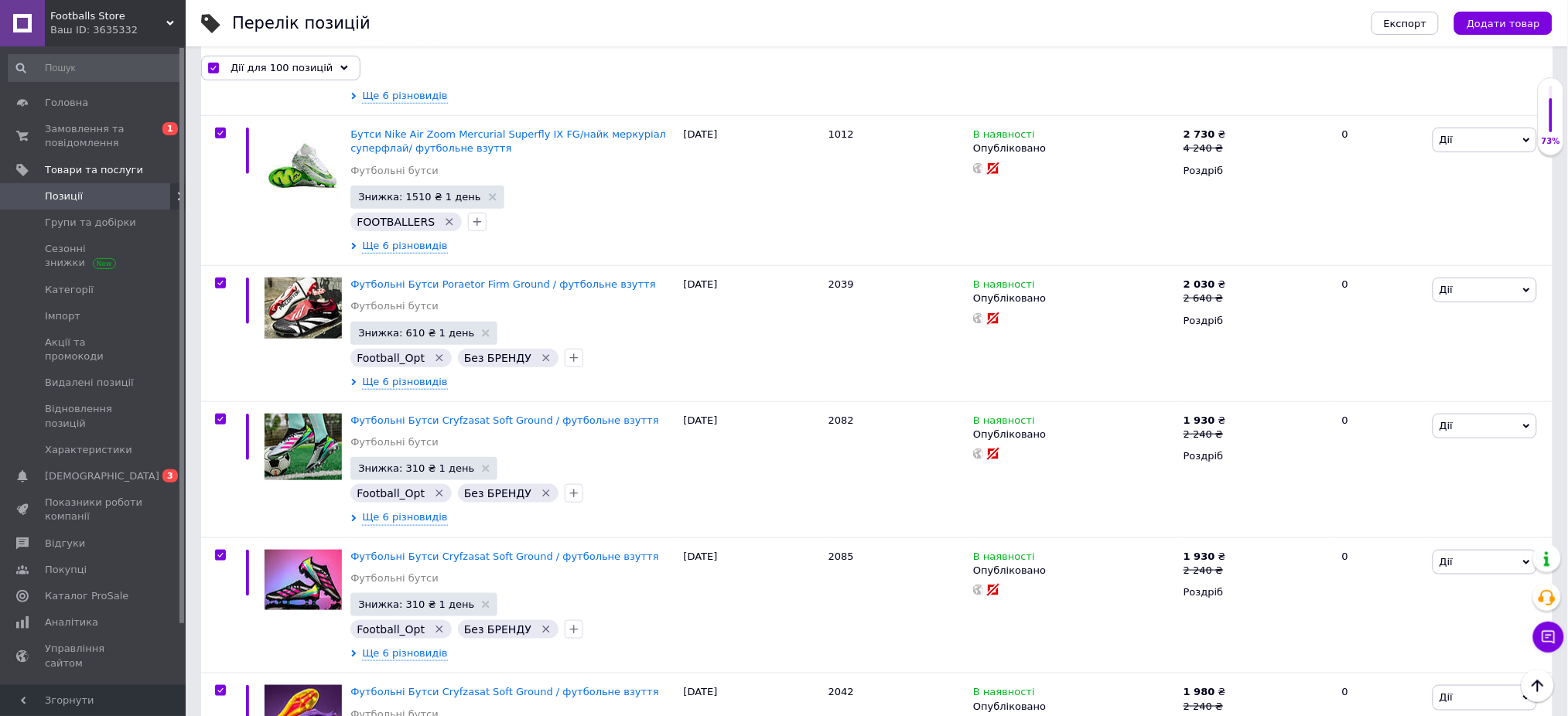
scroll to position [13164, 0]
click at [274, 71] on span "Дії для 100 позицій" at bounding box center [281, 67] width 102 height 14
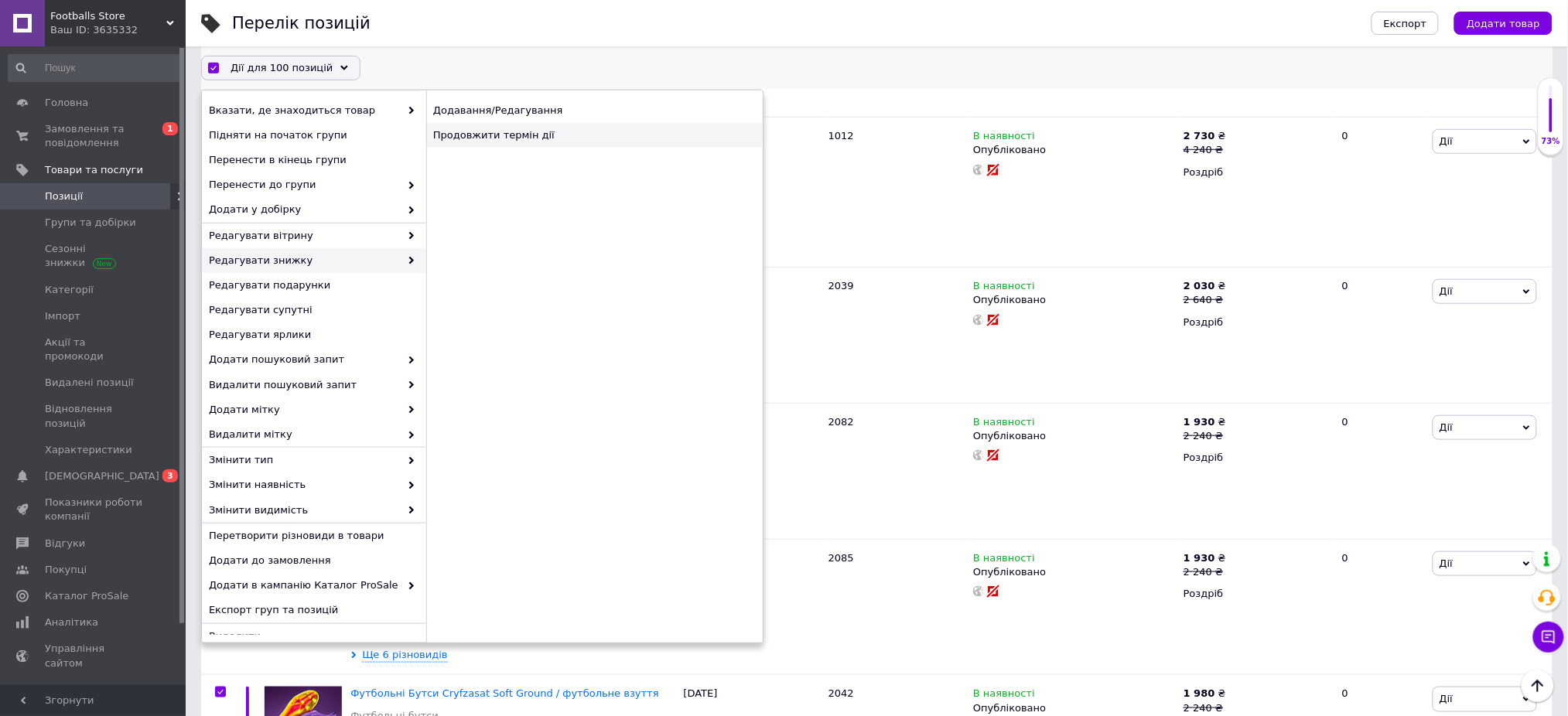
click at [512, 144] on div "Продовжити термін дії" at bounding box center [595, 135] width 337 height 25
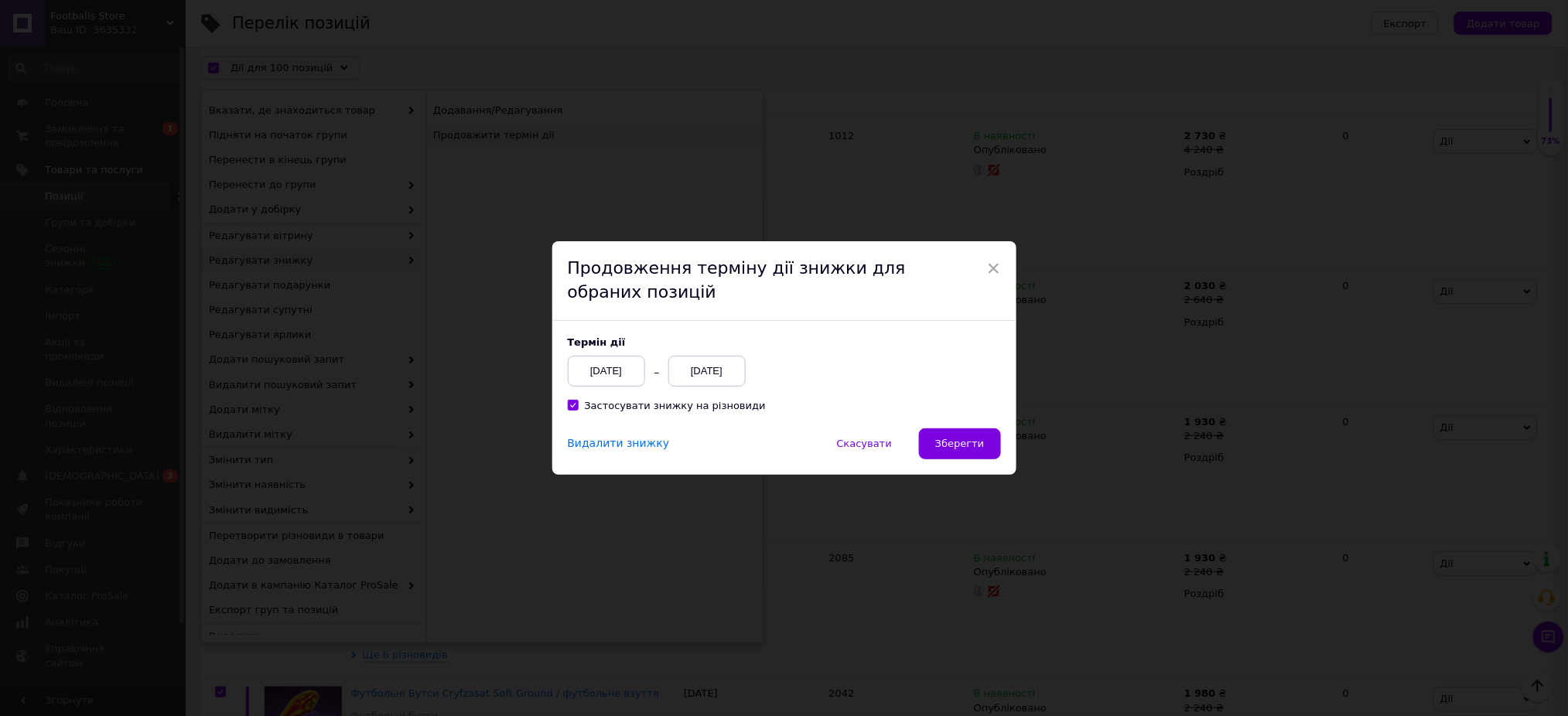
scroll to position [13102, 0]
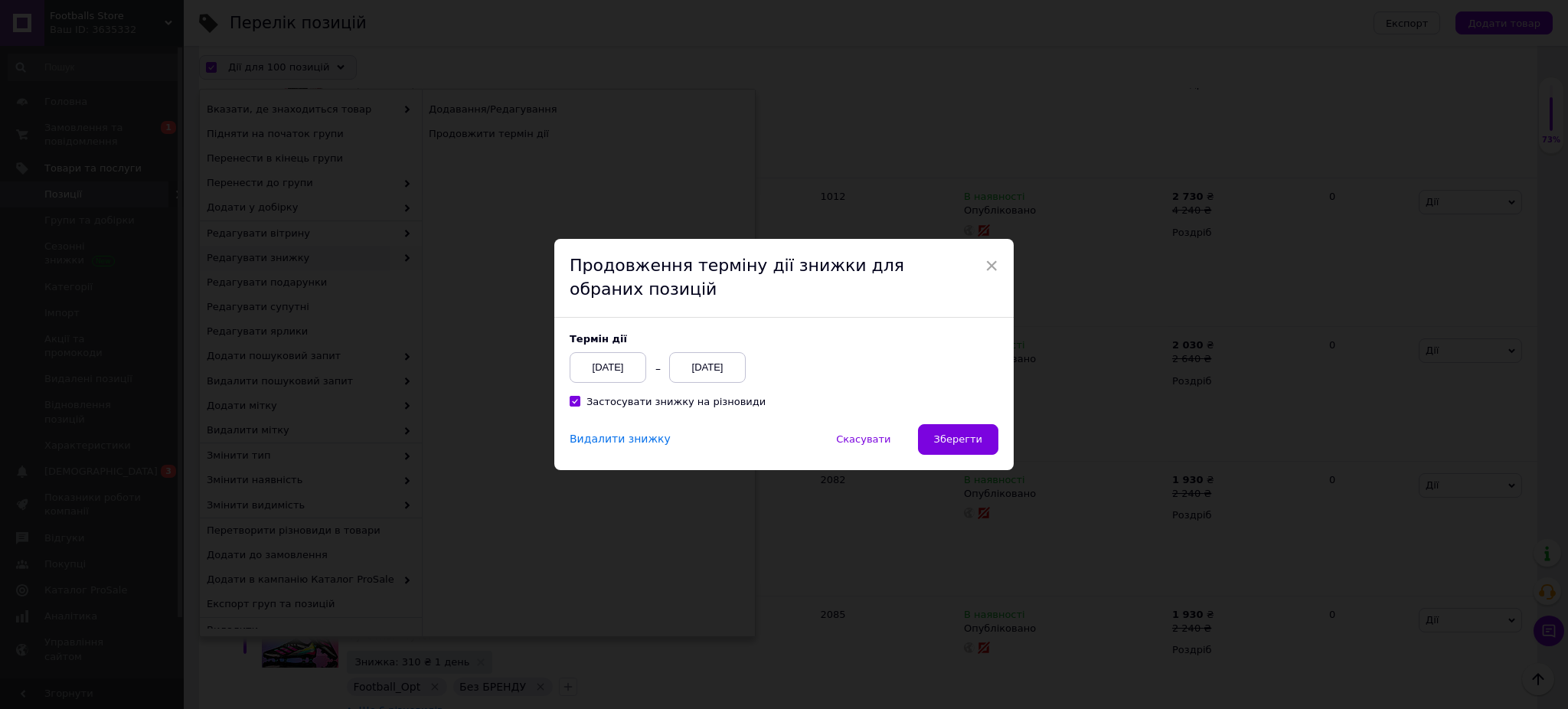
click at [996, 422] on div "Термін дії [DATE] [DATE] Застосувати знижку на різновиди" at bounding box center [784, 370] width 460 height 106
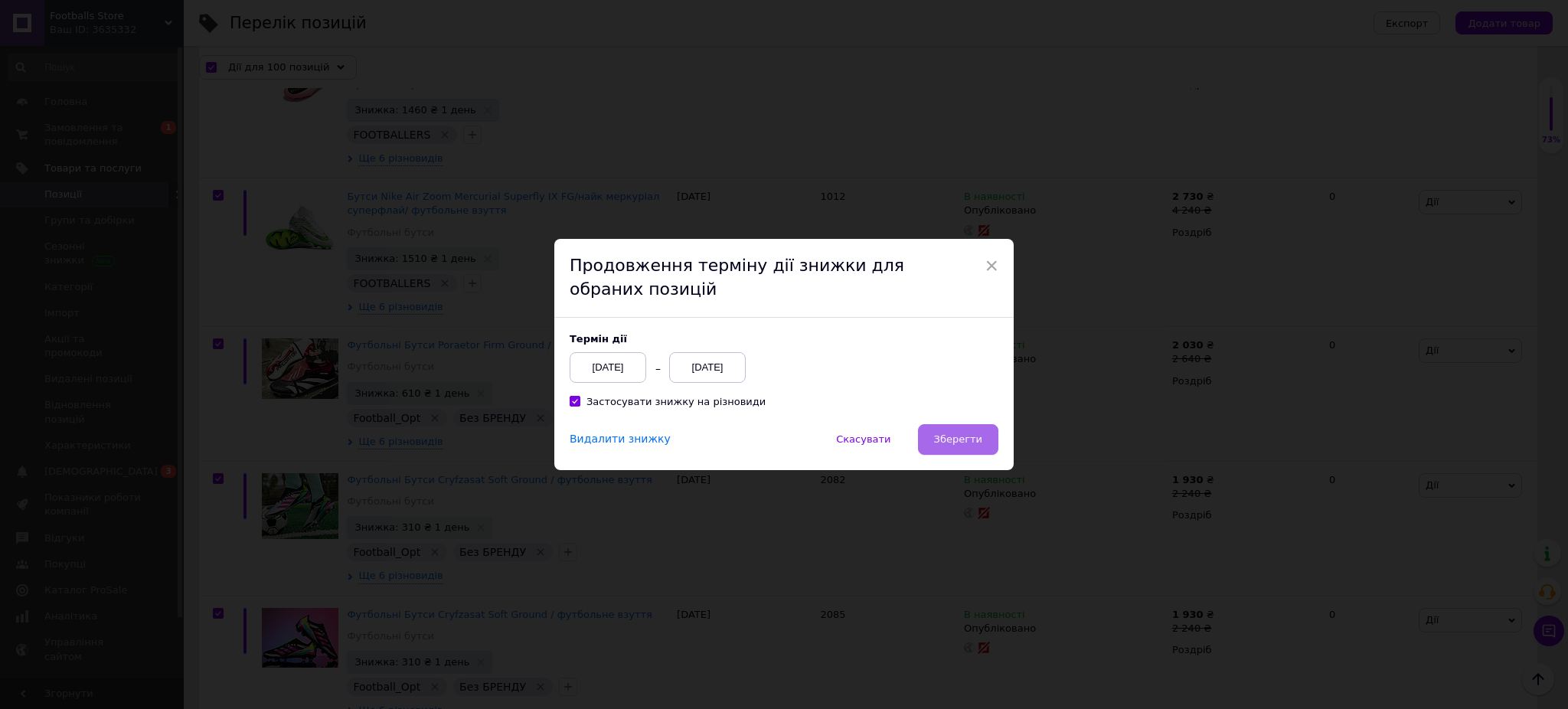
click at [986, 432] on button "Зберегти" at bounding box center [958, 439] width 80 height 31
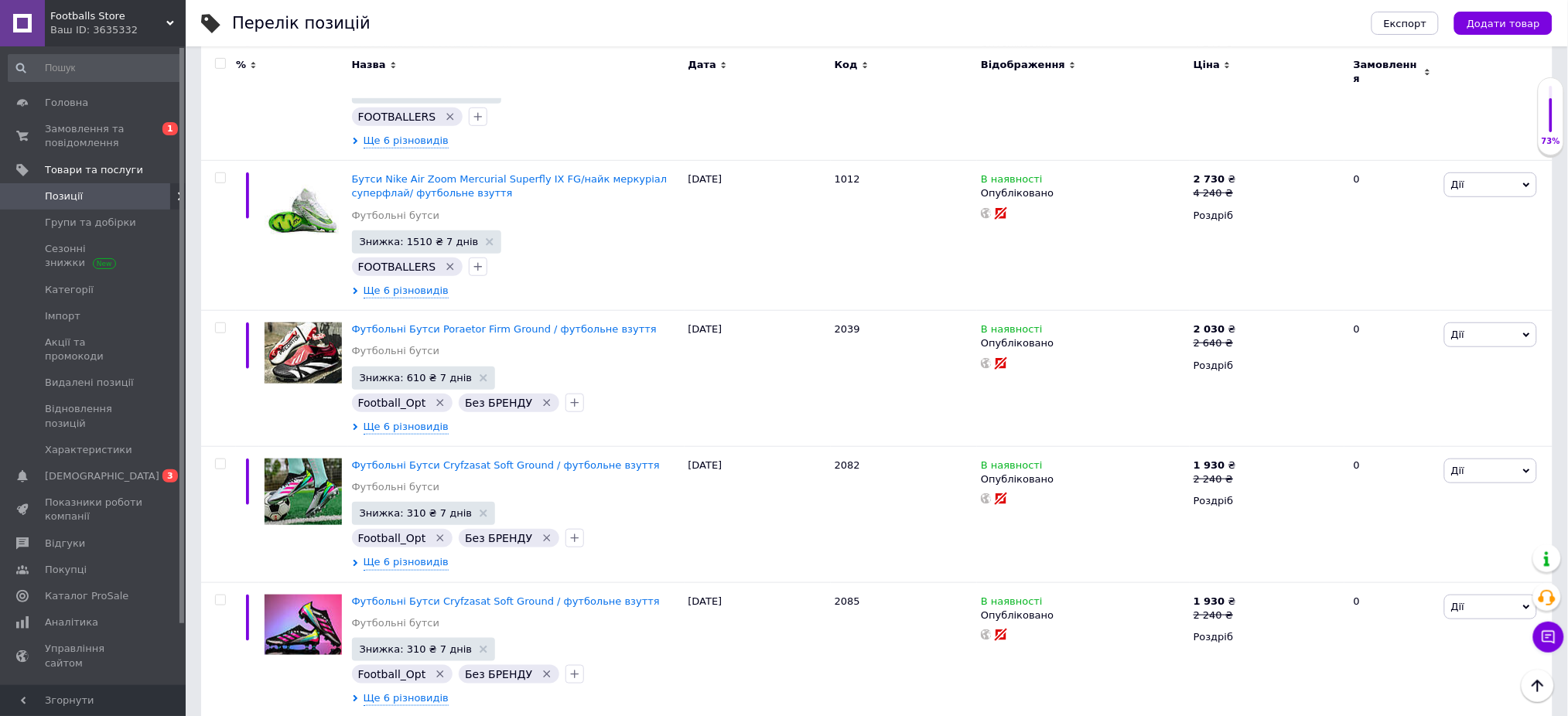
scroll to position [13144, 0]
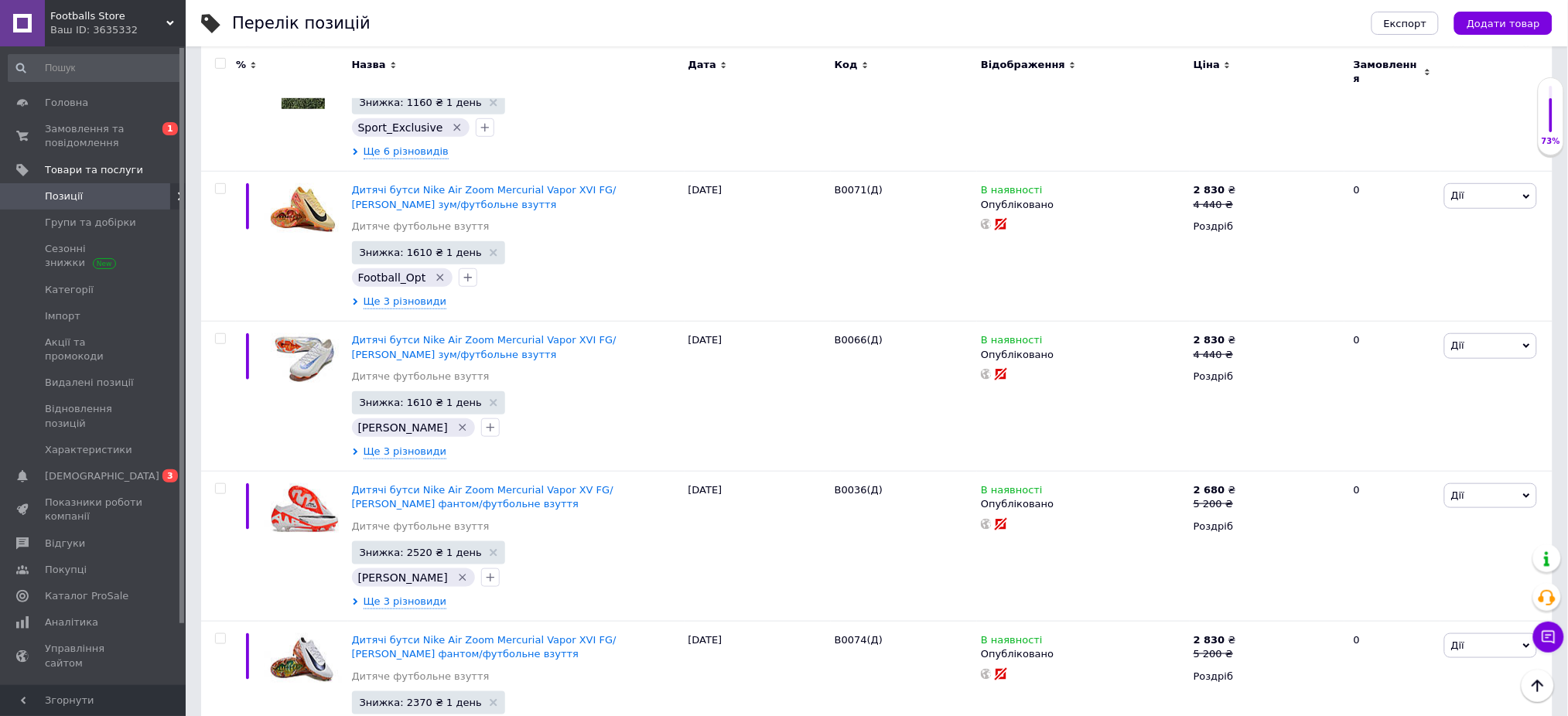
click at [222, 64] on input "checkbox" at bounding box center [220, 64] width 10 height 10
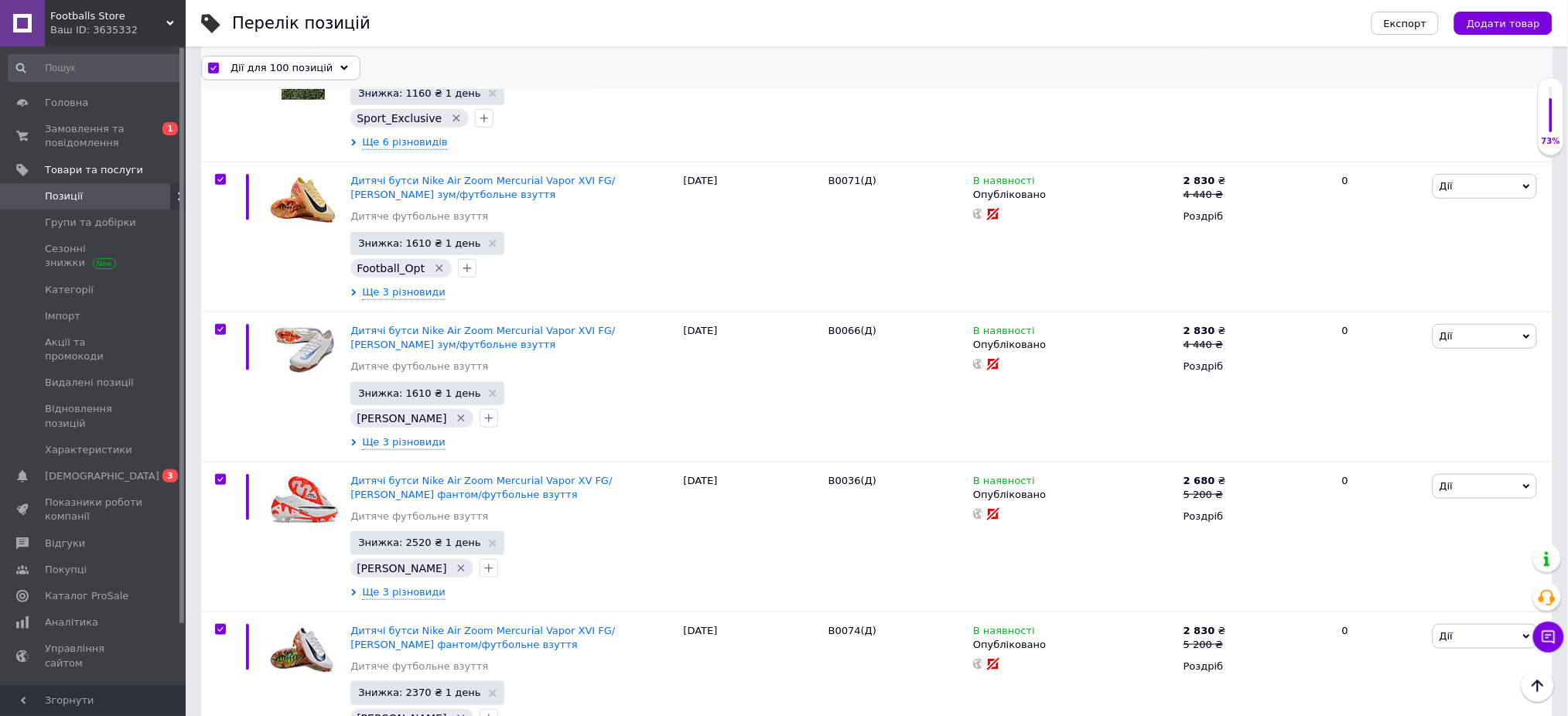
click at [264, 60] on span "Дії для 100 позицій" at bounding box center [281, 67] width 102 height 14
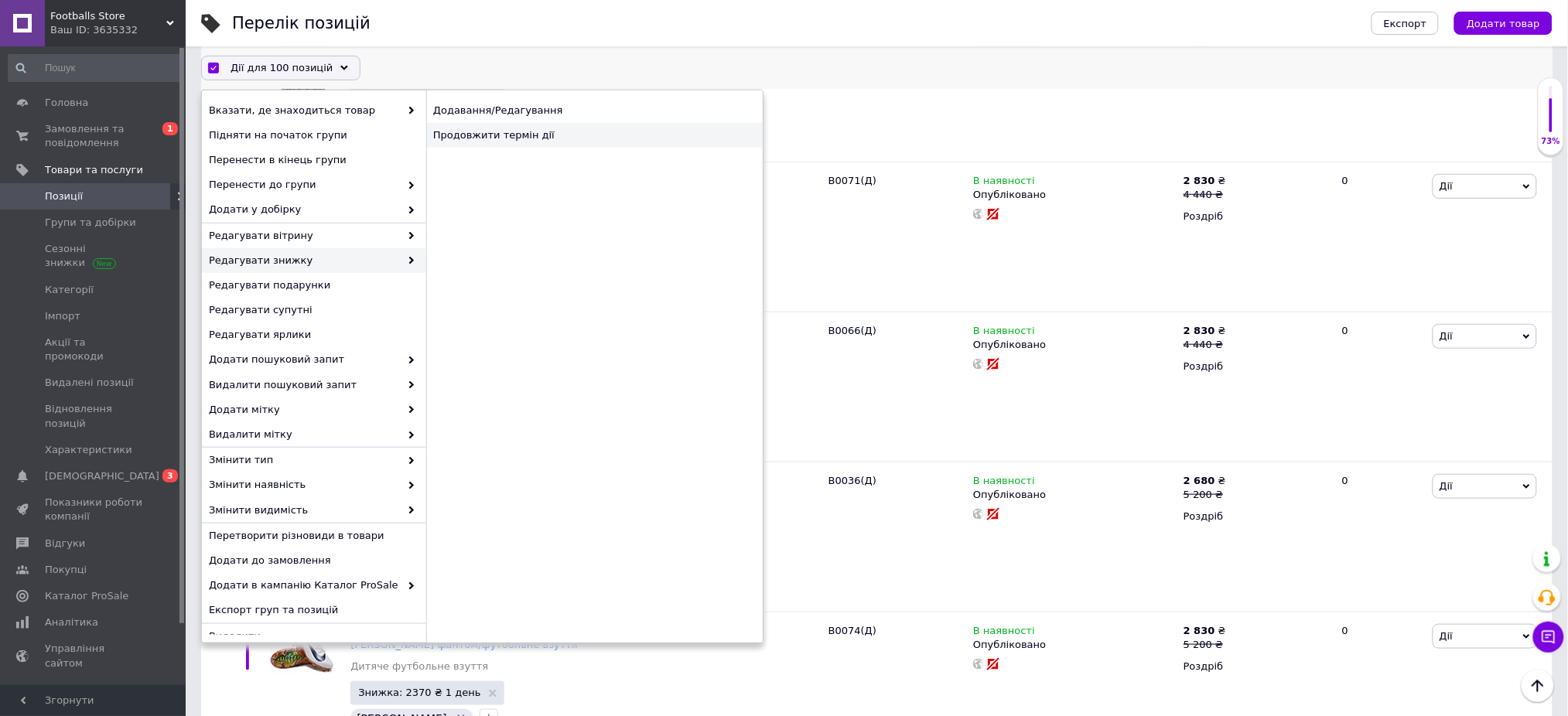
click at [511, 125] on div "Продовжити термін дії" at bounding box center [595, 135] width 337 height 25
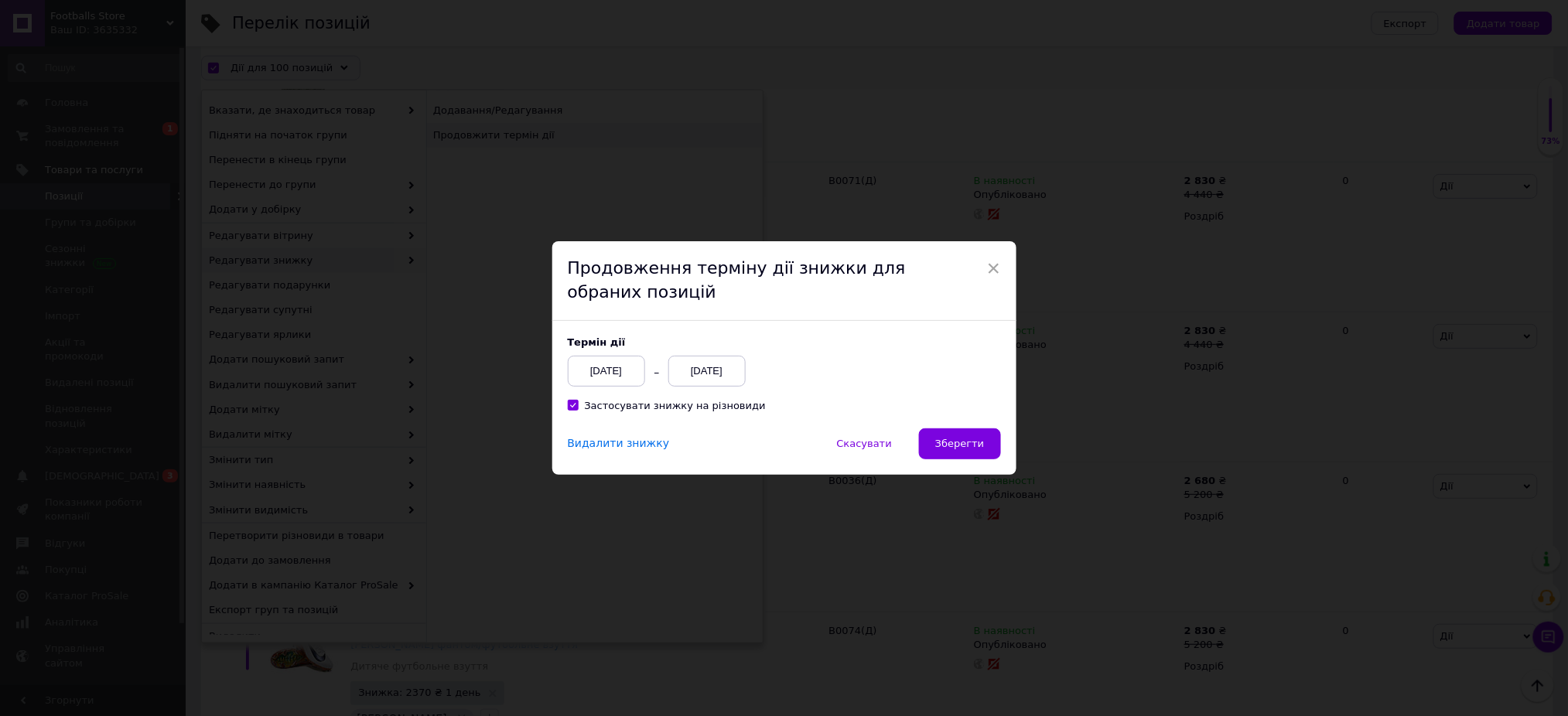
scroll to position [13081, 0]
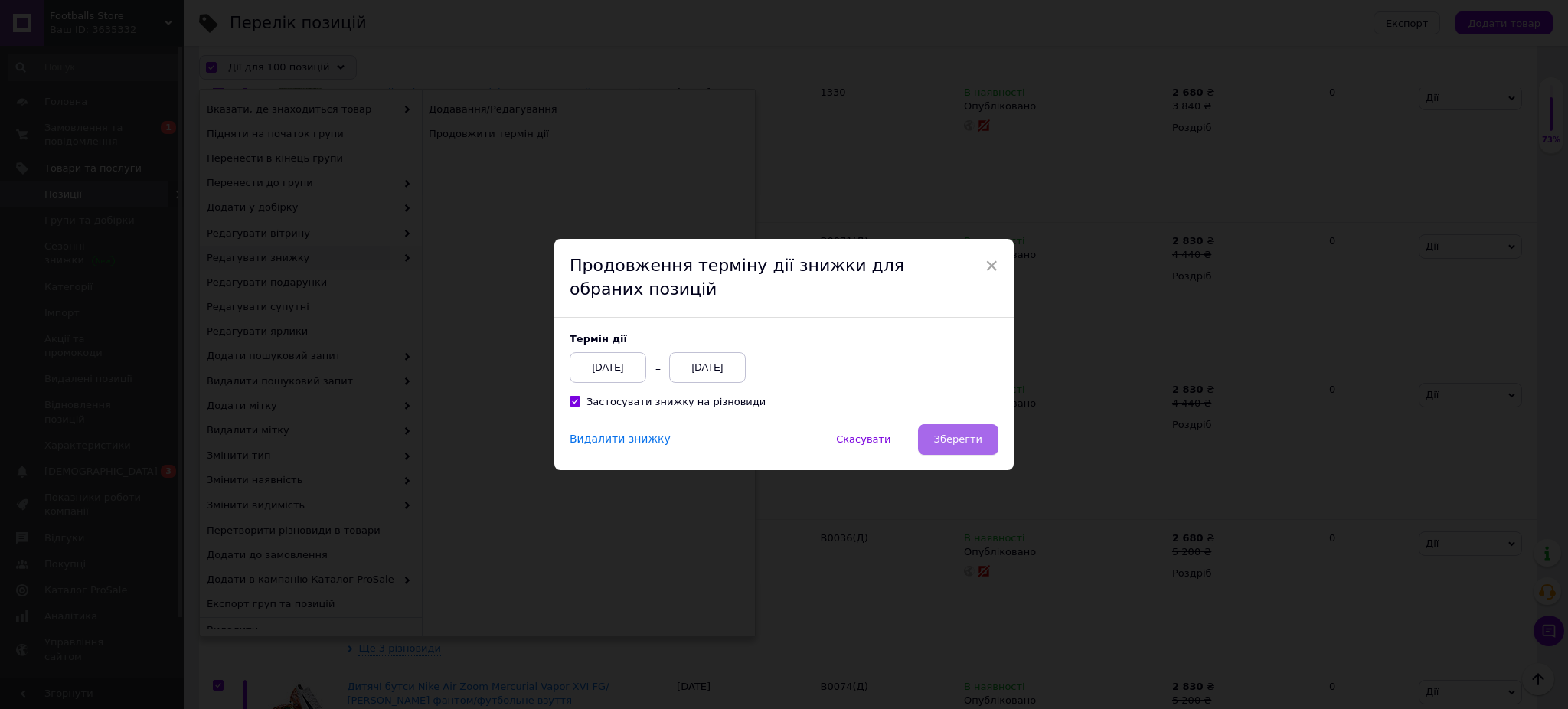
click at [970, 429] on button "Зберегти" at bounding box center [958, 439] width 80 height 31
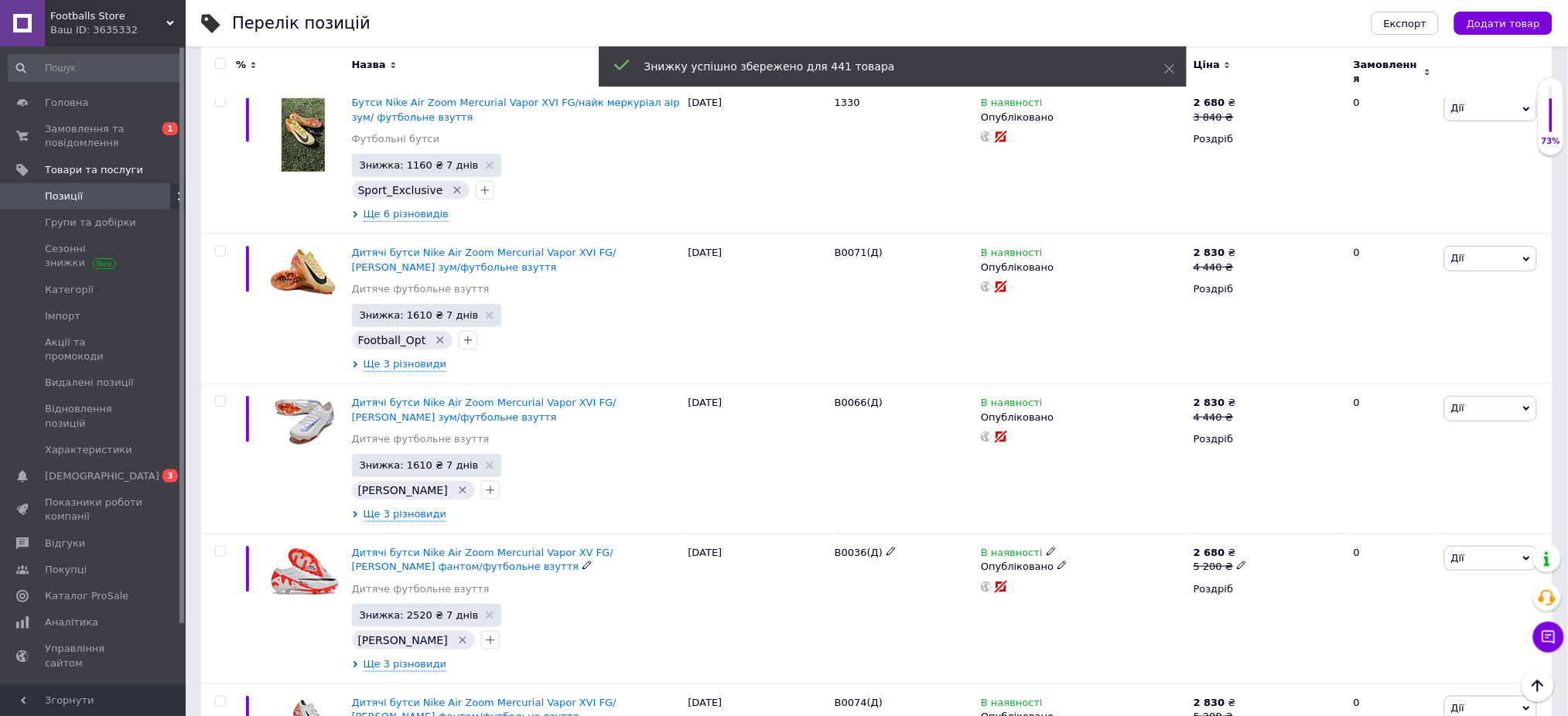
scroll to position [13082, 0]
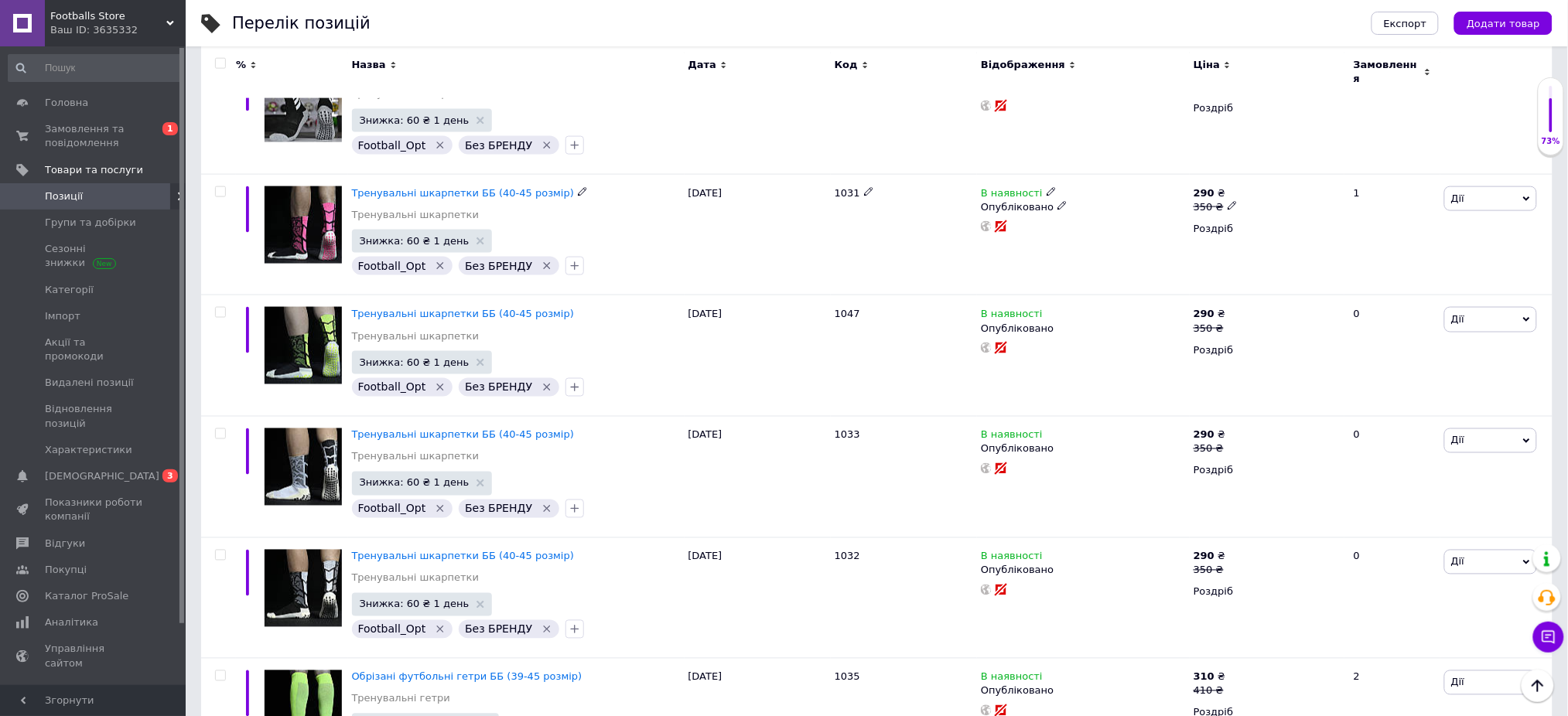
scroll to position [13494, 0]
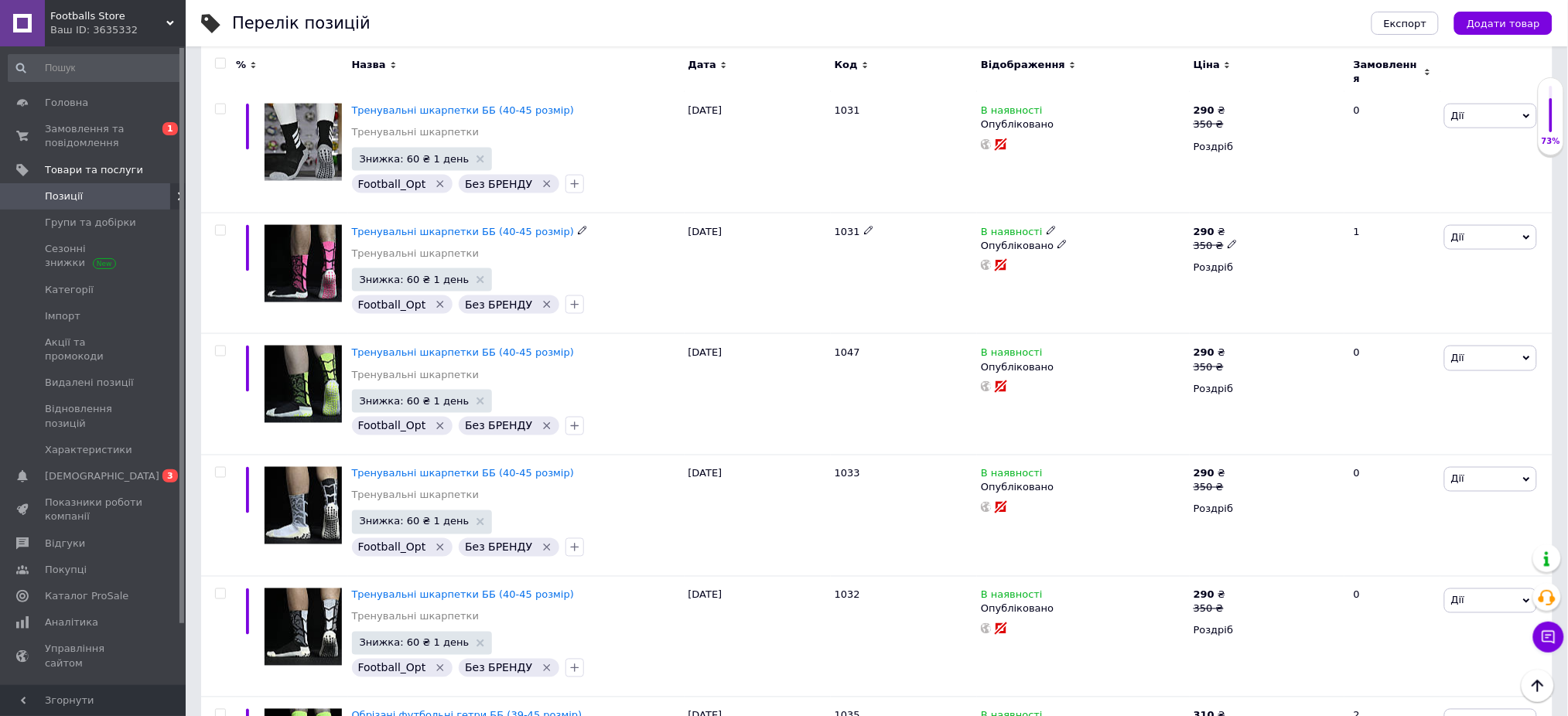
click at [218, 60] on input "checkbox" at bounding box center [220, 64] width 10 height 10
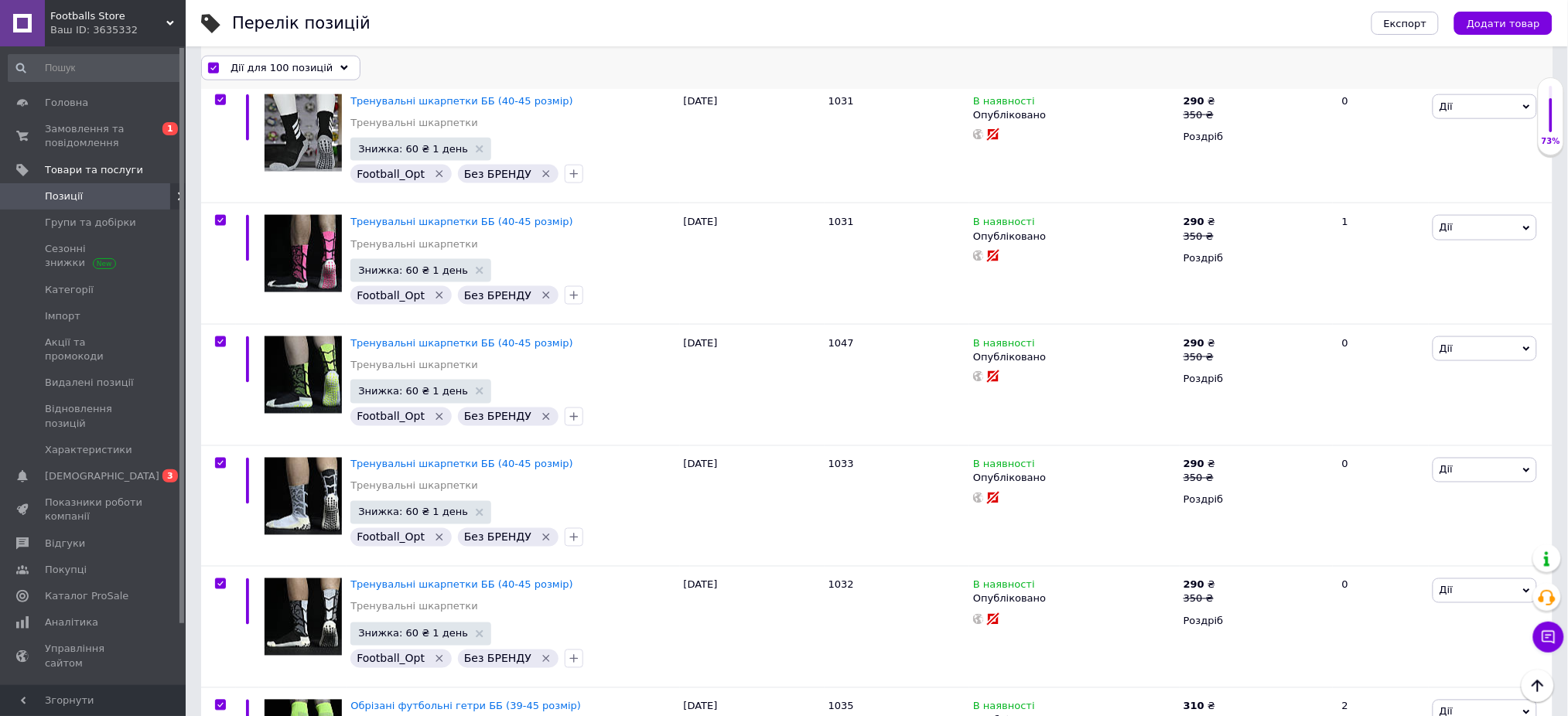
scroll to position [13507, 0]
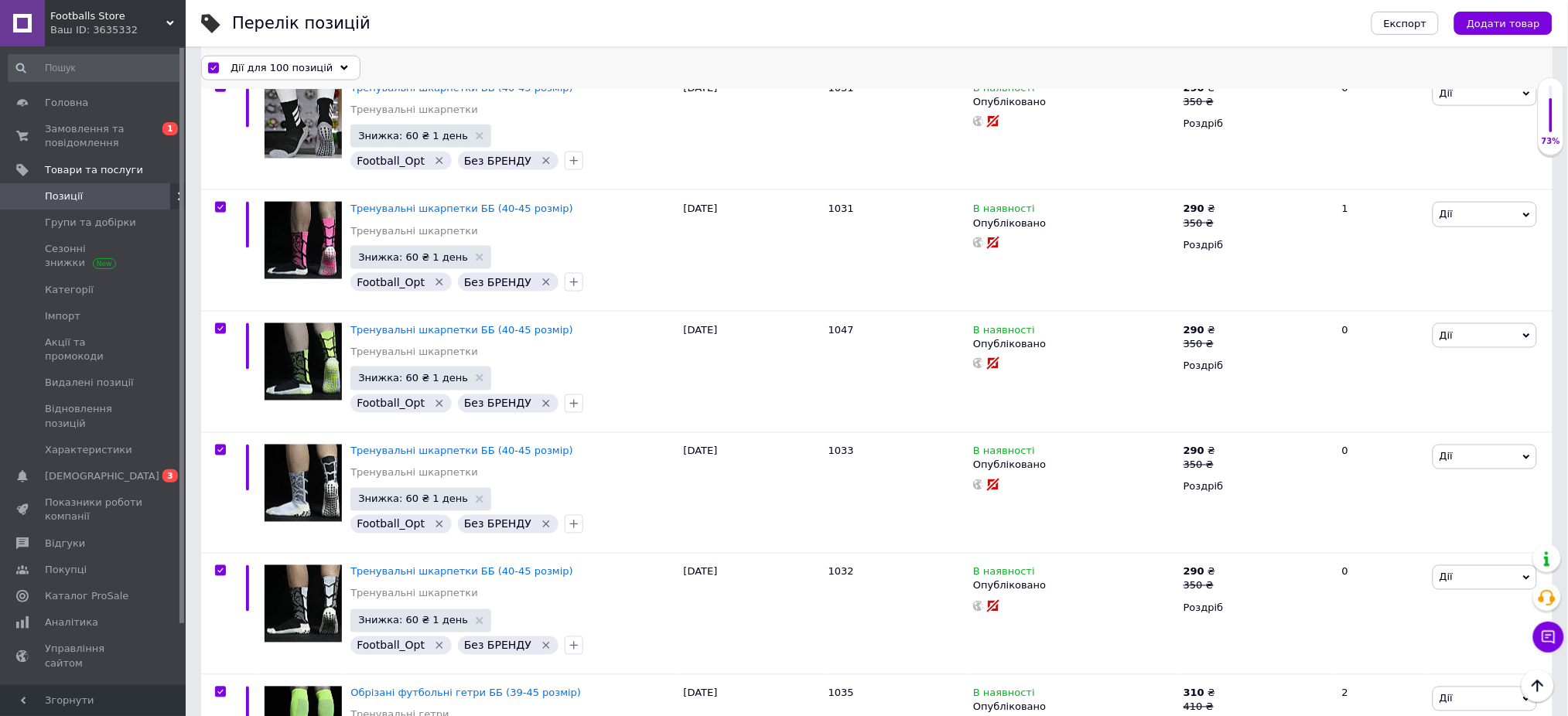
click at [323, 70] on div "Дії для 100 позицій" at bounding box center [280, 67] width 160 height 25
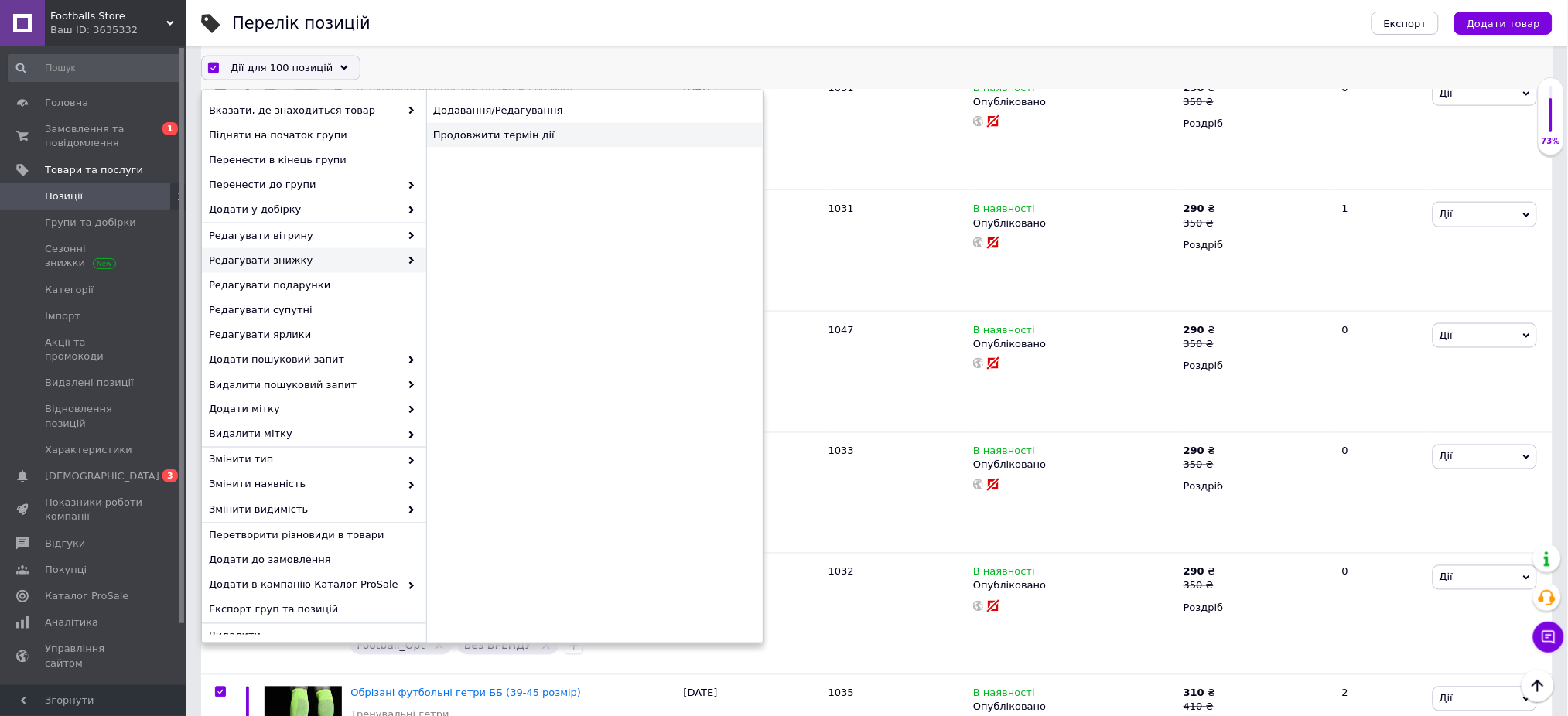
click at [495, 135] on div "Продовжити термін дії" at bounding box center [595, 135] width 337 height 25
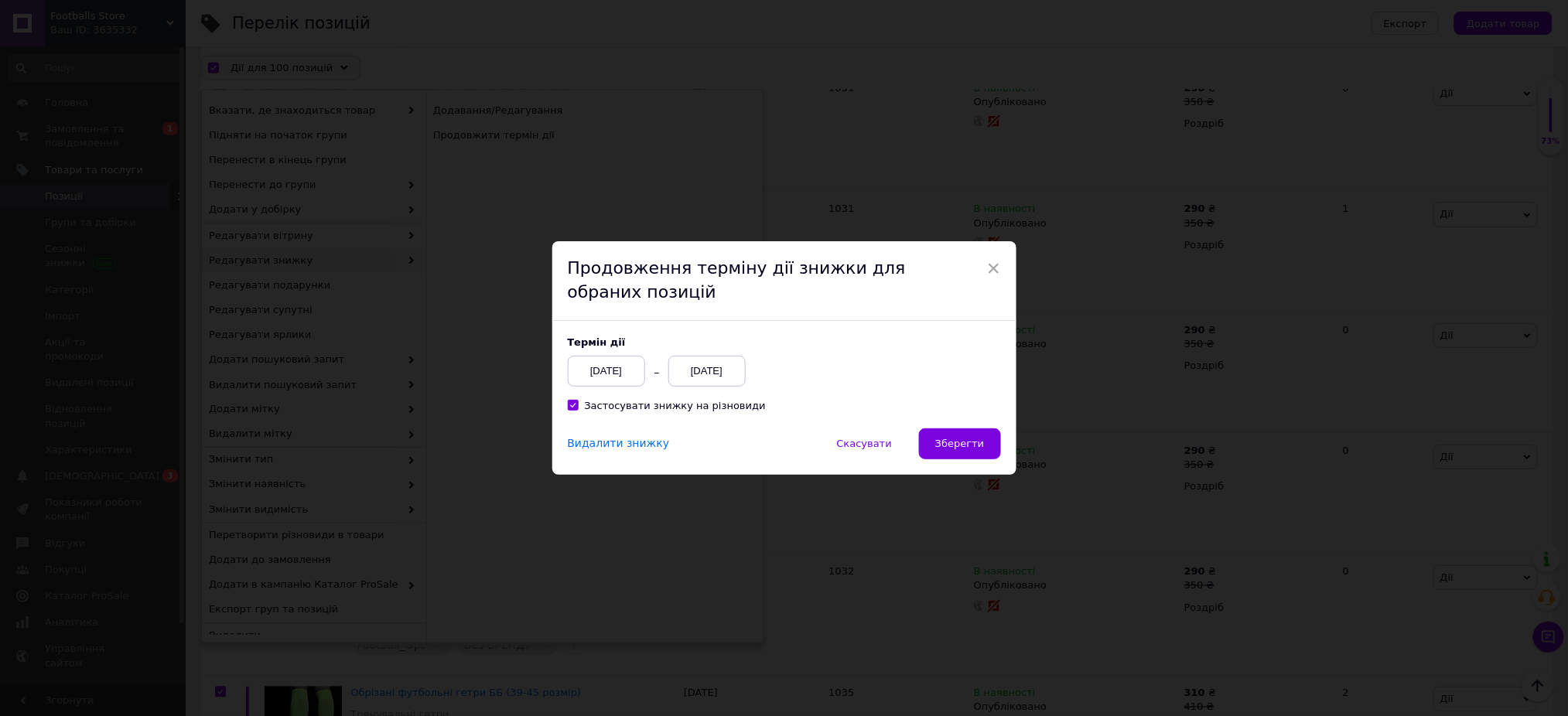
scroll to position [13444, 0]
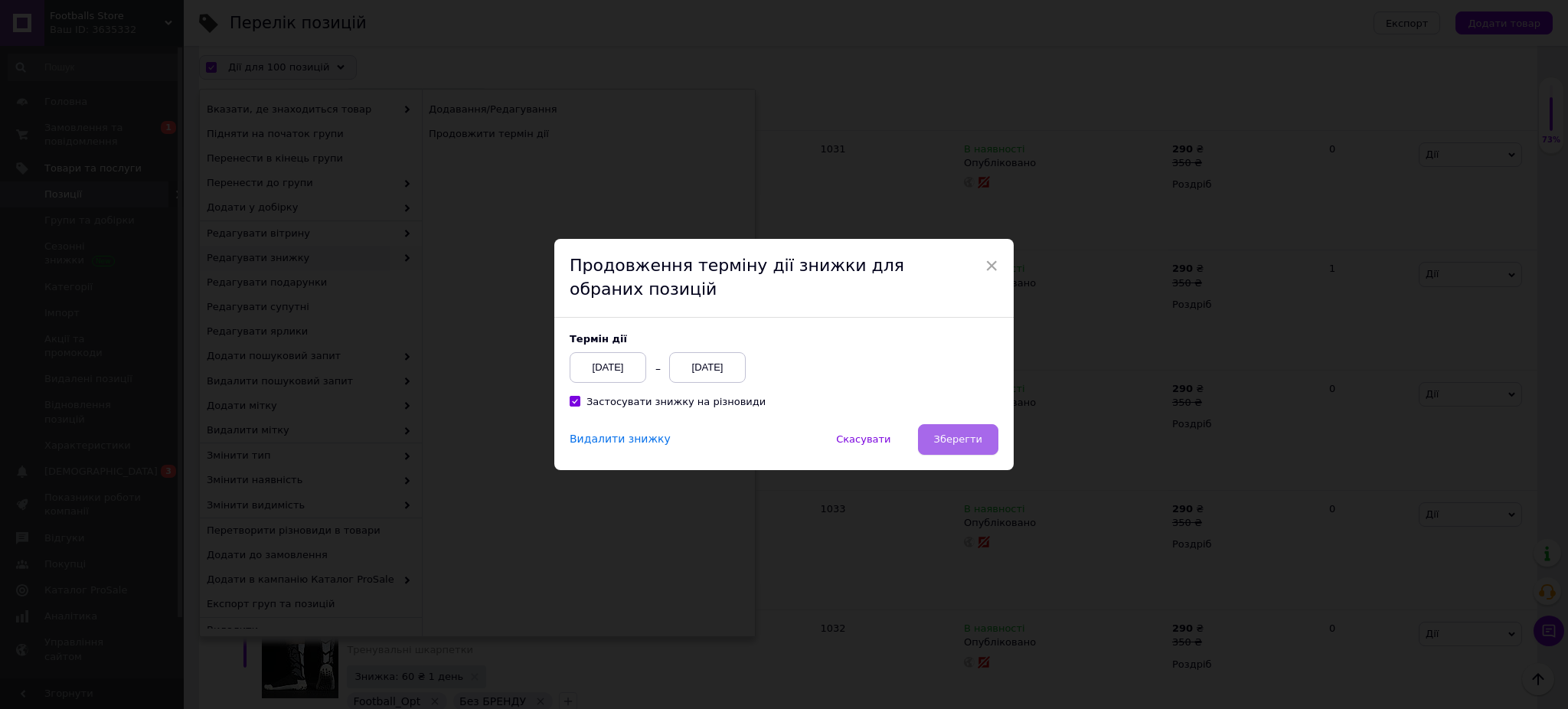
click at [977, 432] on button "Зберегти" at bounding box center [958, 439] width 80 height 31
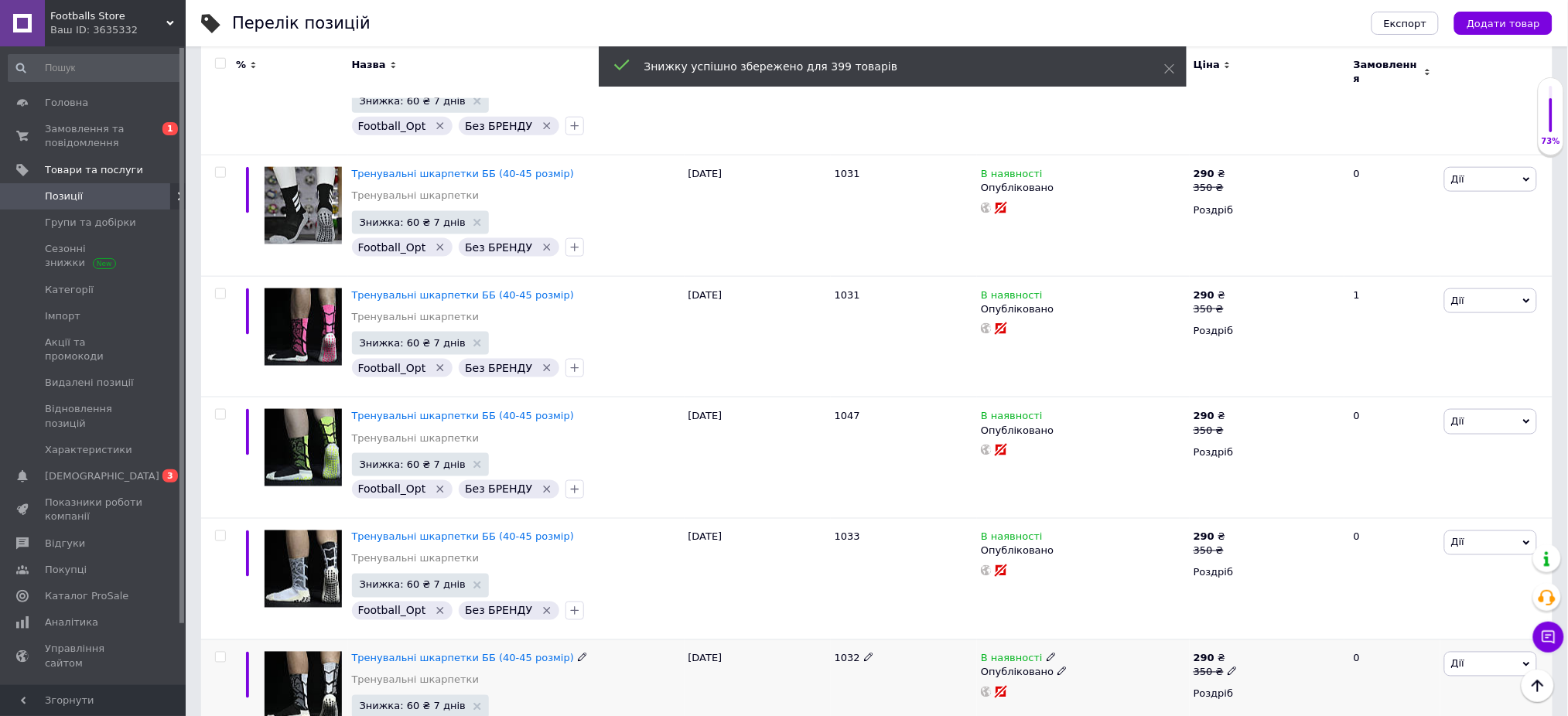
scroll to position [13494, 0]
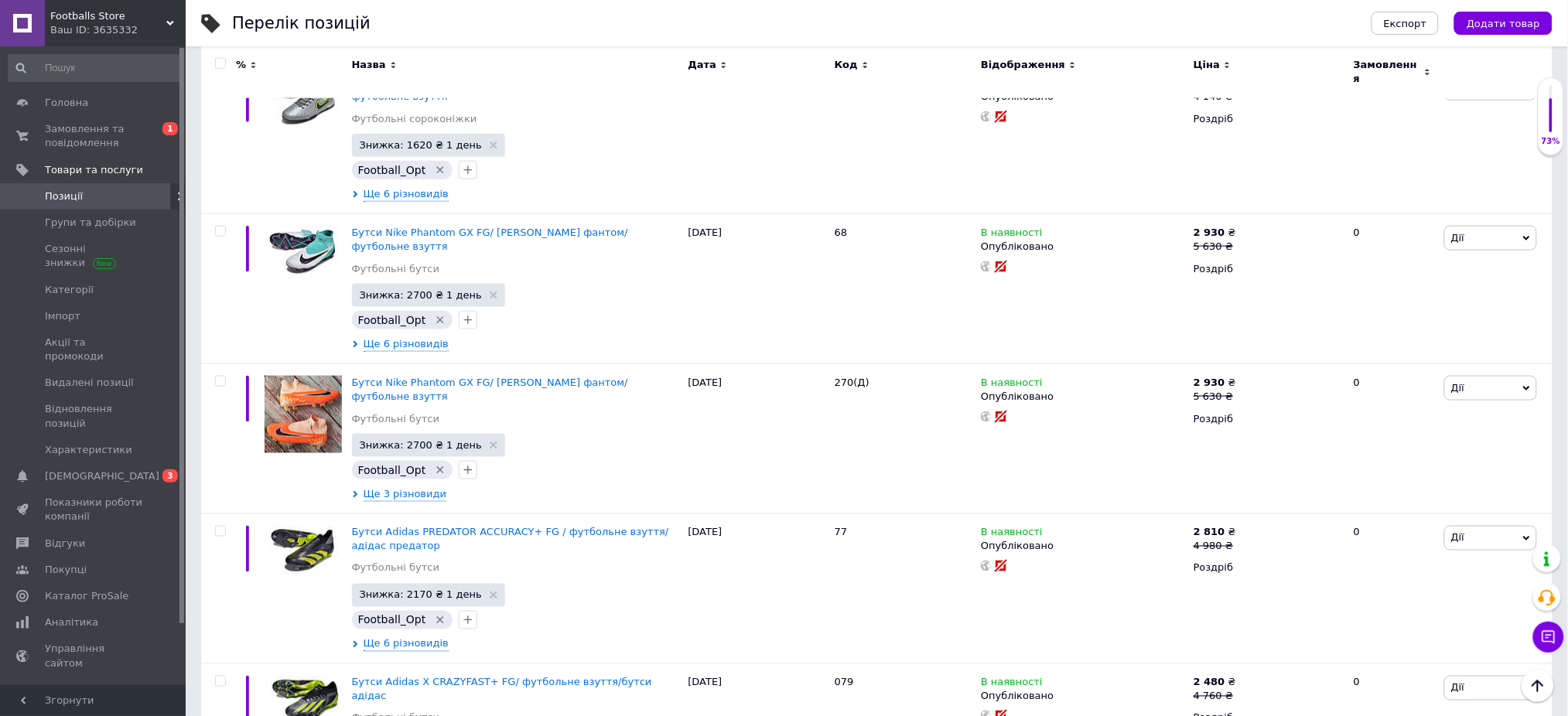
click at [223, 64] on input "checkbox" at bounding box center [220, 64] width 10 height 10
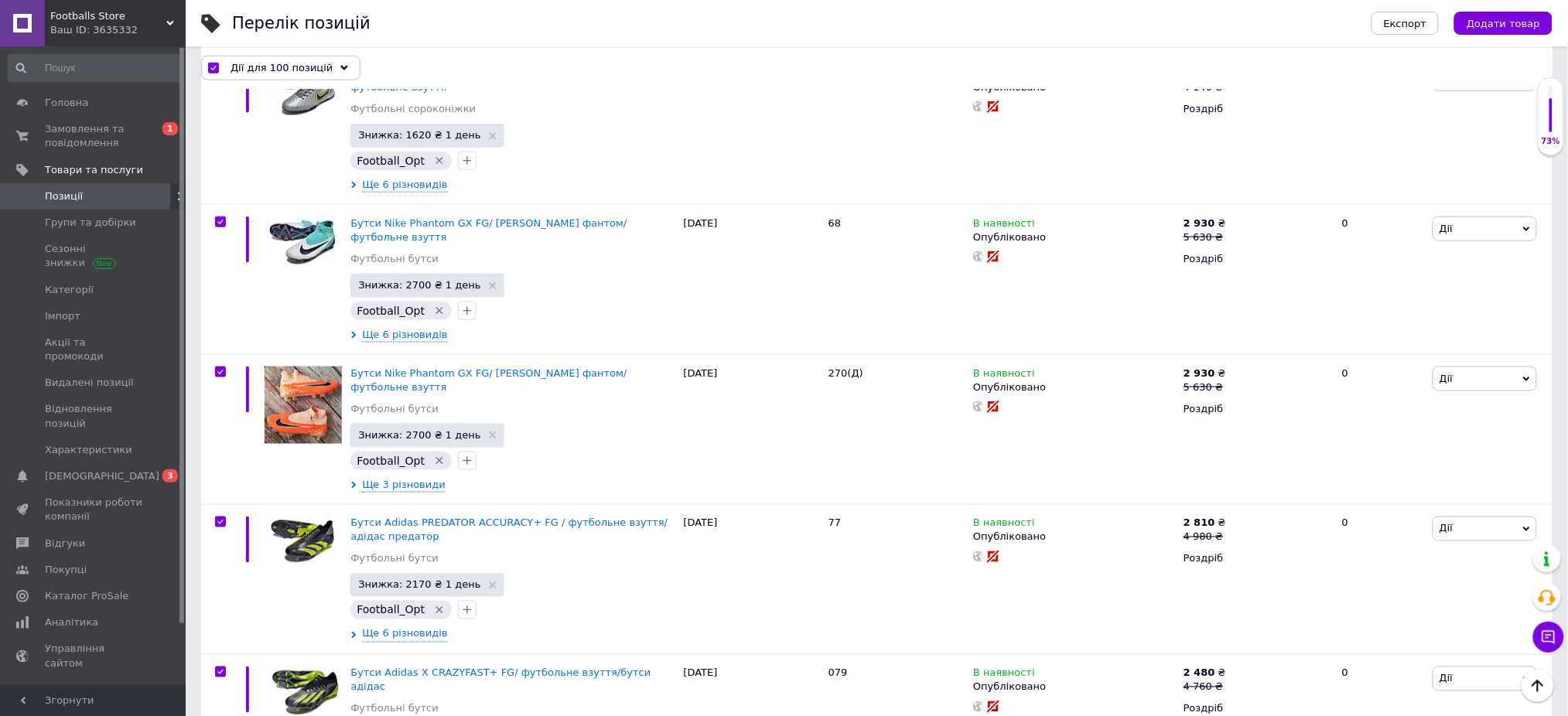
scroll to position [13416, 0]
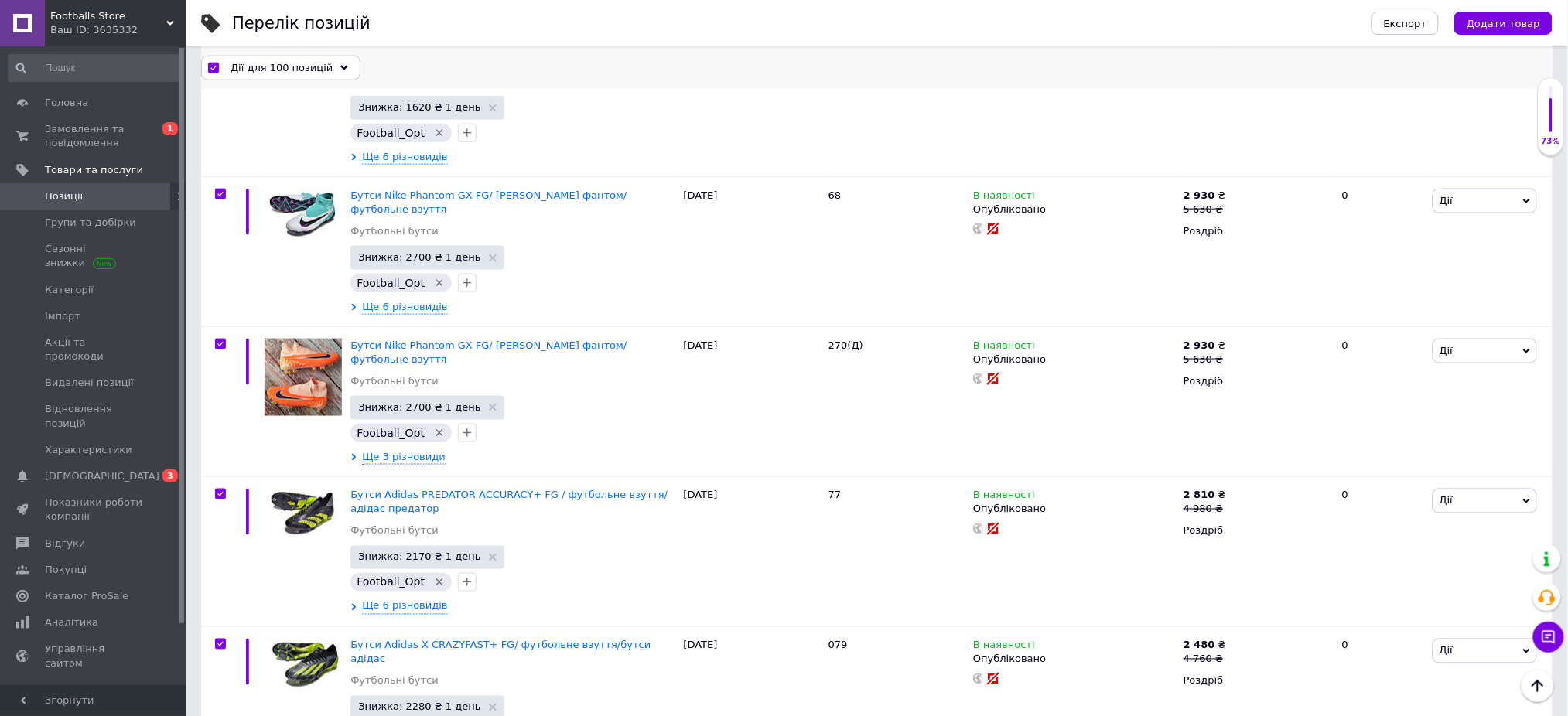
click at [267, 63] on span "Дії для 100 позицій" at bounding box center [281, 67] width 102 height 14
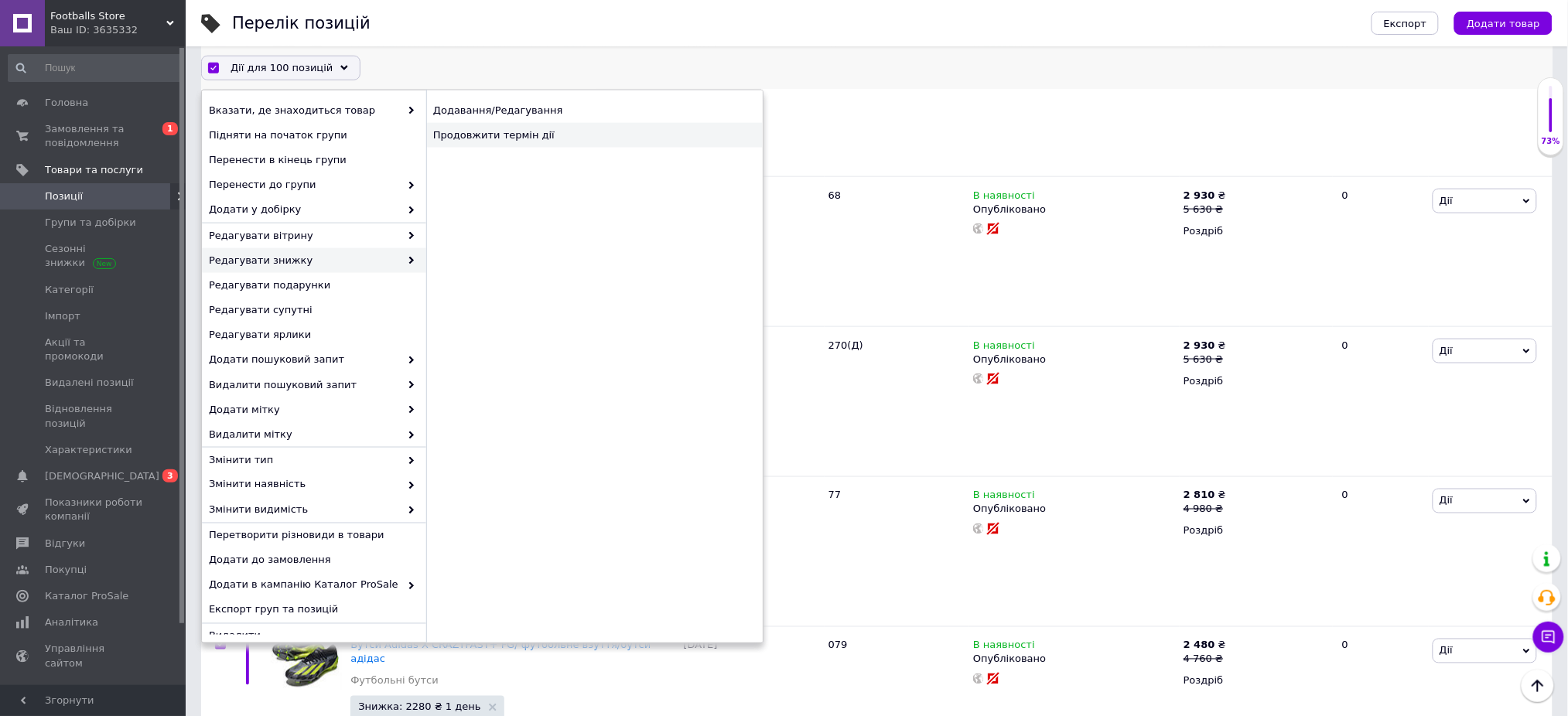
click at [461, 139] on div "Продовжити термін дії" at bounding box center [595, 135] width 337 height 25
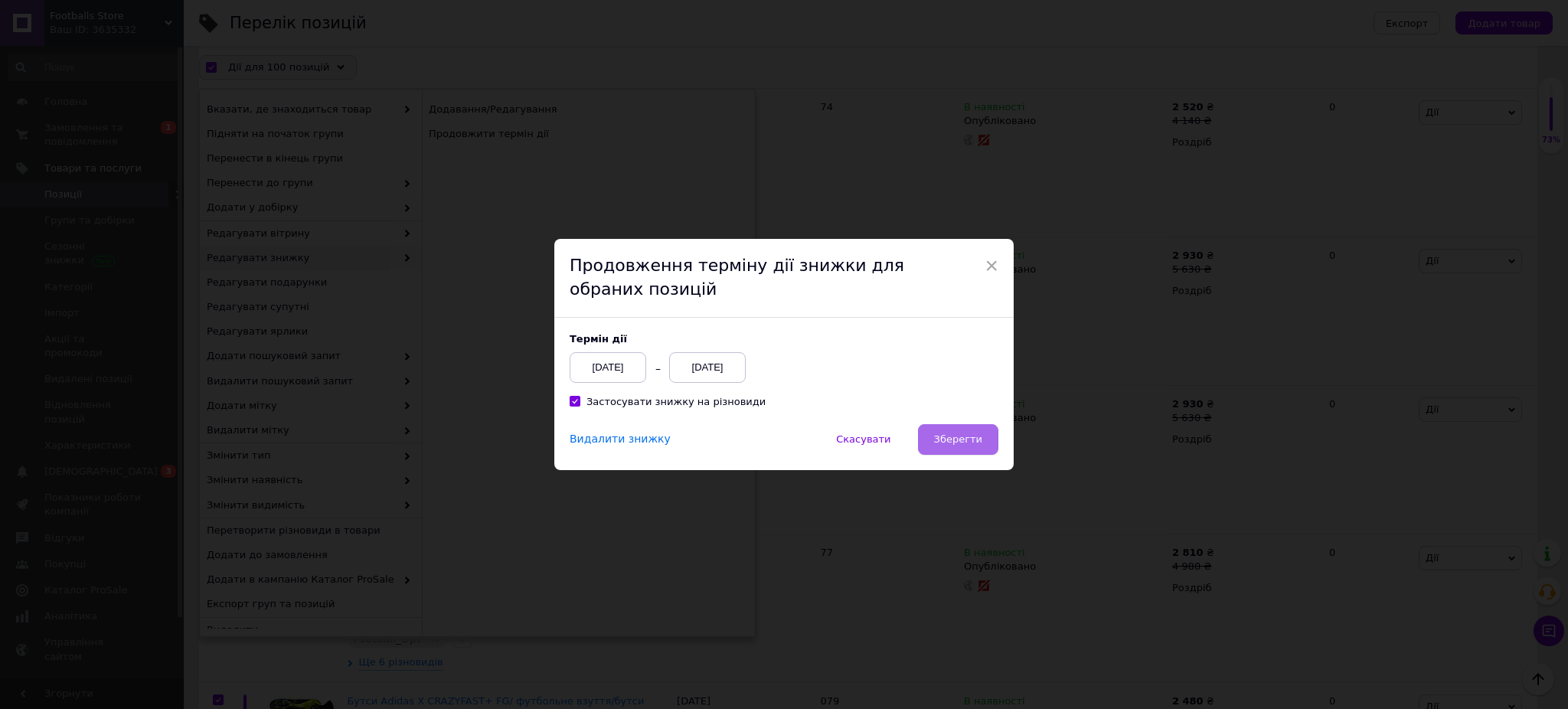
click at [942, 435] on span "Зберегти" at bounding box center [958, 439] width 48 height 12
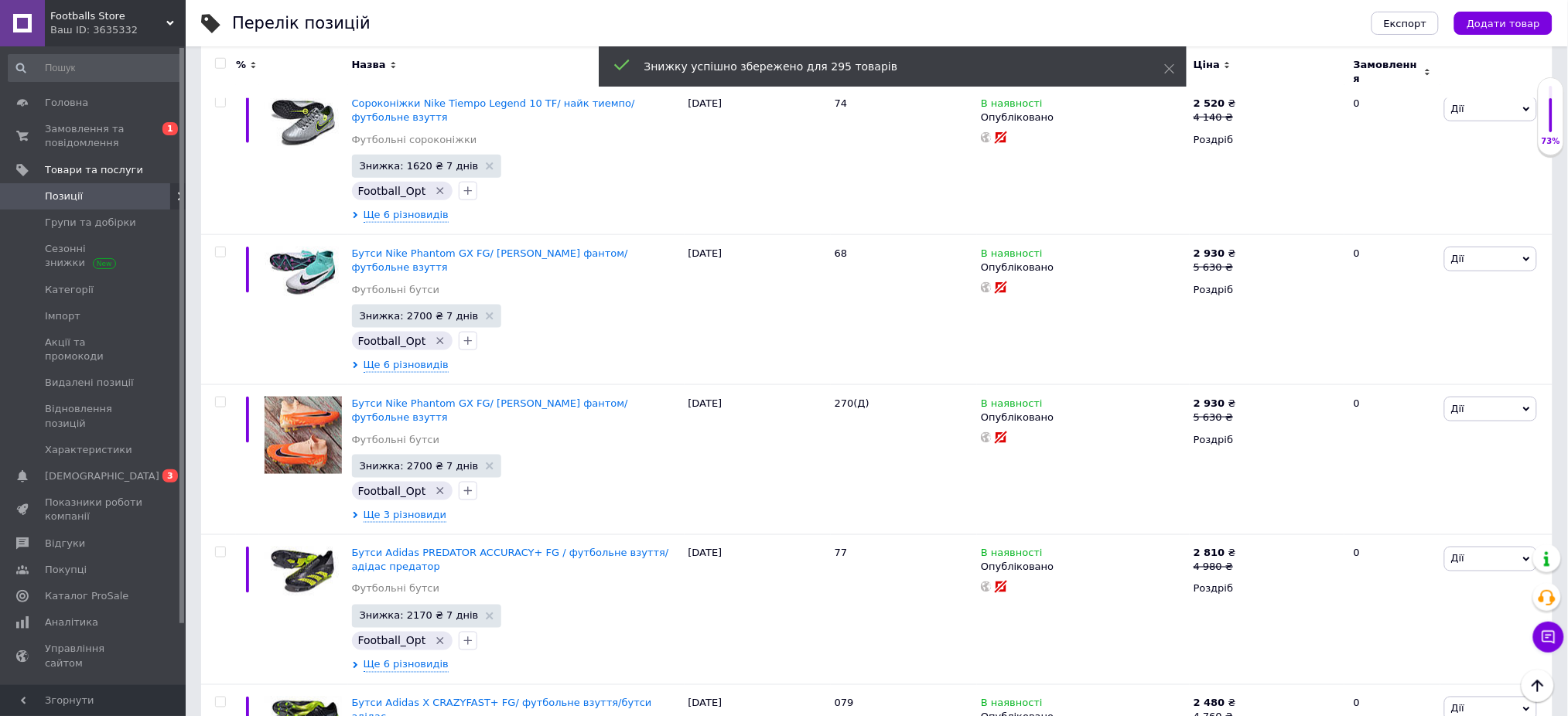
scroll to position [13388, 0]
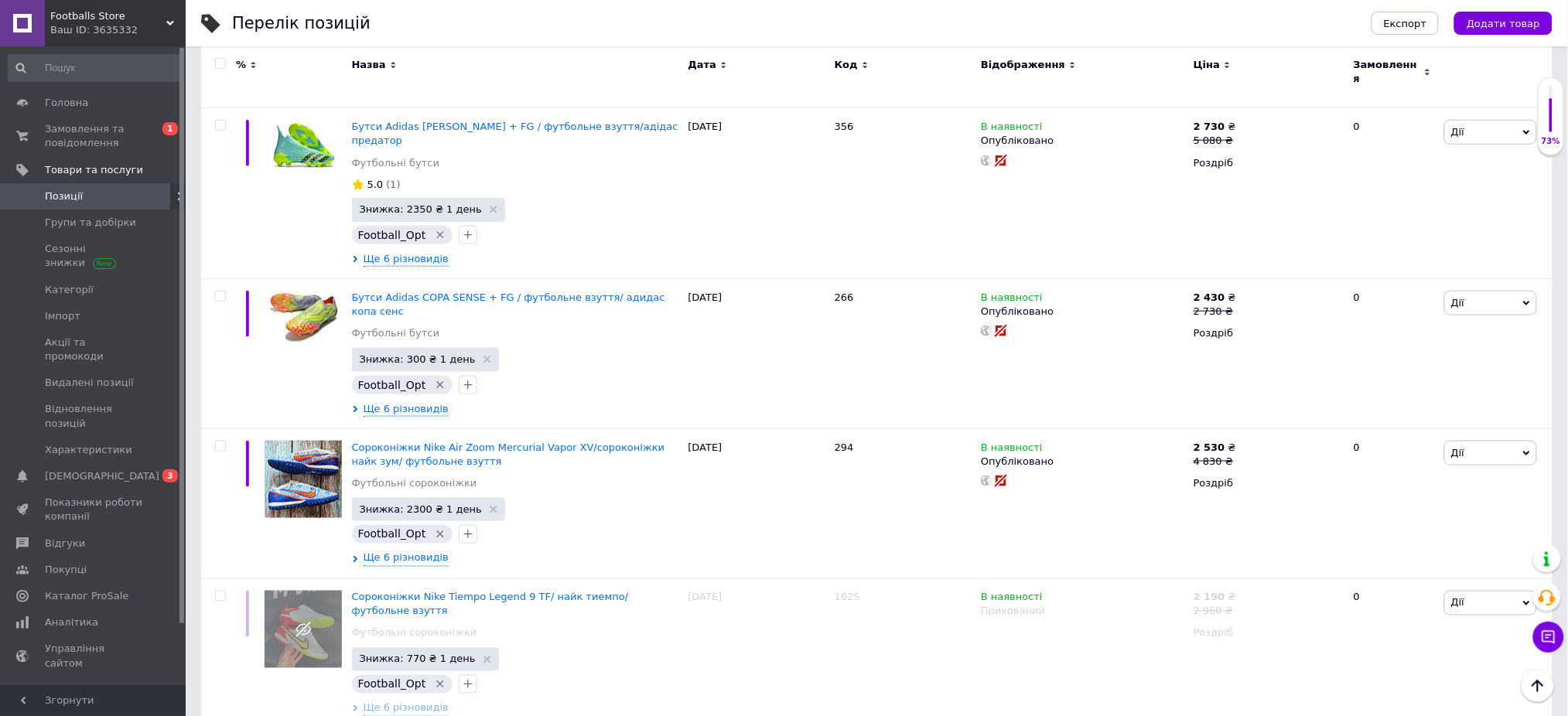
click at [225, 59] on input "checkbox" at bounding box center [220, 64] width 10 height 10
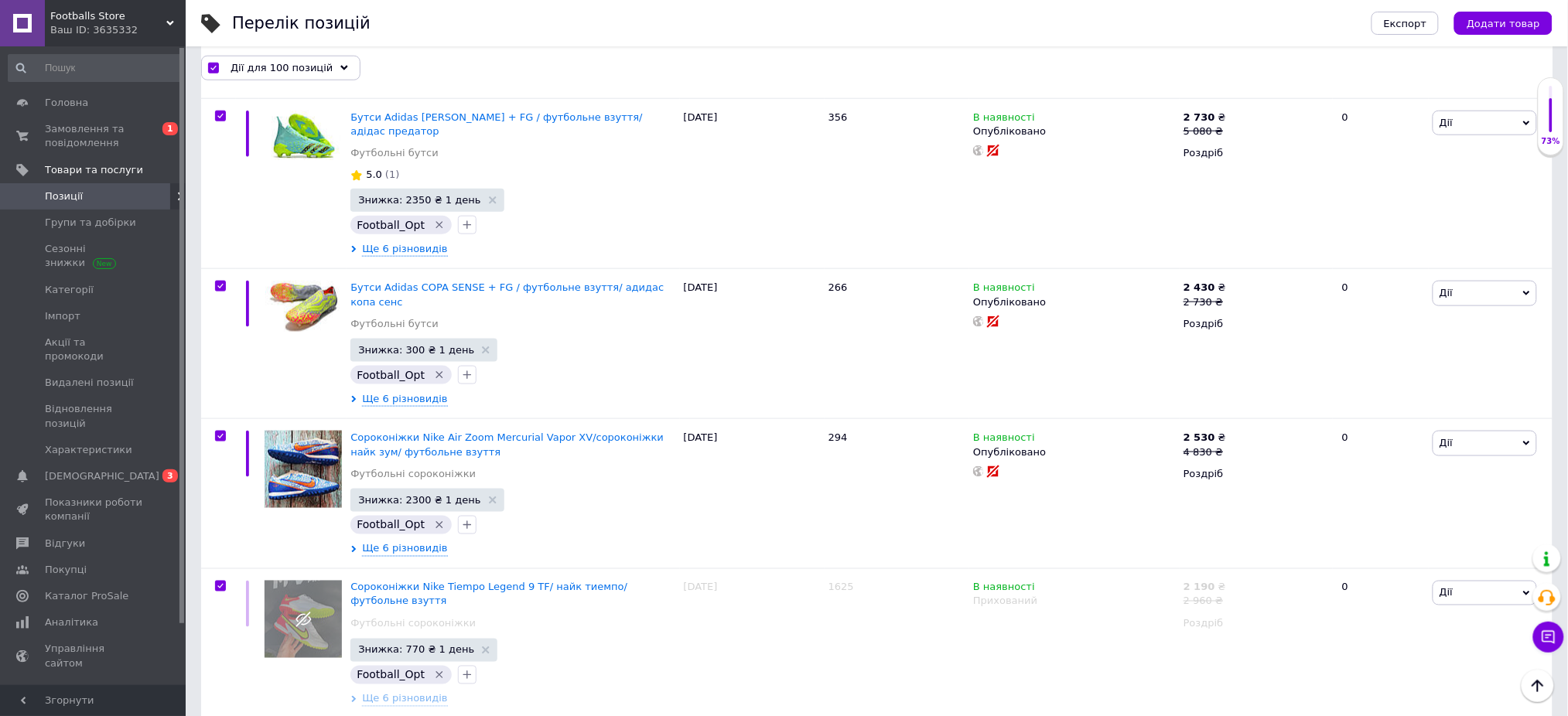
scroll to position [13402, 0]
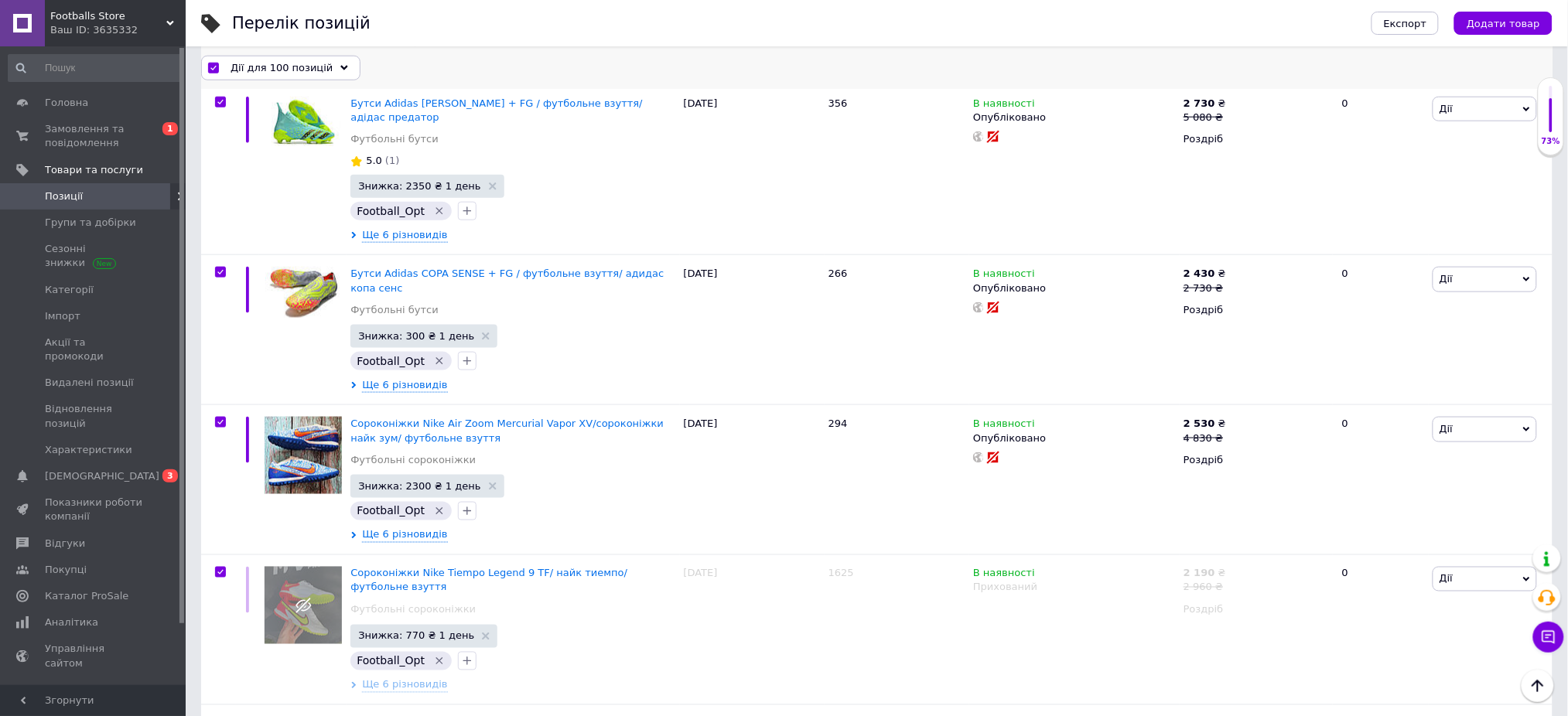
click at [280, 64] on span "Дії для 100 позицій" at bounding box center [281, 67] width 102 height 14
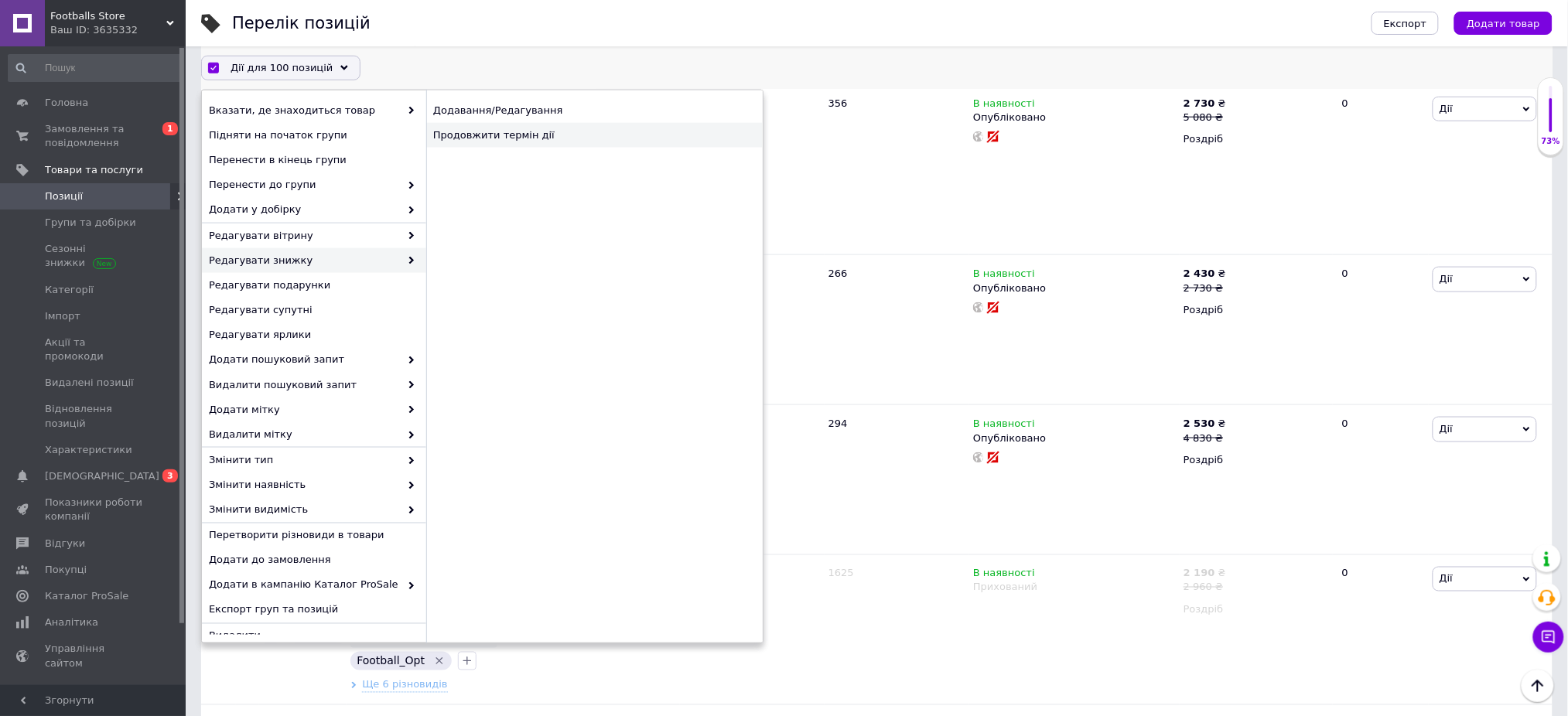
click at [465, 135] on div "Продовжити термін дії" at bounding box center [595, 135] width 337 height 25
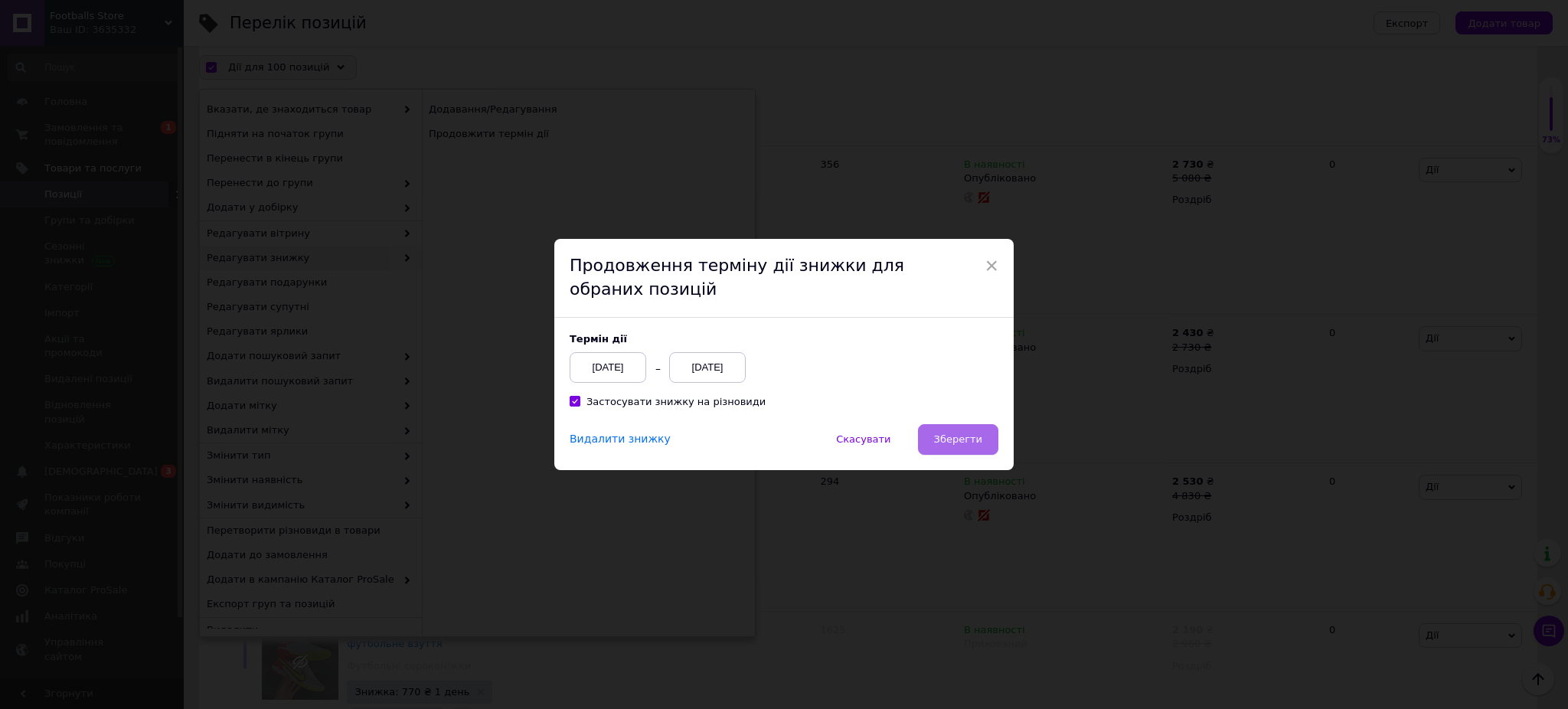
click at [941, 436] on span "Зберегти" at bounding box center [958, 439] width 48 height 12
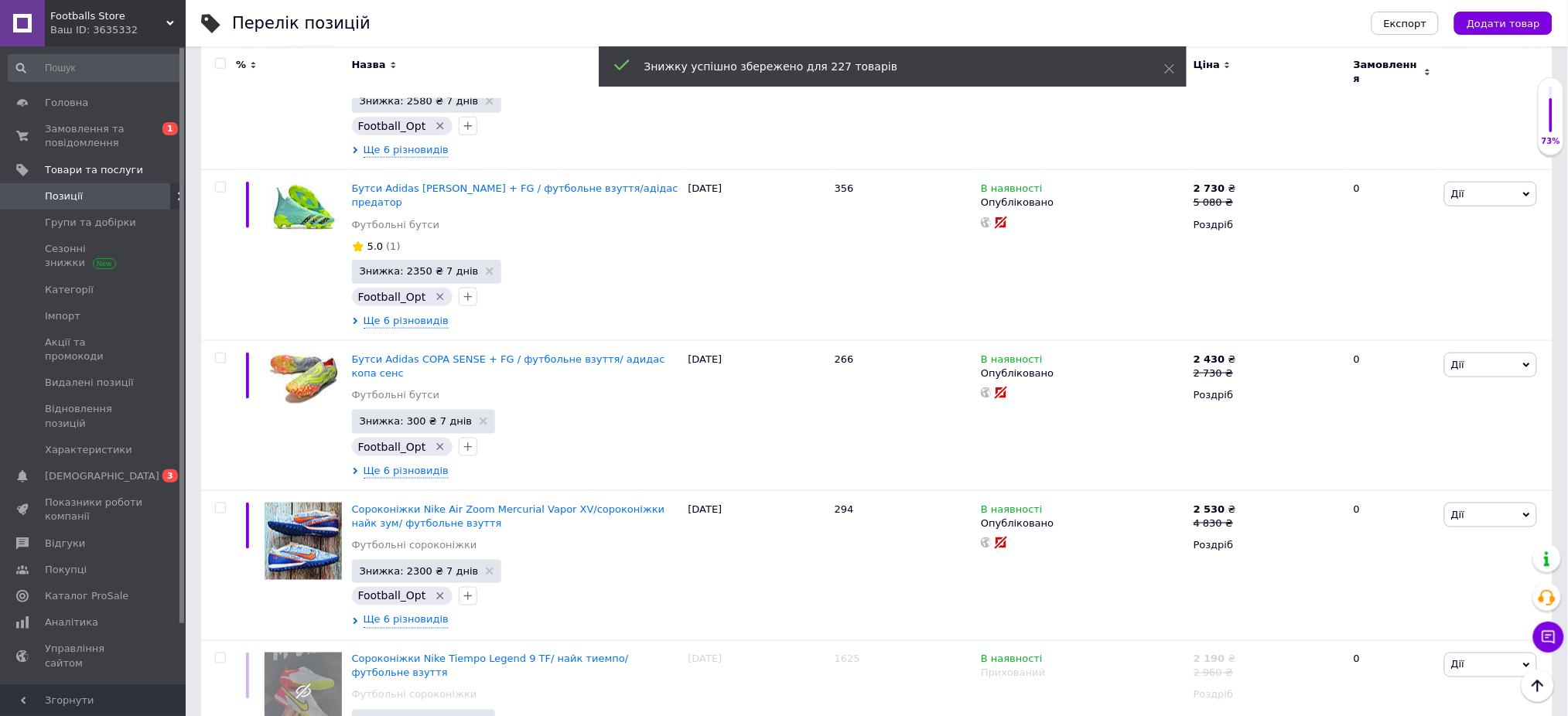
scroll to position [13854, 0]
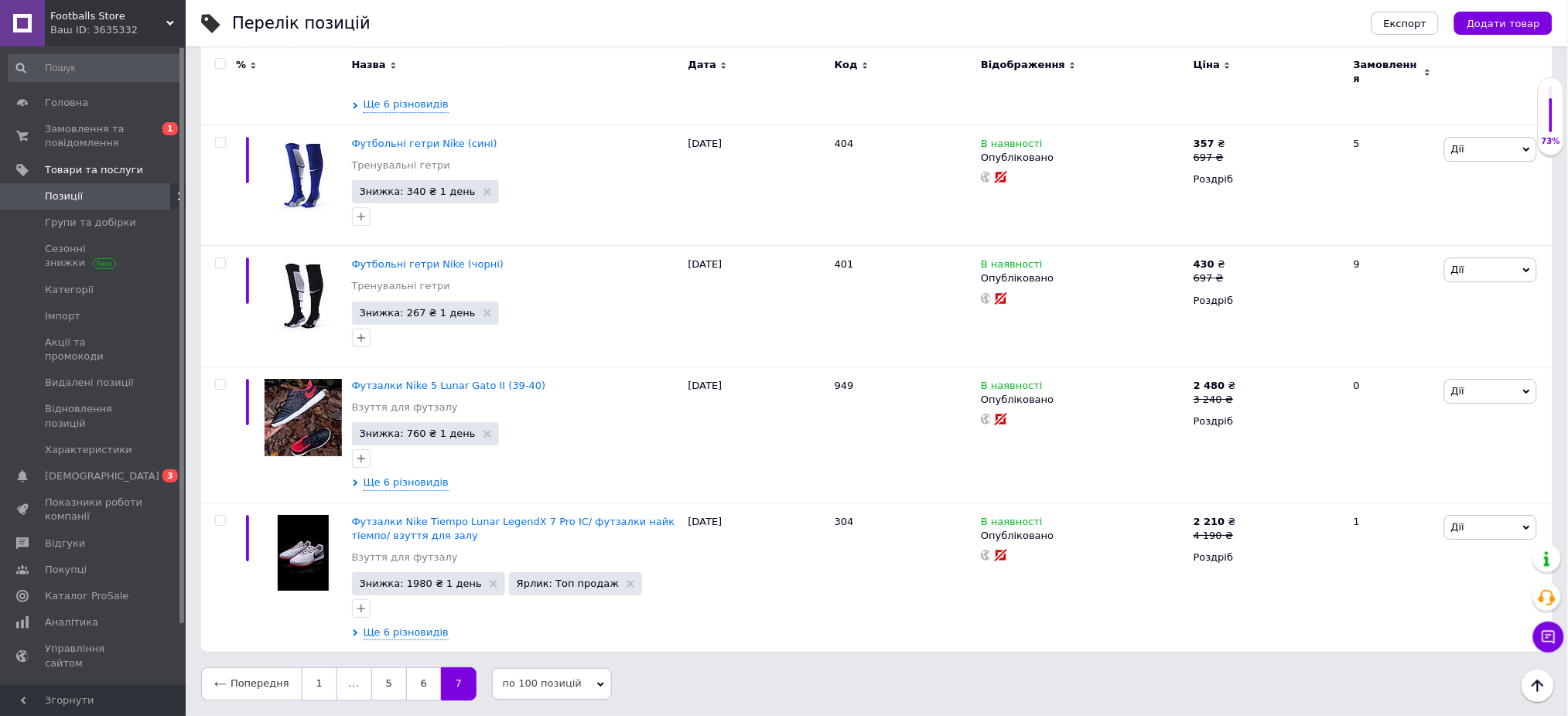
scroll to position [5763, 0]
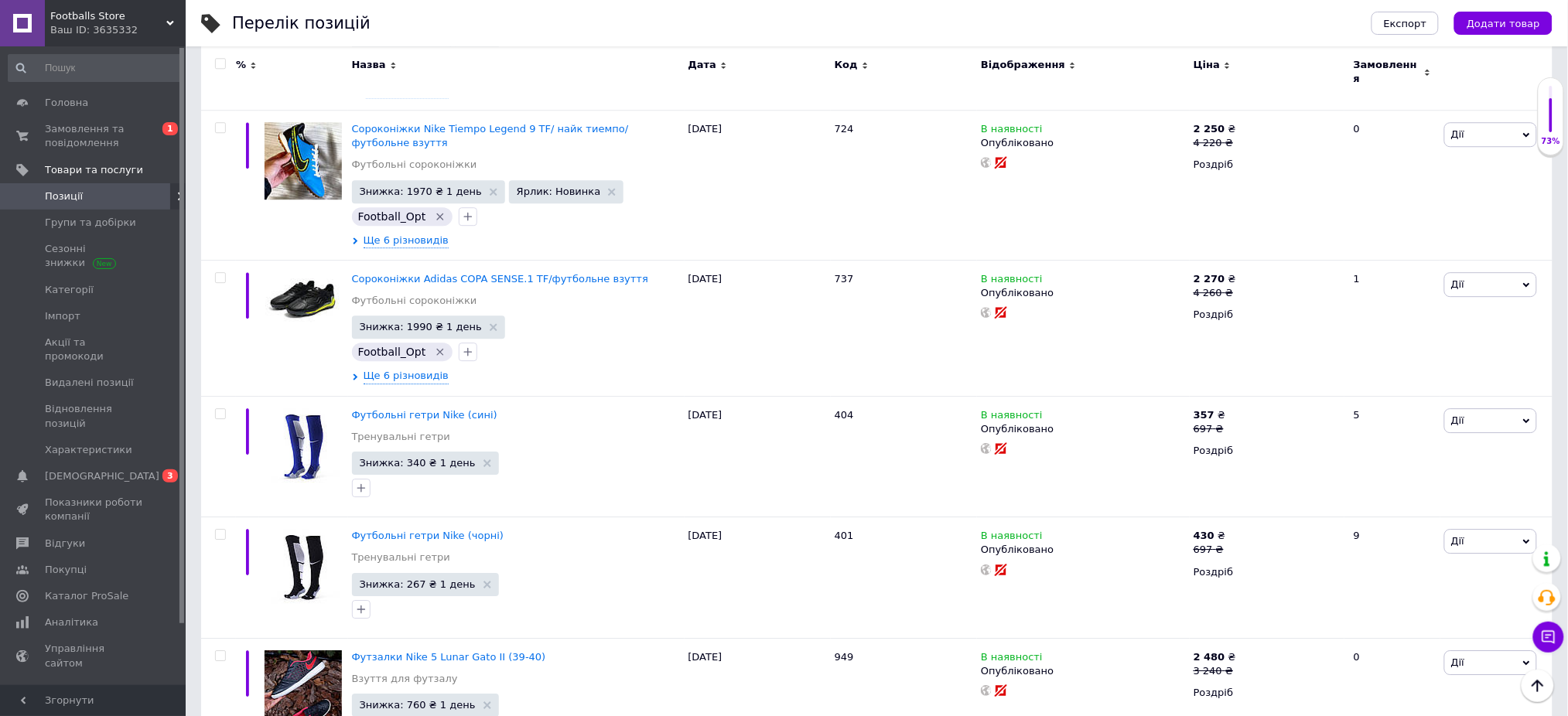
click at [218, 63] on input "checkbox" at bounding box center [220, 64] width 10 height 10
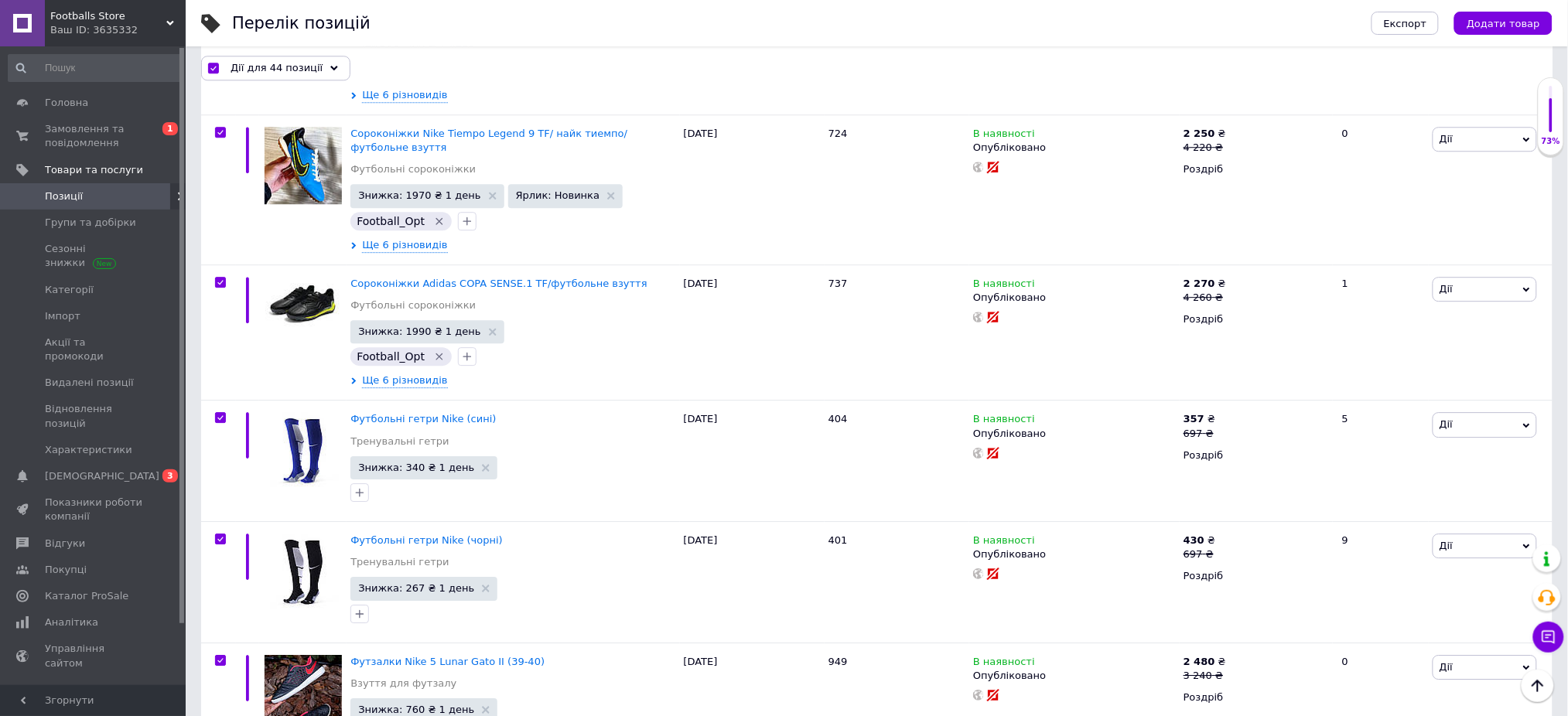
scroll to position [5818, 0]
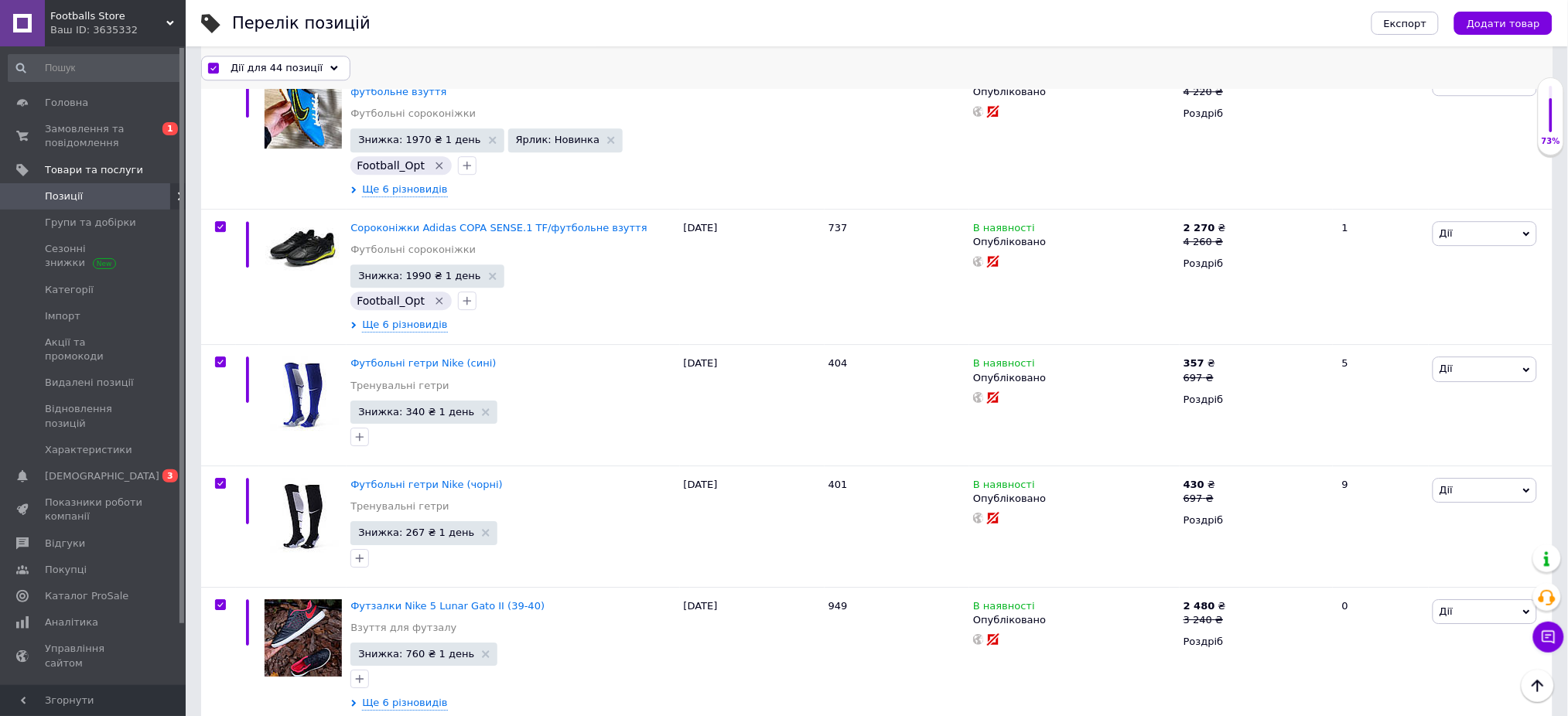
click at [297, 63] on span "Дії для 44 позиції" at bounding box center [276, 67] width 92 height 14
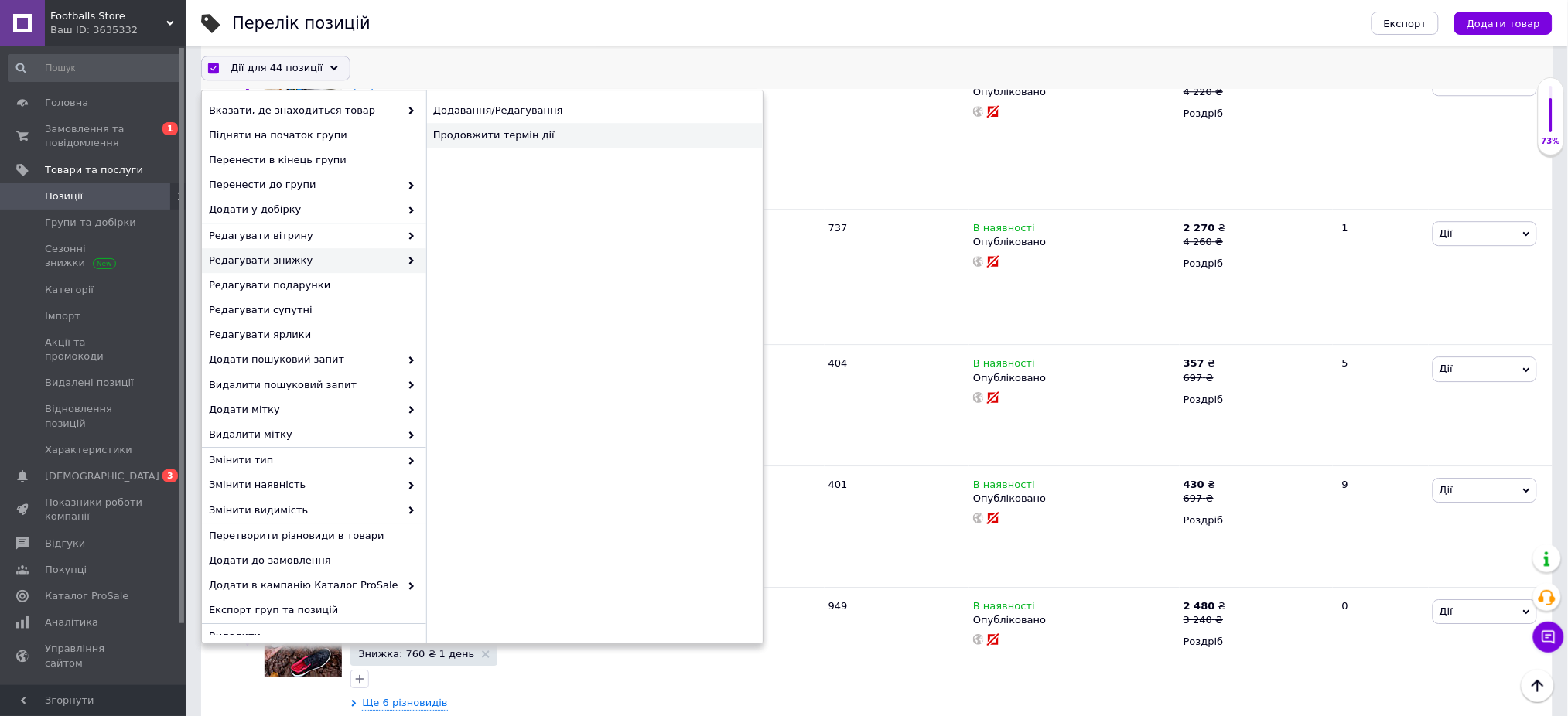
click at [514, 132] on div "Продовжити термін дії" at bounding box center [595, 135] width 337 height 25
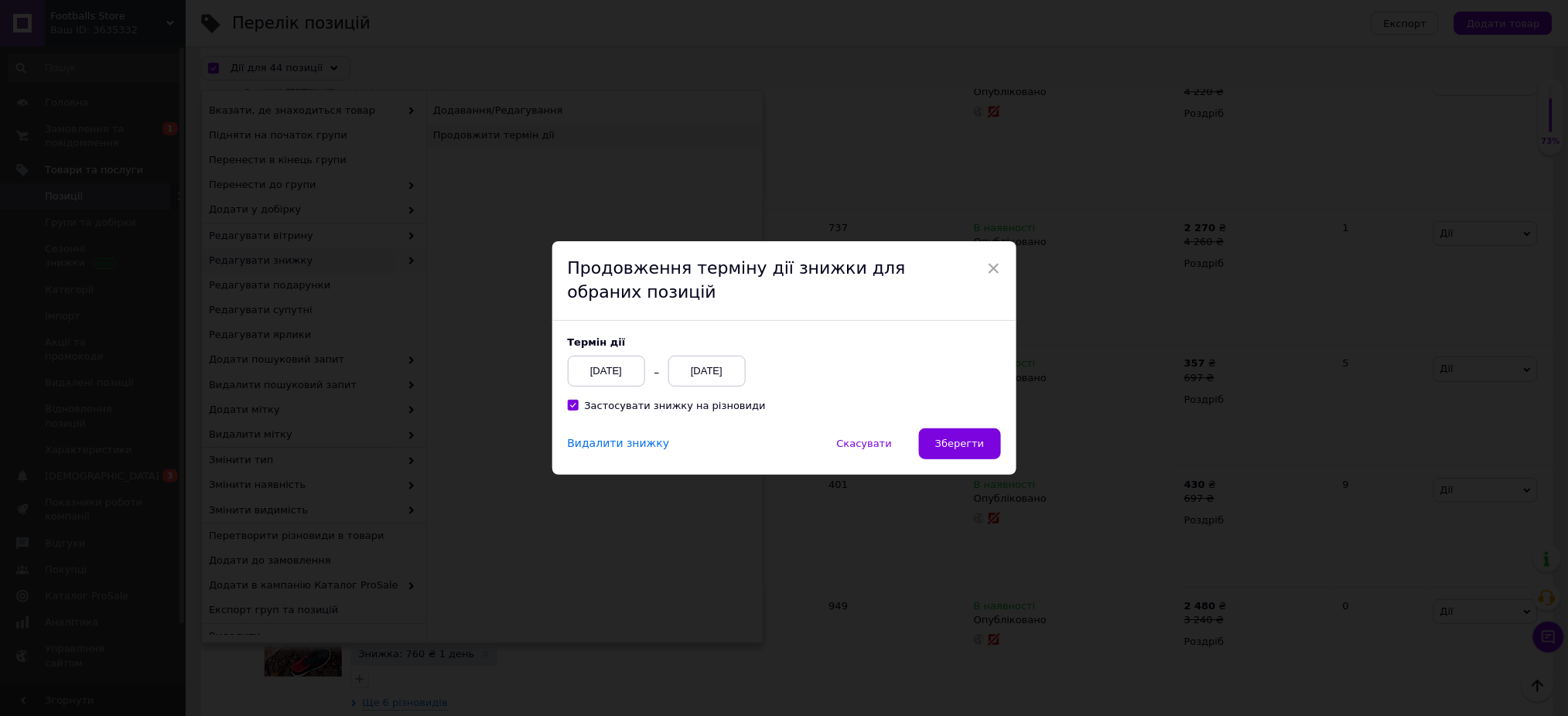
scroll to position [5756, 0]
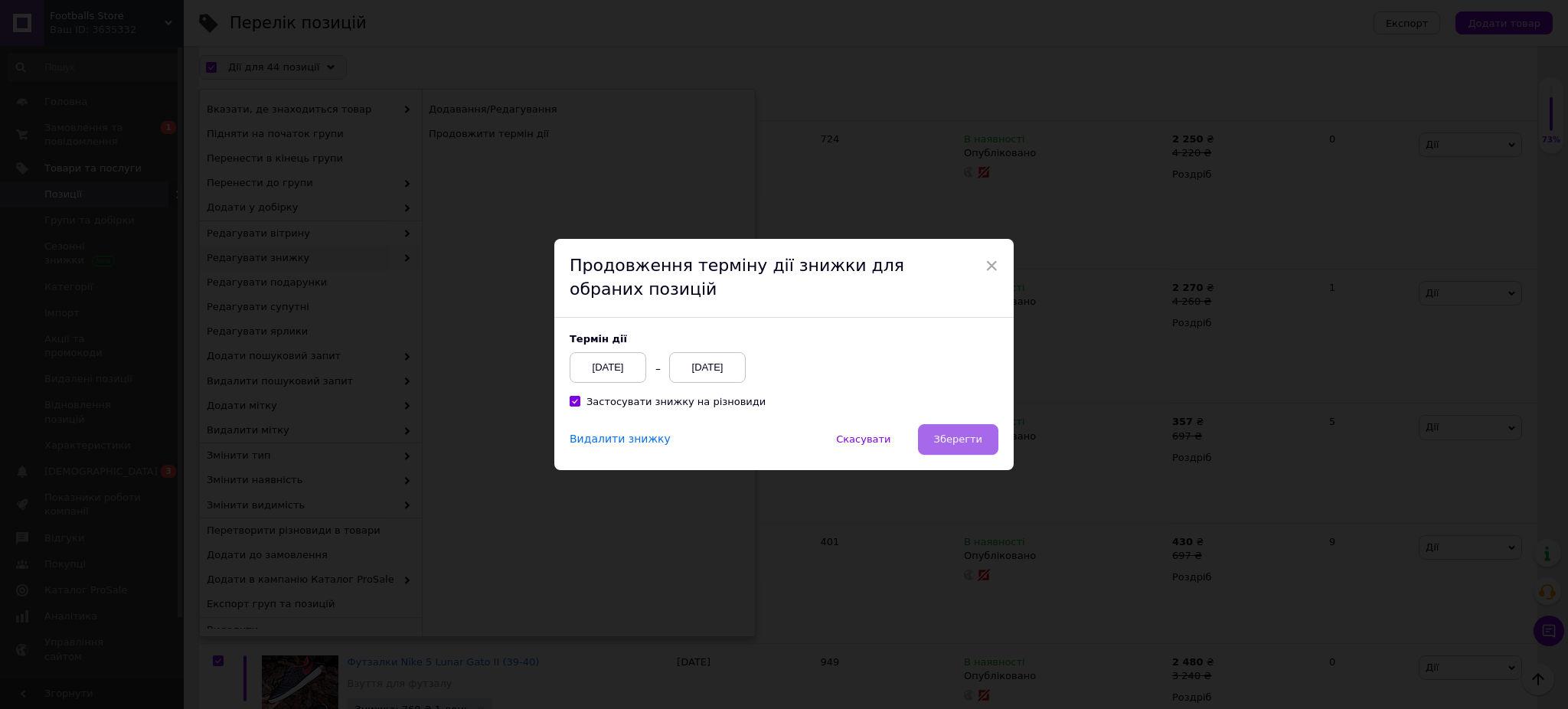
click at [971, 438] on span "Зберегти" at bounding box center [958, 439] width 48 height 12
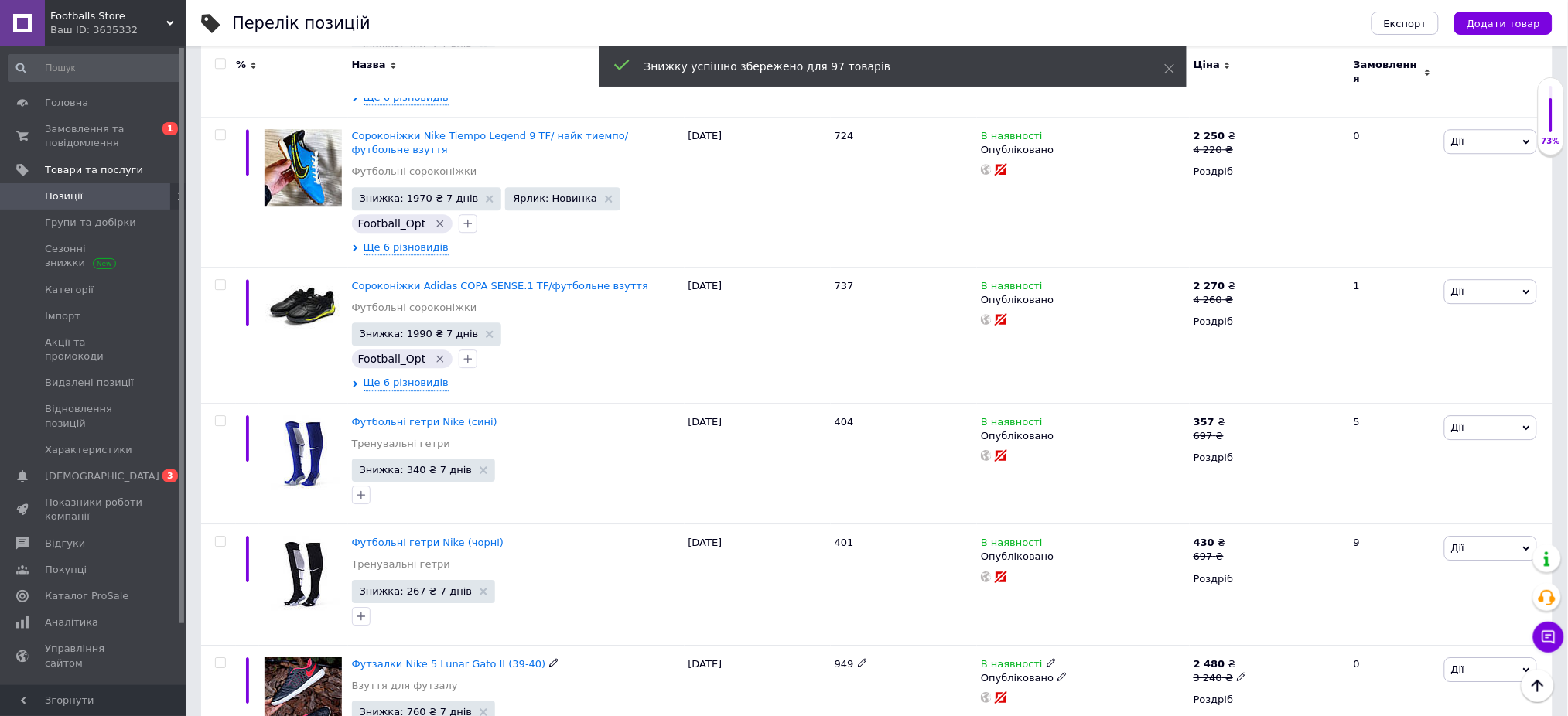
scroll to position [5714, 0]
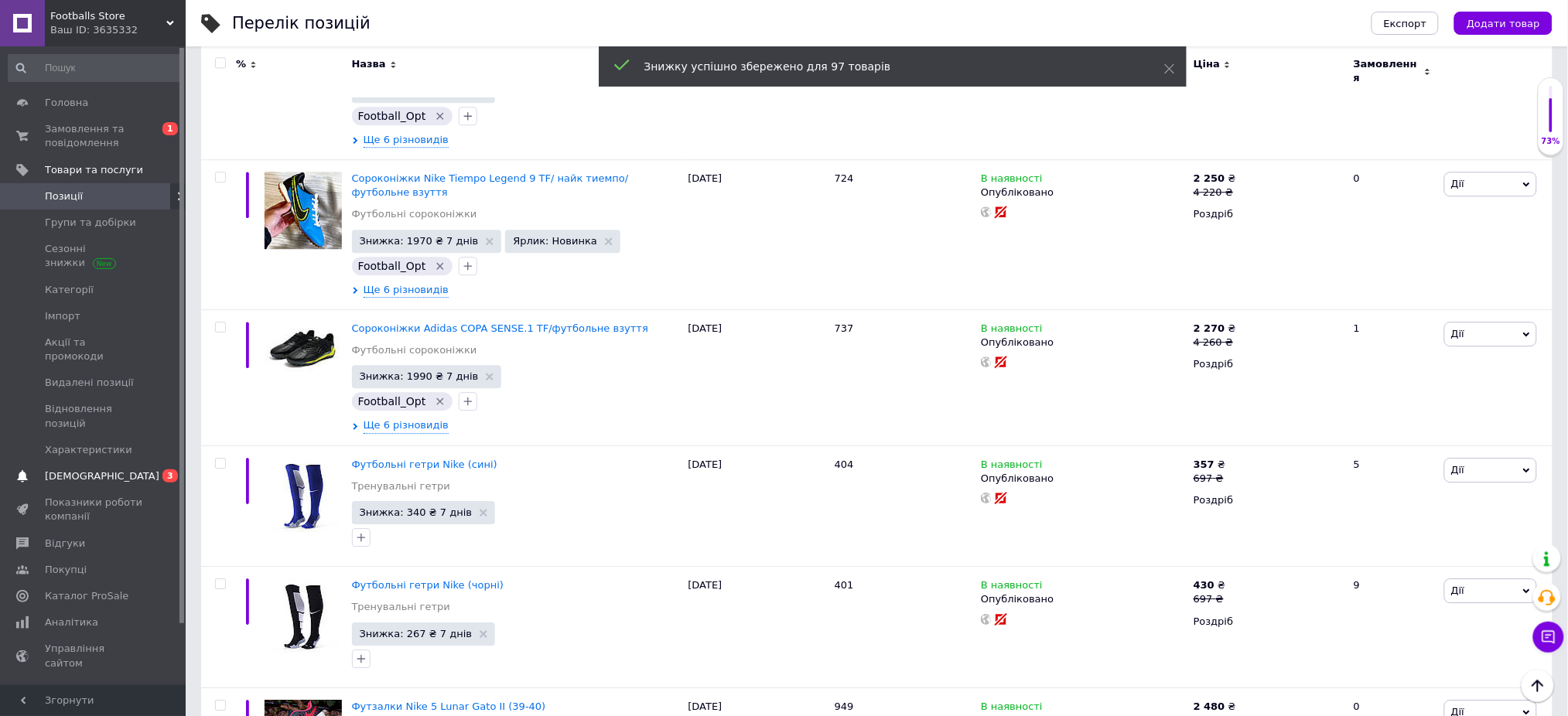
click at [69, 464] on link "[DEMOGRAPHIC_DATA] 0 3" at bounding box center [94, 476] width 190 height 26
